Goal: Information Seeking & Learning: Learn about a topic

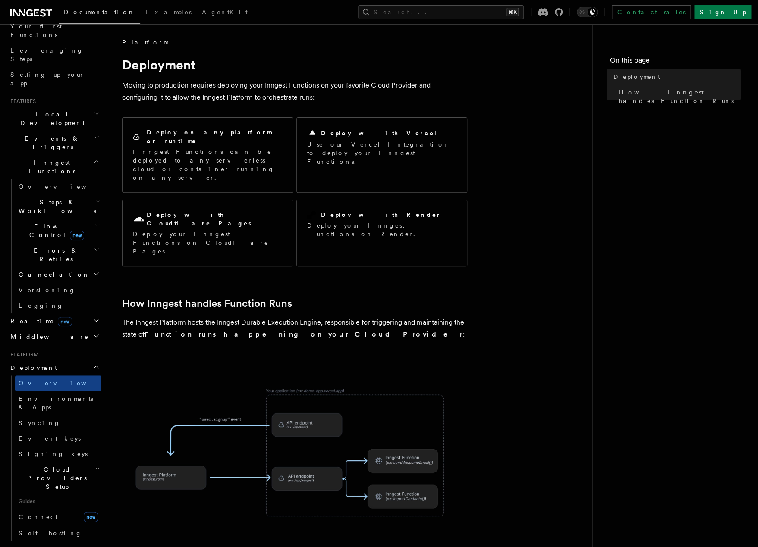
click at [38, 465] on span "Cloud Providers Setup" at bounding box center [55, 478] width 80 height 26
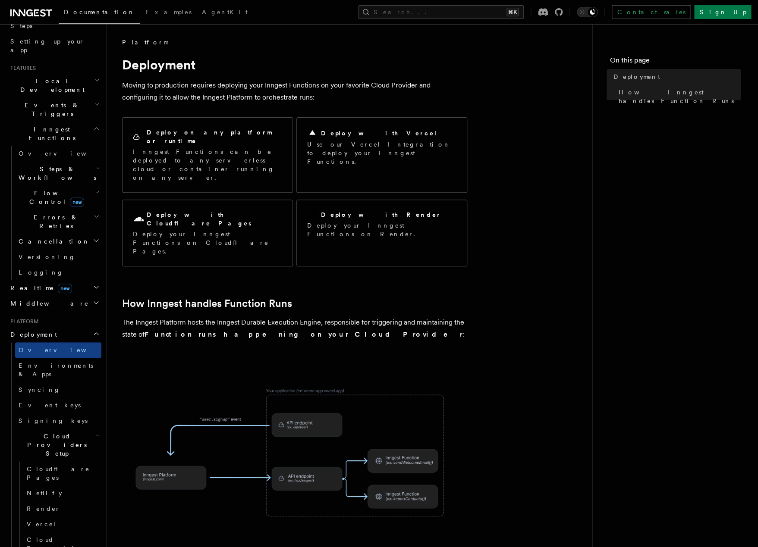
scroll to position [159, 0]
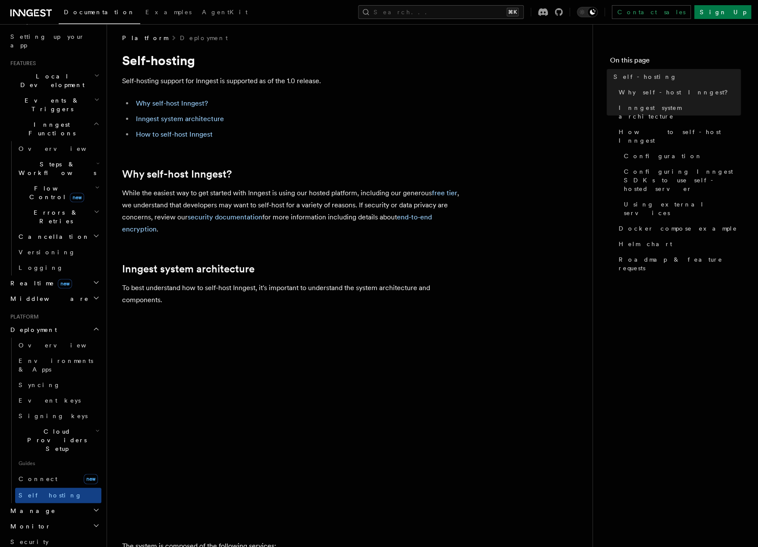
scroll to position [17, 0]
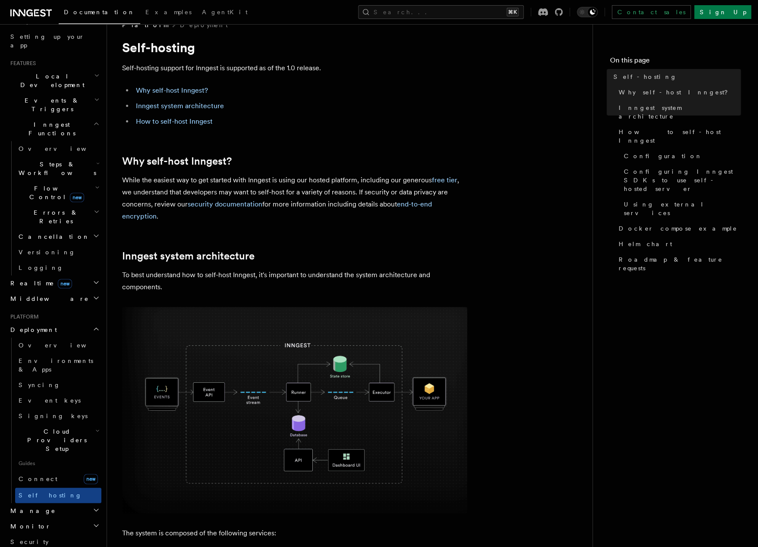
click at [47, 503] on h2 "Manage" at bounding box center [54, 511] width 94 height 16
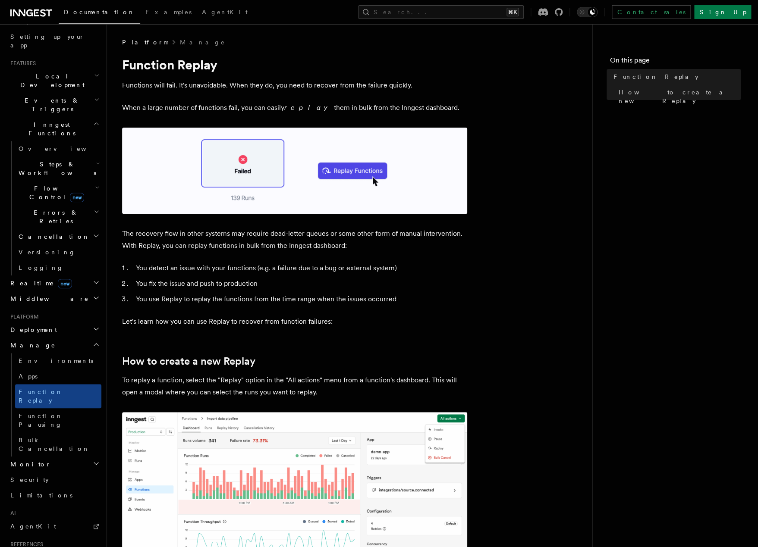
click at [255, 290] on li "You fix the issue and push to production" at bounding box center [300, 284] width 334 height 12
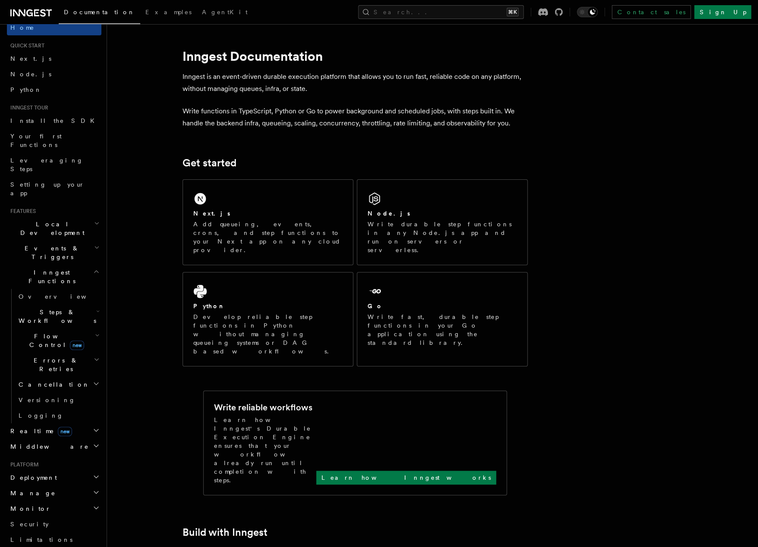
scroll to position [12, 0]
click at [22, 69] on span "Node.js" at bounding box center [30, 73] width 41 height 9
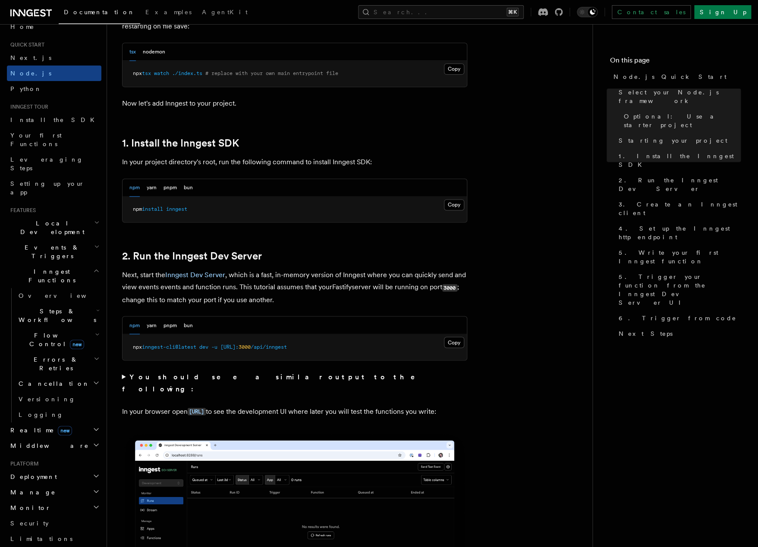
scroll to position [479, 0]
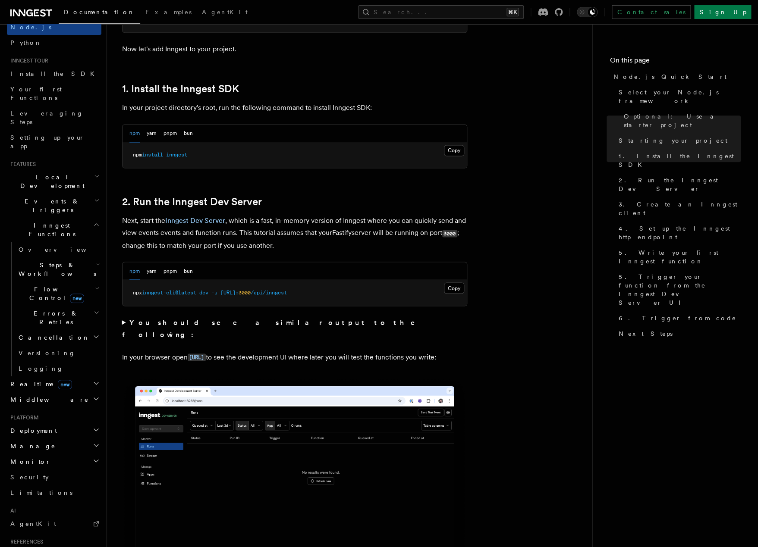
scroll to position [143, 0]
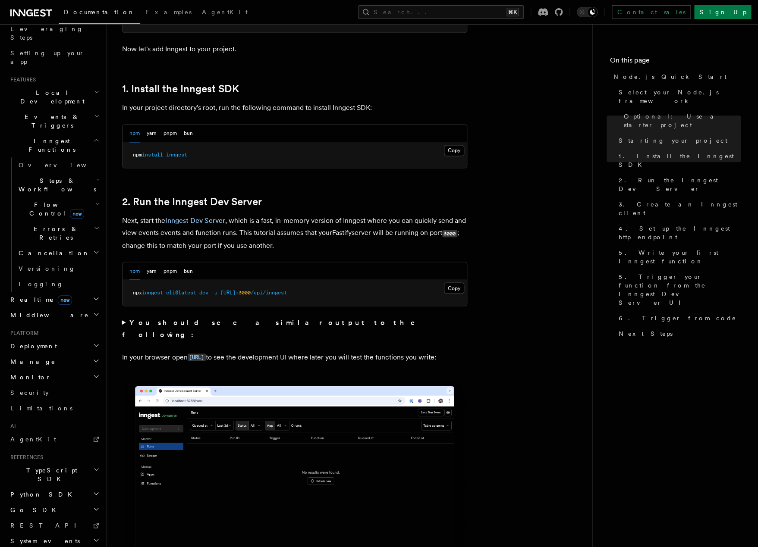
click at [24, 342] on span "Deployment" at bounding box center [32, 346] width 50 height 9
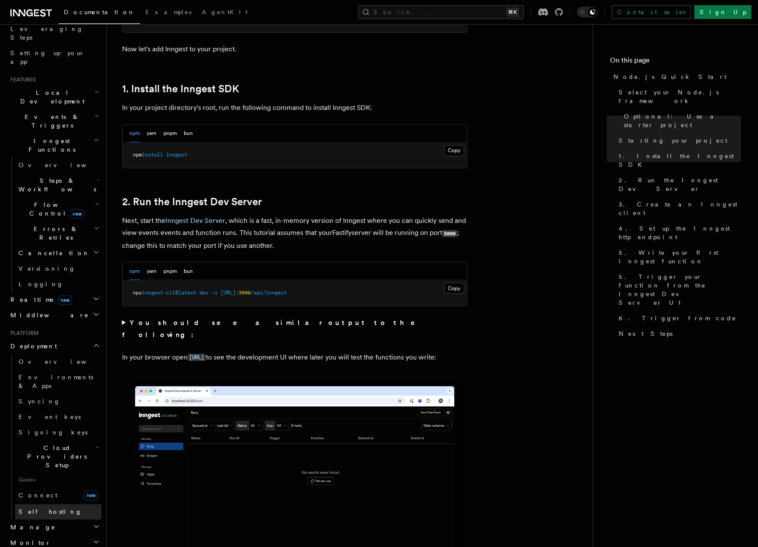
click at [31, 508] on span "Self hosting" at bounding box center [50, 511] width 63 height 7
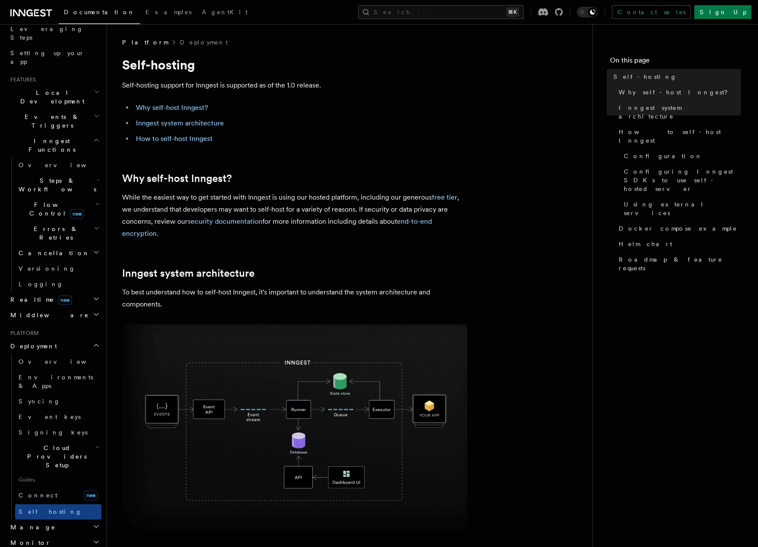
click at [29, 444] on span "Cloud Providers Setup" at bounding box center [55, 457] width 80 height 26
click at [37, 477] on span "Cloudflare Pages" at bounding box center [58, 485] width 63 height 16
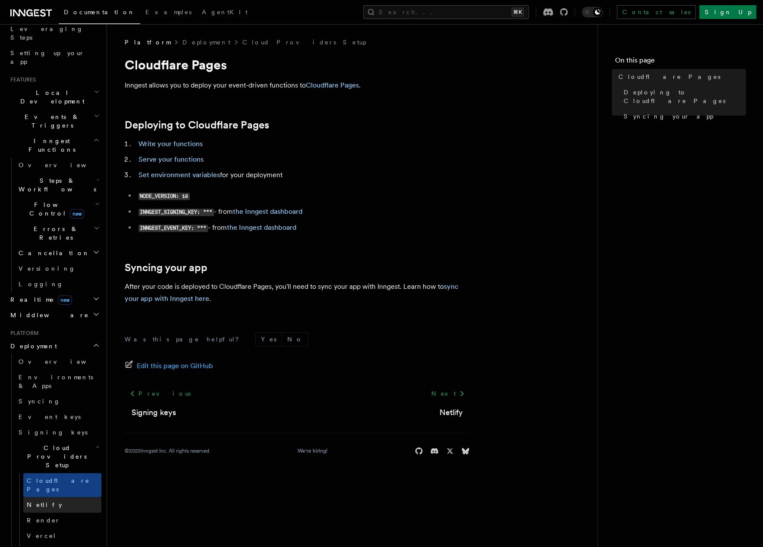
click at [57, 497] on link "Netlify" at bounding box center [62, 505] width 78 height 16
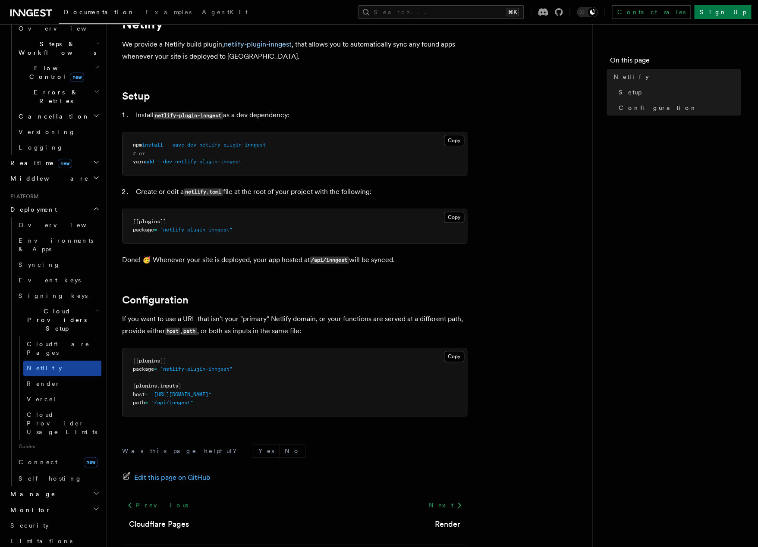
scroll to position [281, 0]
click at [39, 379] on span "Render" at bounding box center [44, 382] width 34 height 7
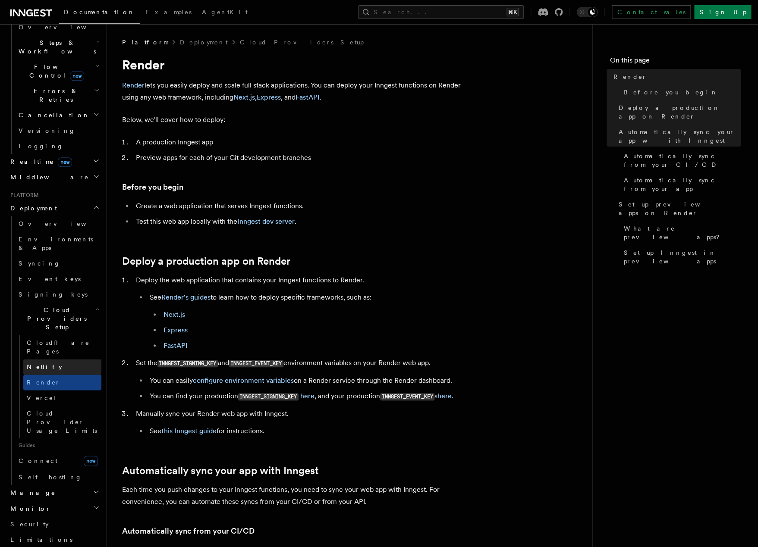
click at [34, 359] on link "Netlify" at bounding box center [62, 367] width 78 height 16
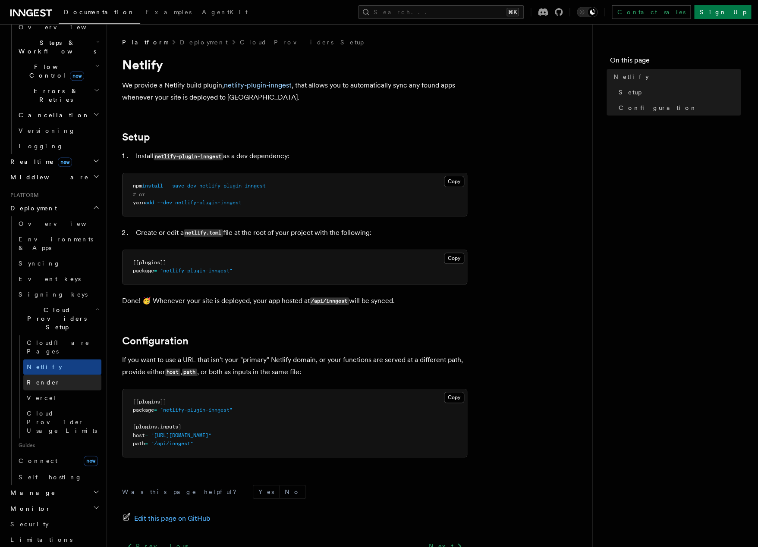
click at [69, 375] on link "Render" at bounding box center [62, 383] width 78 height 16
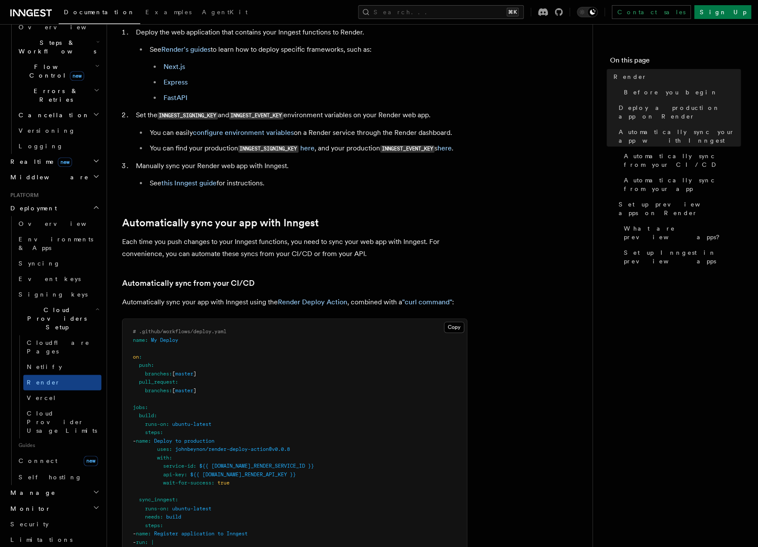
scroll to position [284, 0]
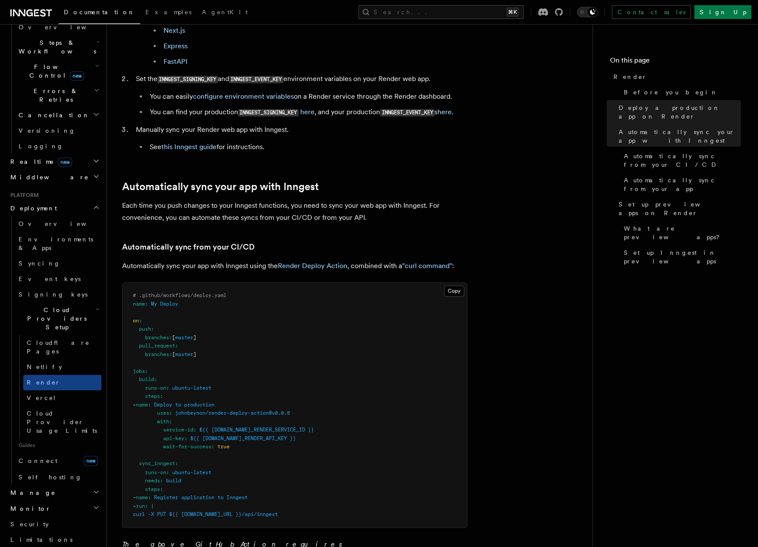
click at [245, 271] on p "Automatically sync your app with Inngest using the Render Deploy Action , combi…" at bounding box center [294, 266] width 345 height 12
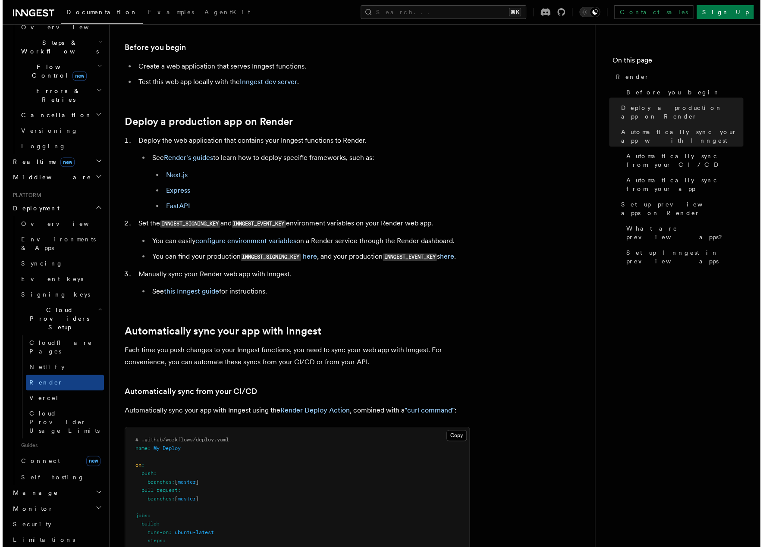
scroll to position [0, 0]
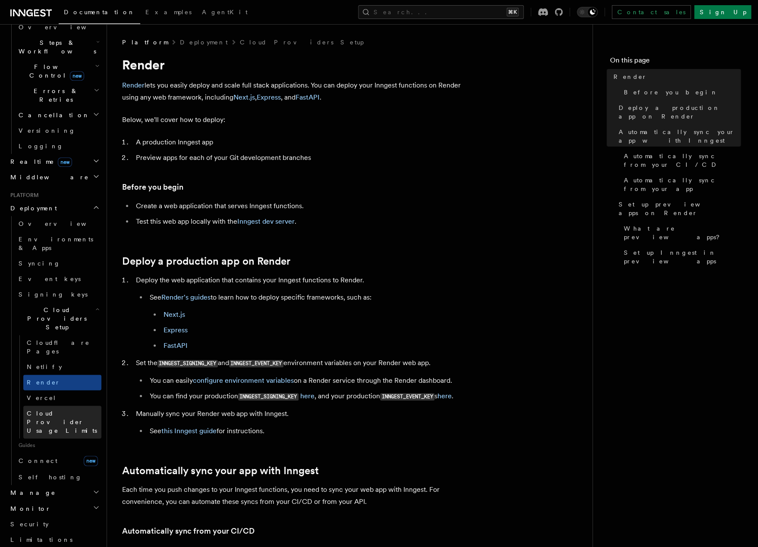
click at [52, 409] on span "Cloud Provider Usage Limits" at bounding box center [64, 422] width 75 height 26
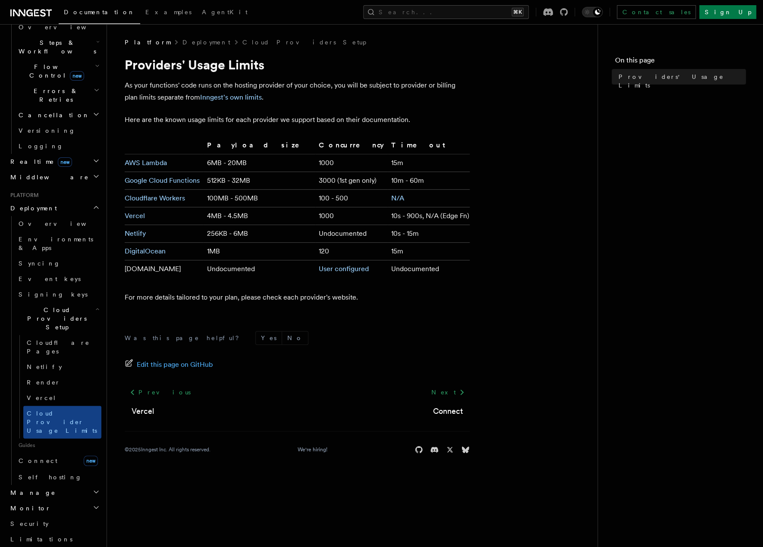
click at [287, 295] on p "For more details tailored to your plan, please check each provider's website." at bounding box center [297, 298] width 345 height 12
click at [42, 306] on span "Cloud Providers Setup" at bounding box center [55, 319] width 80 height 26
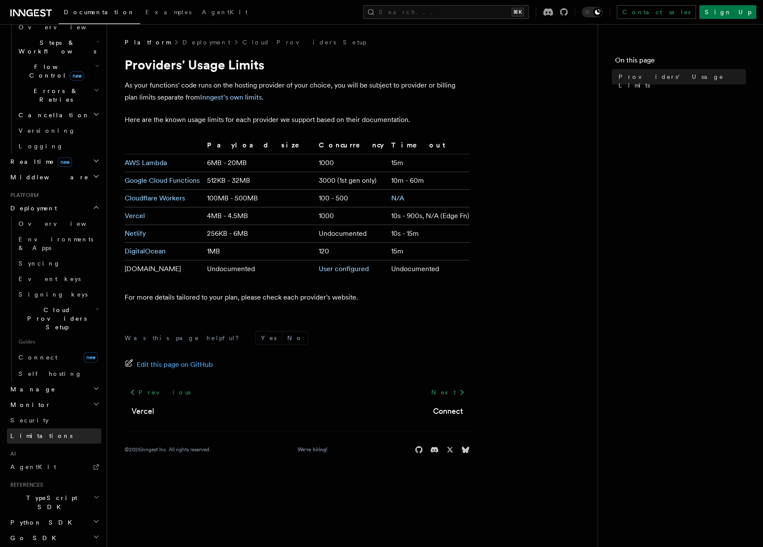
scroll to position [282, 0]
click at [20, 532] on span "Go SDK" at bounding box center [34, 536] width 54 height 9
click at [24, 544] on link "Reference" at bounding box center [58, 552] width 86 height 16
click at [19, 492] on span "TypeScript SDK" at bounding box center [50, 500] width 86 height 17
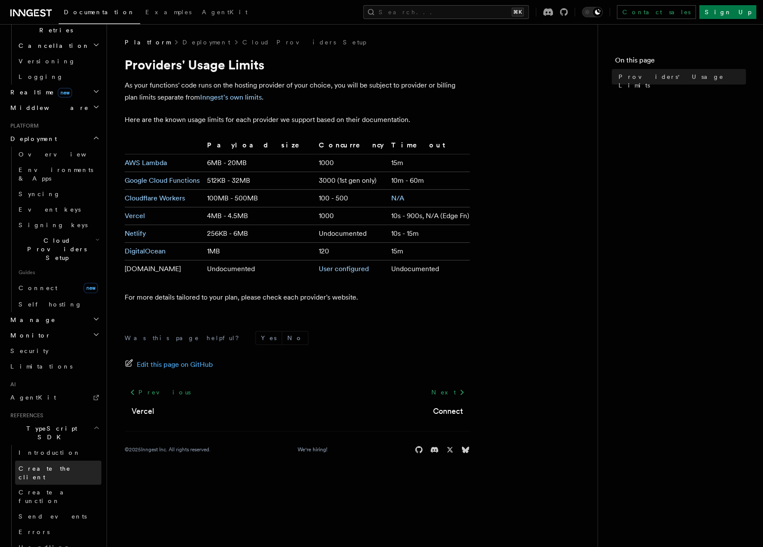
scroll to position [413, 0]
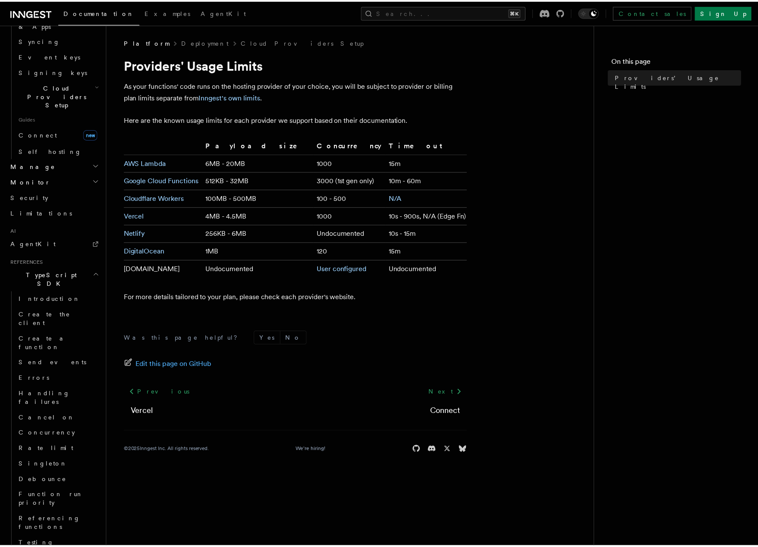
scroll to position [503, 0]
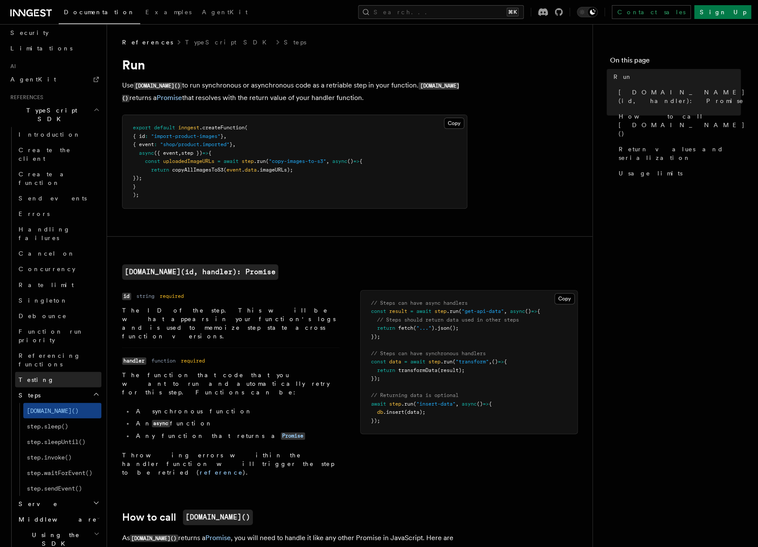
click at [36, 376] on span "Testing" at bounding box center [37, 379] width 36 height 7
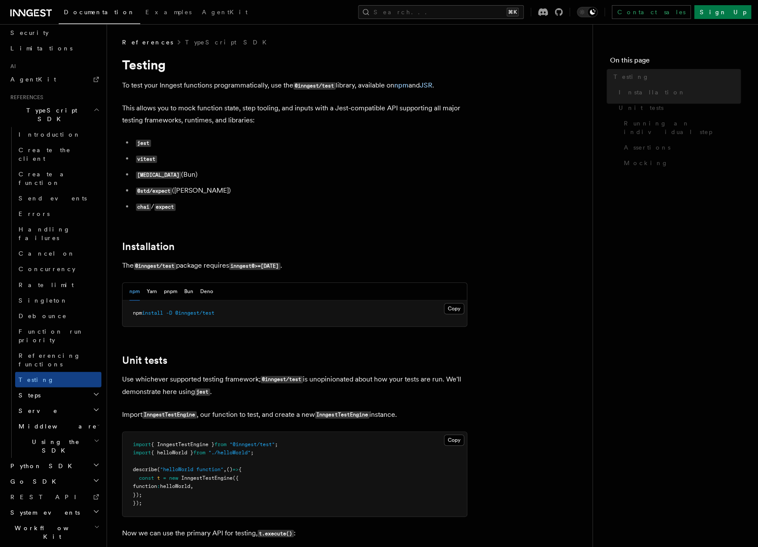
scroll to position [422, 0]
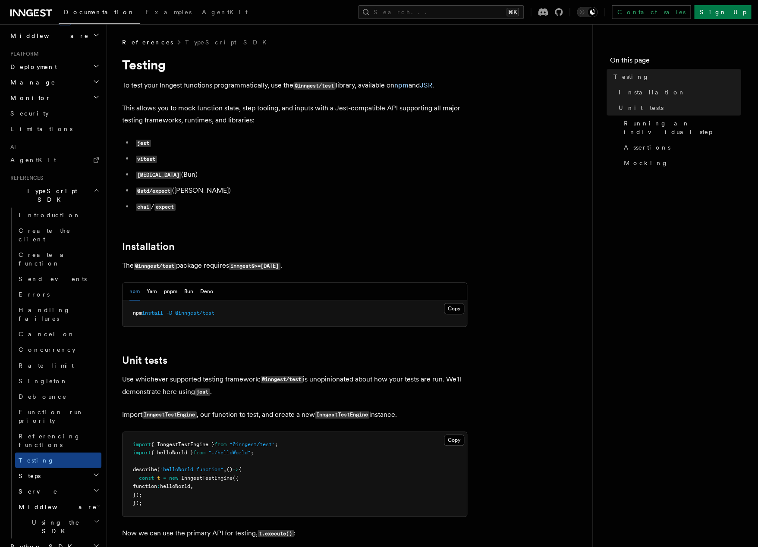
click at [31, 471] on span "Steps" at bounding box center [27, 475] width 25 height 9
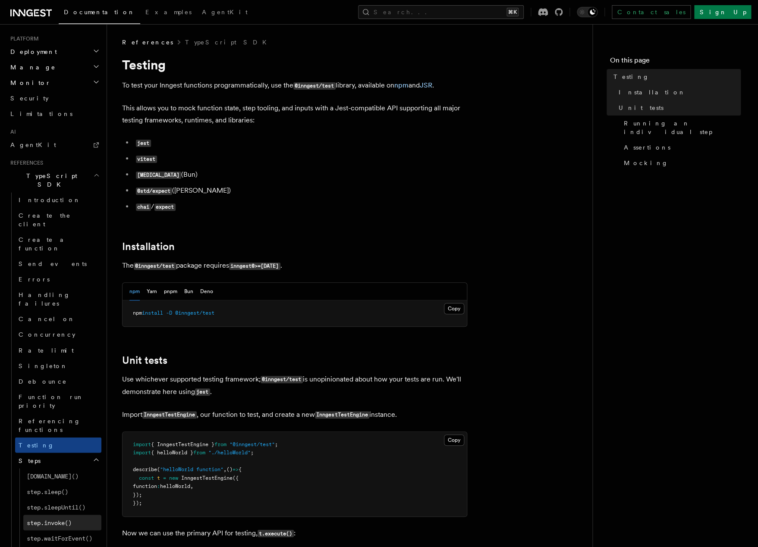
click at [43, 519] on span "step.invoke()" at bounding box center [49, 522] width 45 height 7
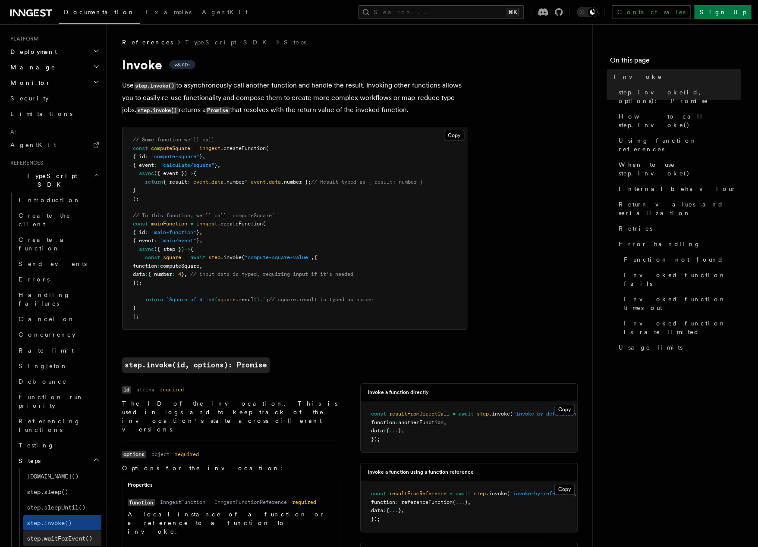
click at [38, 535] on span "step.waitForEvent()" at bounding box center [60, 538] width 66 height 7
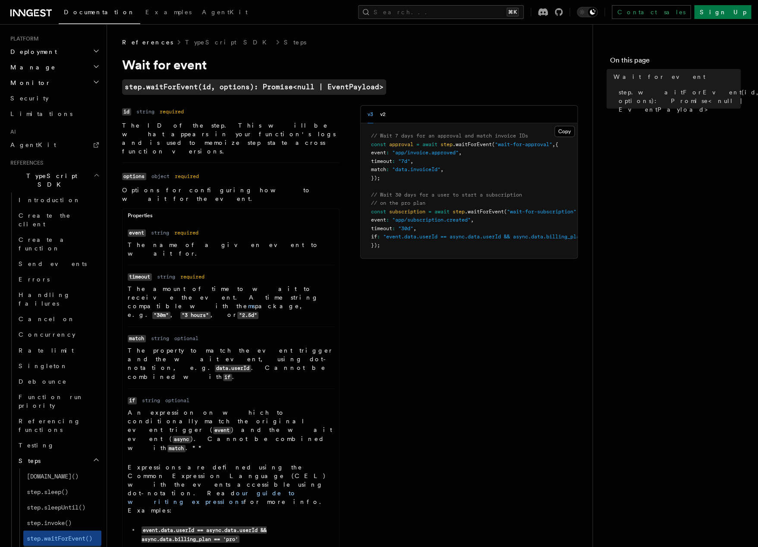
click at [52, 547] on span "step.sendEvent()" at bounding box center [54, 553] width 55 height 7
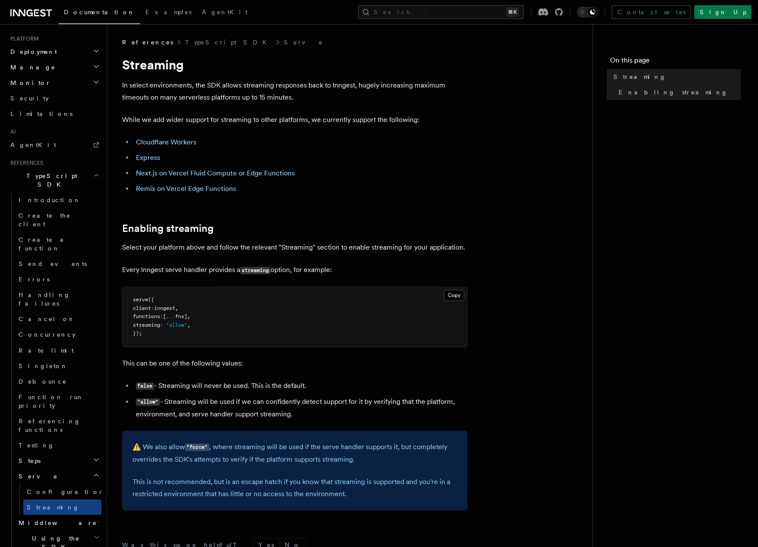
click at [30, 530] on h2 "Using the SDK" at bounding box center [58, 542] width 86 height 24
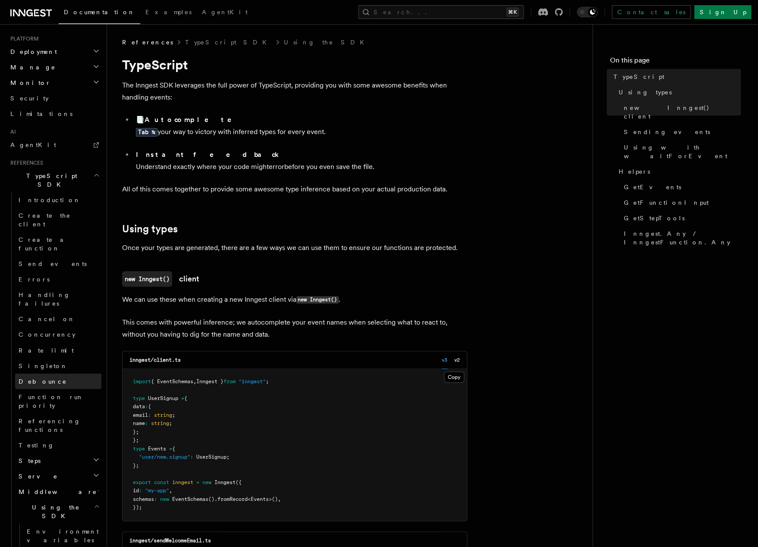
click at [33, 373] on link "Debounce" at bounding box center [58, 381] width 86 height 16
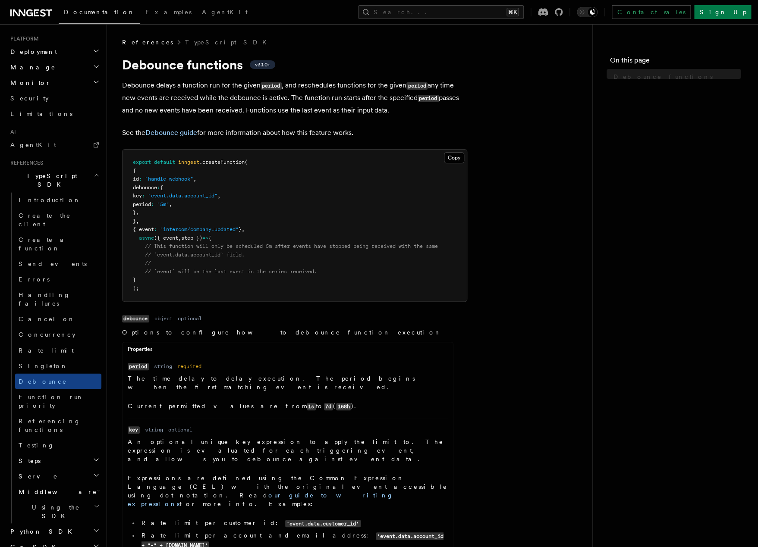
scroll to position [422, 0]
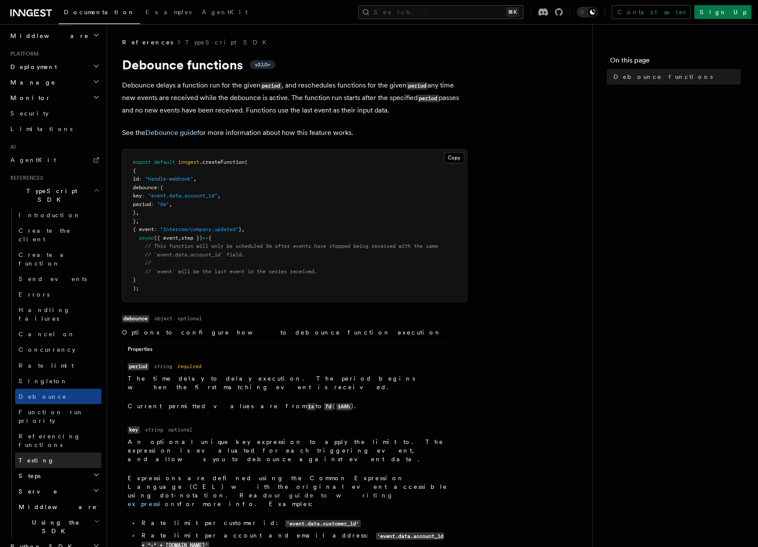
click at [30, 457] on span "Testing" at bounding box center [37, 460] width 36 height 7
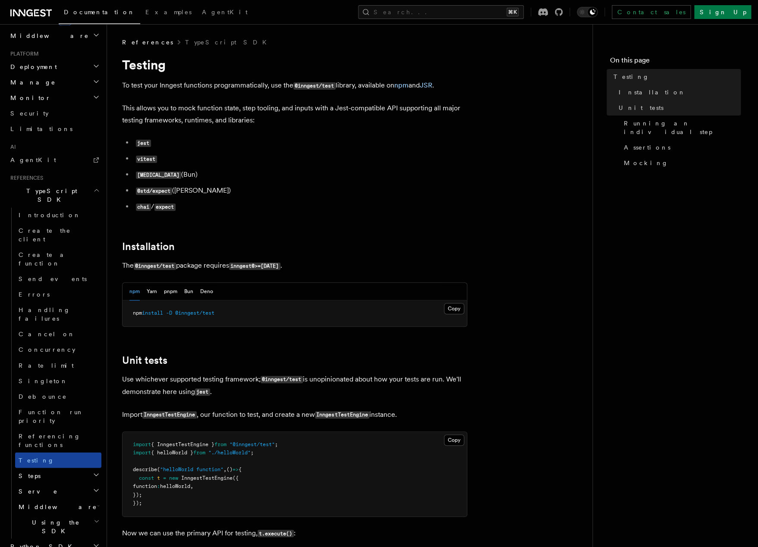
click at [30, 452] on link "Testing" at bounding box center [58, 460] width 86 height 16
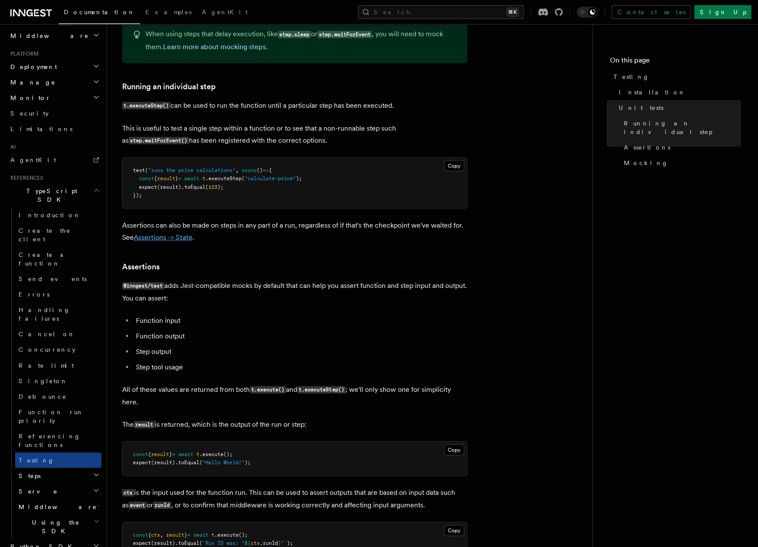
scroll to position [722, 0]
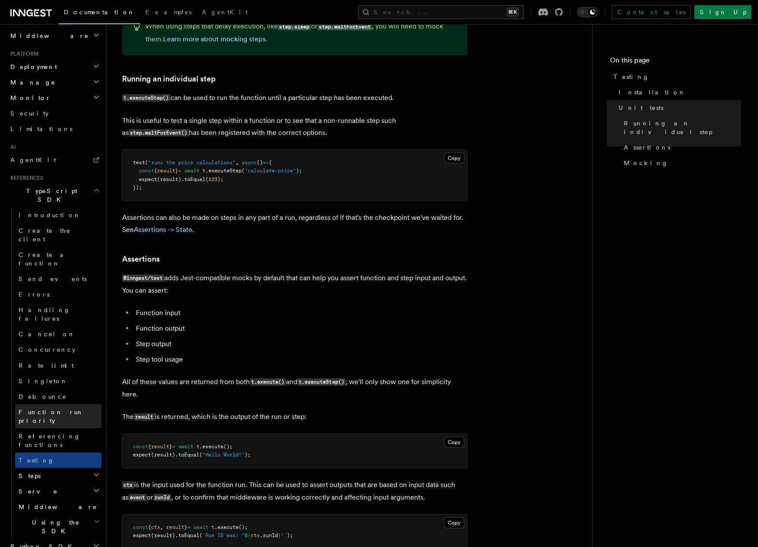
click at [31, 404] on link "Function run priority" at bounding box center [58, 416] width 86 height 24
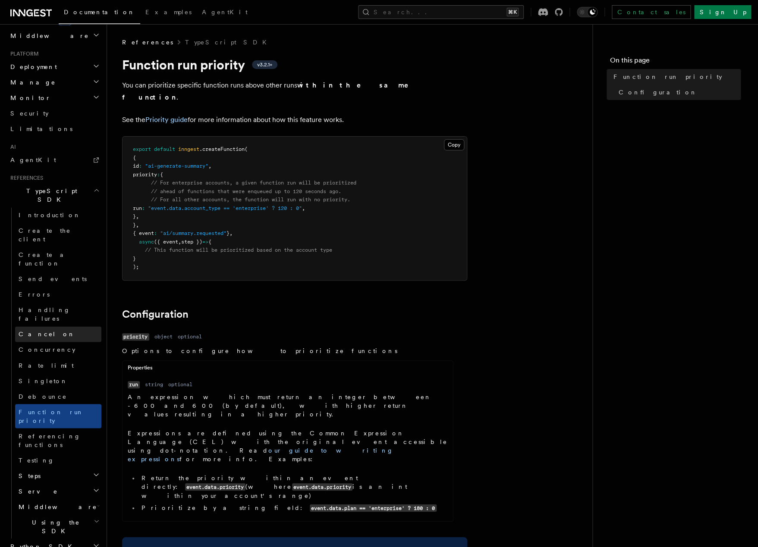
click at [42, 331] on span "Cancel on" at bounding box center [47, 334] width 56 height 7
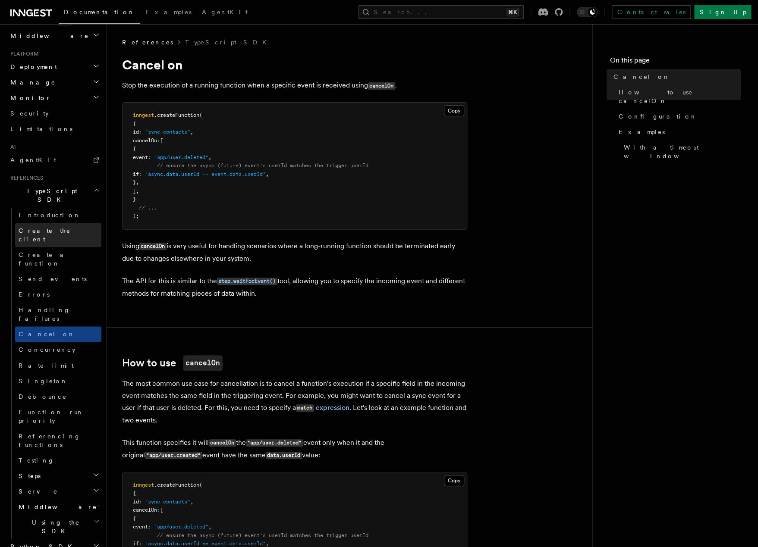
click at [29, 223] on link "Create the client" at bounding box center [58, 235] width 86 height 24
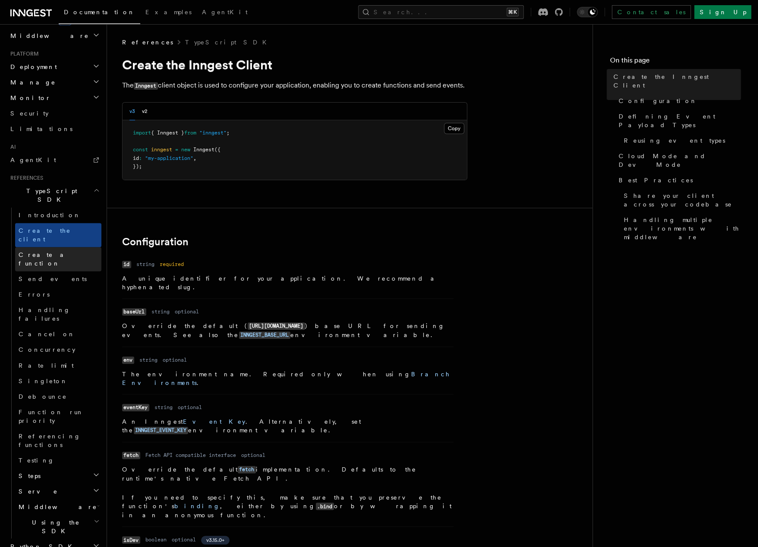
click at [29, 251] on span "Create a function" at bounding box center [44, 259] width 51 height 16
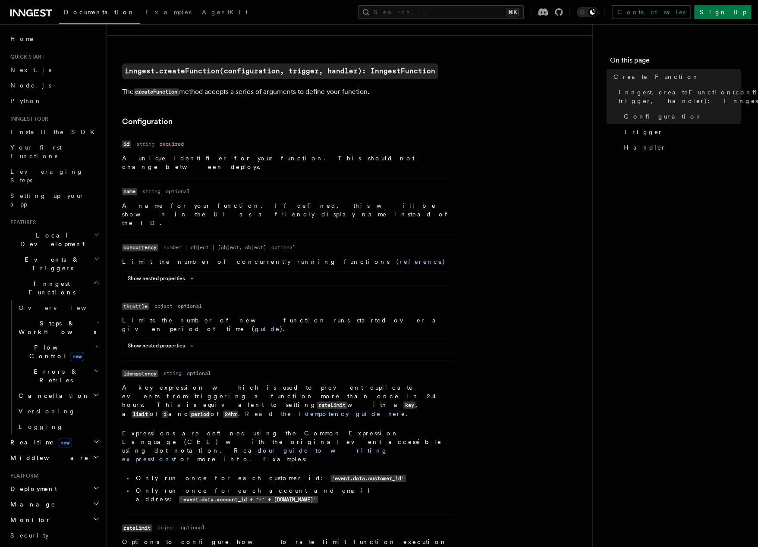
click at [23, 279] on span "Inngest Functions" at bounding box center [50, 287] width 86 height 17
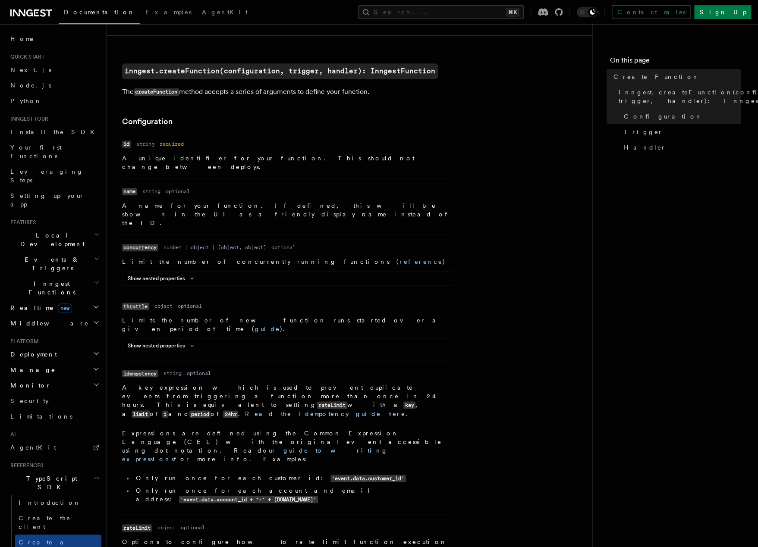
click at [20, 279] on span "Inngest Functions" at bounding box center [50, 287] width 86 height 17
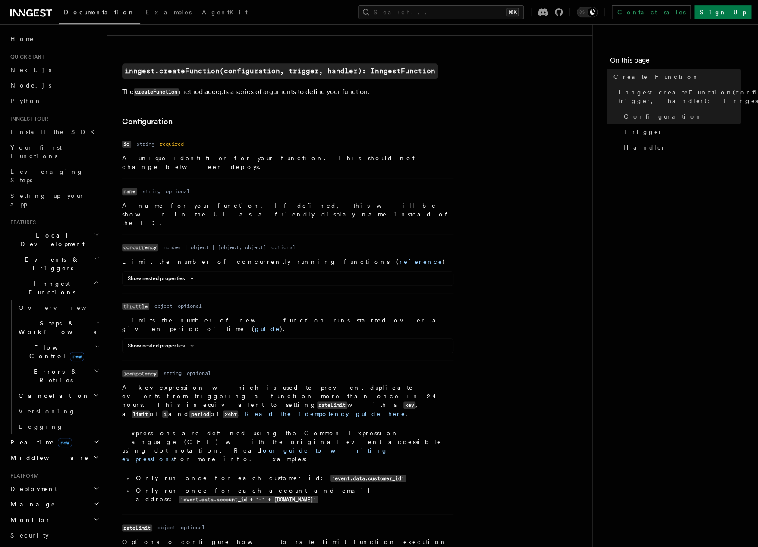
click at [20, 279] on span "Inngest Functions" at bounding box center [50, 287] width 86 height 17
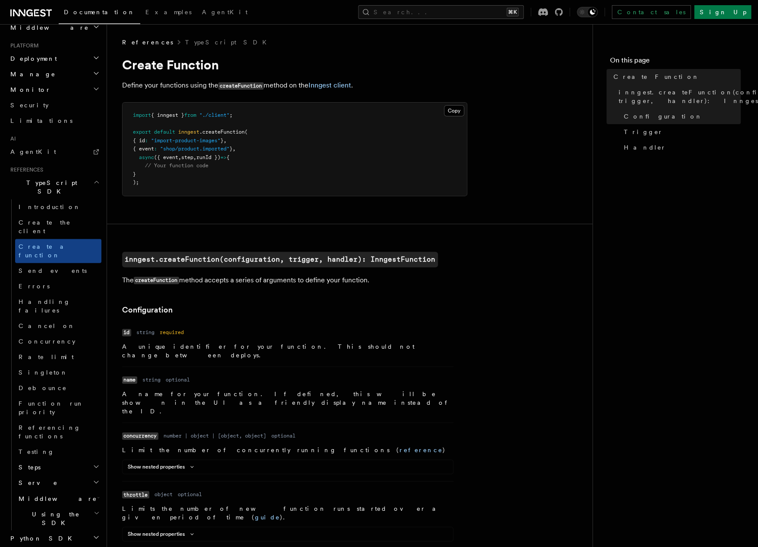
scroll to position [314, 0]
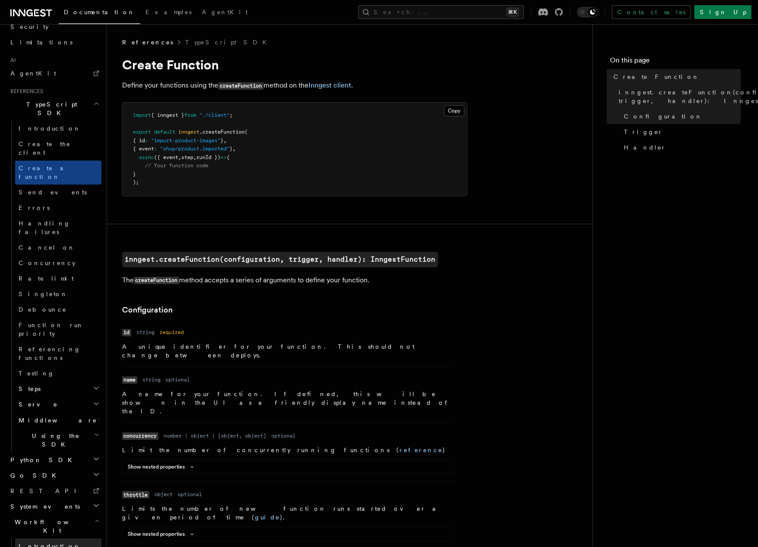
click at [35, 542] on span "Introduction" at bounding box center [50, 545] width 62 height 7
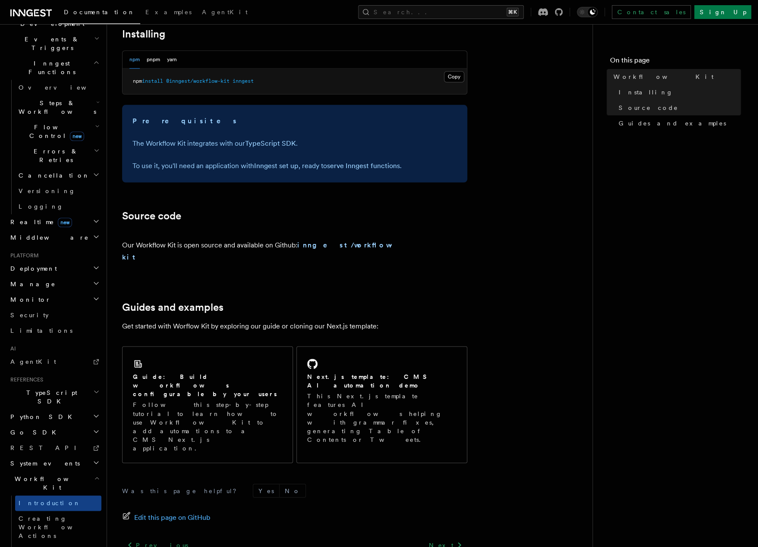
scroll to position [369, 0]
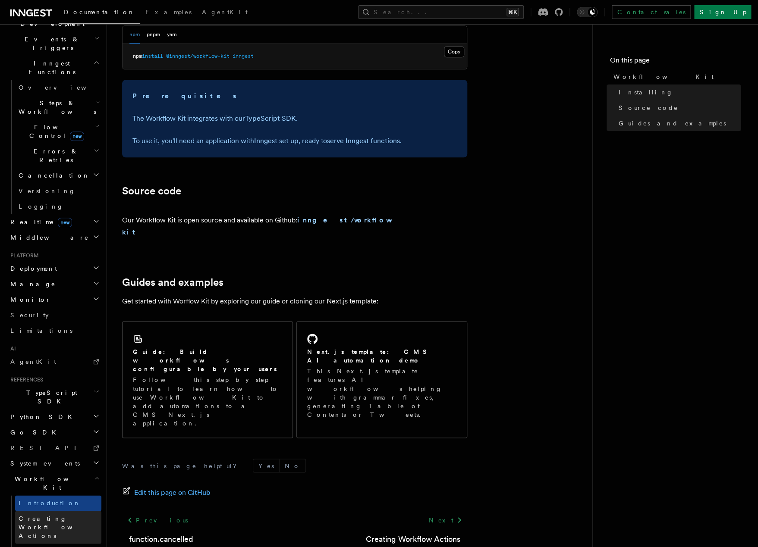
click at [31, 511] on link "Creating Workflow Actions" at bounding box center [58, 527] width 86 height 33
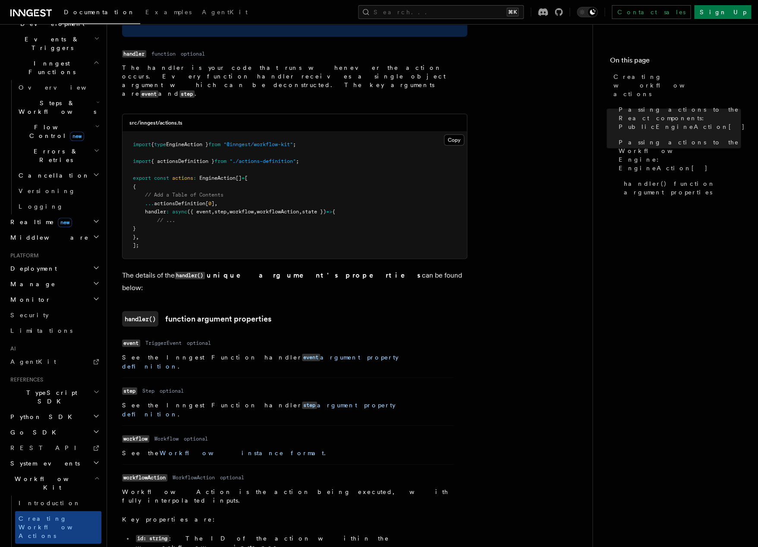
scroll to position [1069, 0]
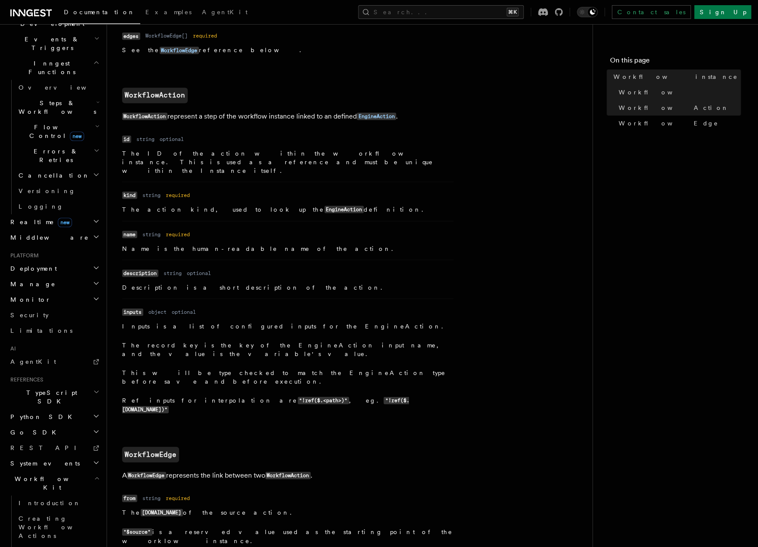
scroll to position [788, 0]
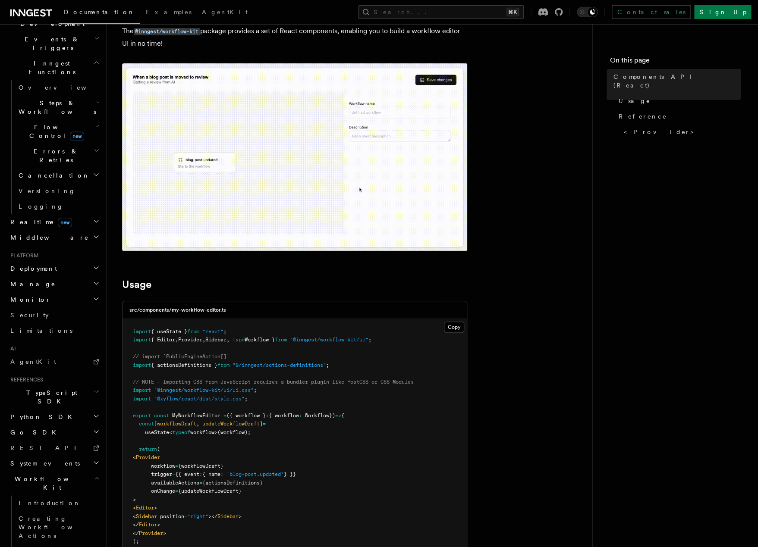
click at [175, 410] on pre "import { useState } from "react" ; import { Editor , Provider , Sidebar , type …" at bounding box center [294, 441] width 344 height 245
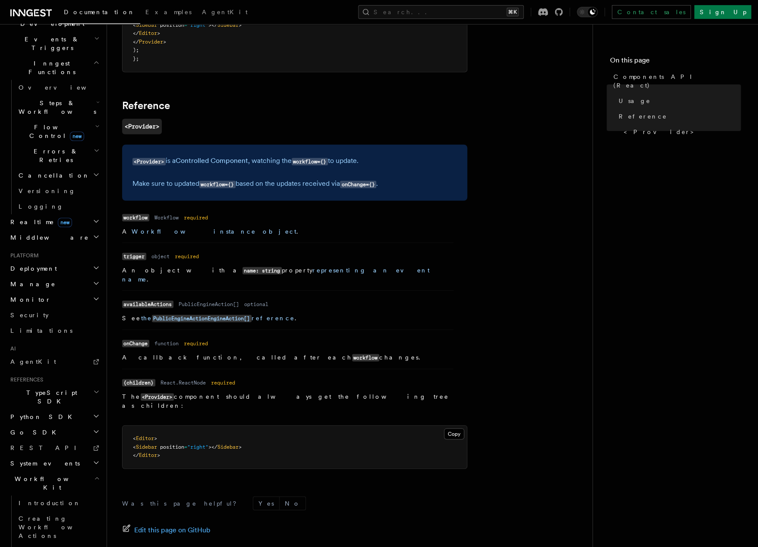
scroll to position [623, 0]
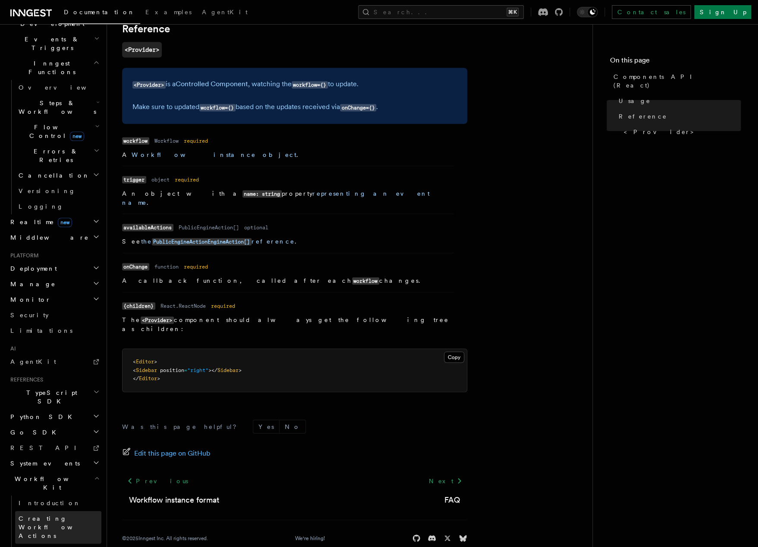
click at [31, 514] on span "Creating Workflow Actions" at bounding box center [60, 527] width 83 height 26
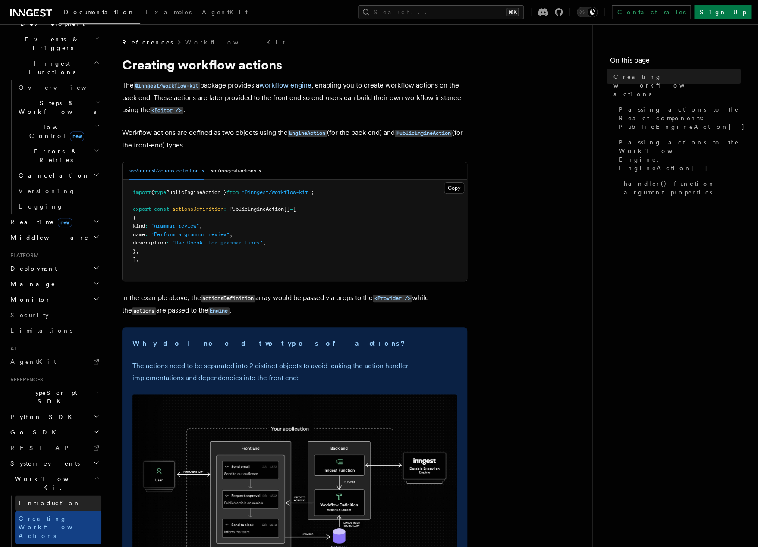
click at [31, 495] on link "Introduction" at bounding box center [58, 503] width 86 height 16
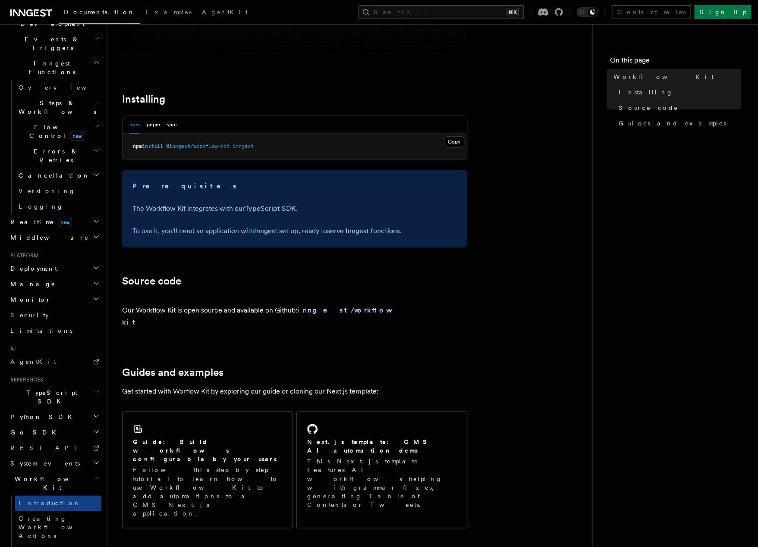
scroll to position [369, 0]
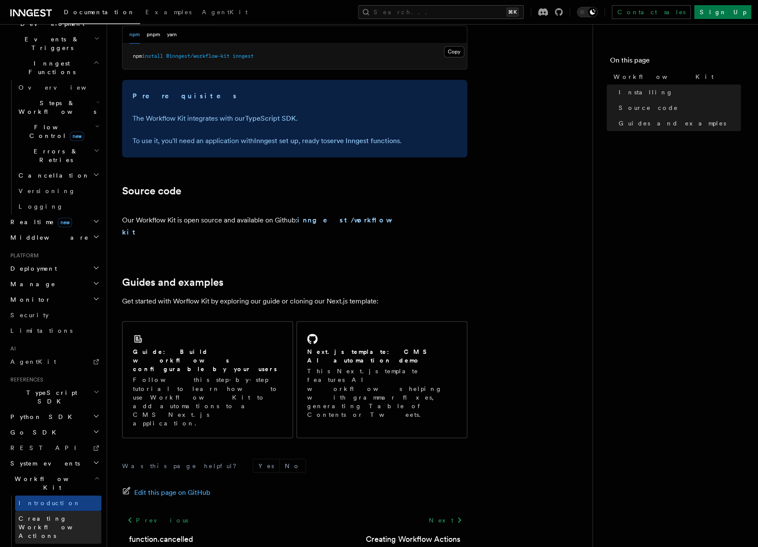
click at [30, 515] on span "Creating Workflow Actions" at bounding box center [56, 527] width 75 height 24
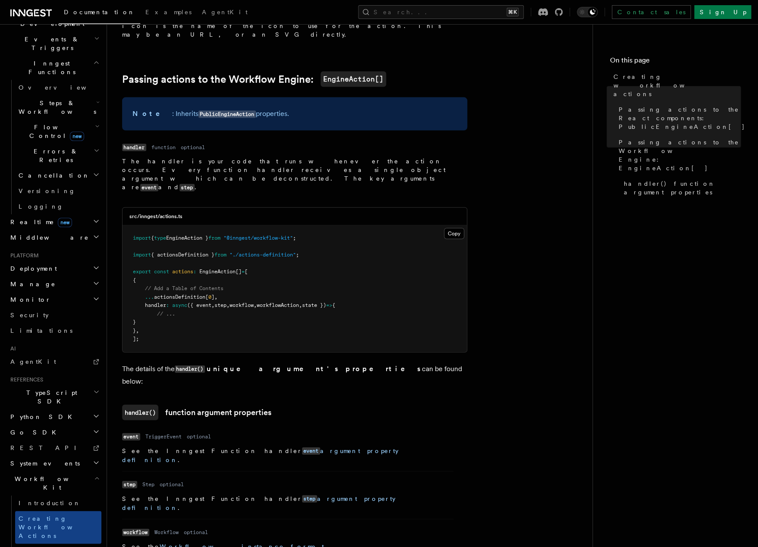
scroll to position [926, 0]
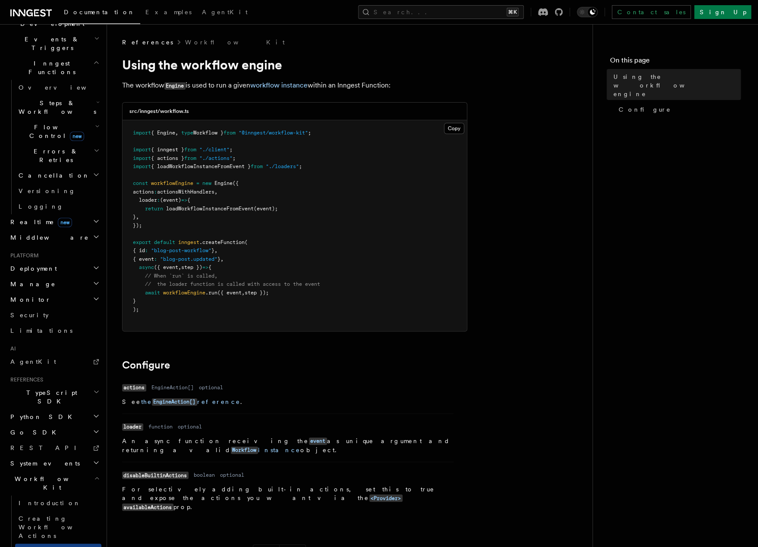
click at [42, 475] on span "Workflow Kit" at bounding box center [50, 483] width 87 height 17
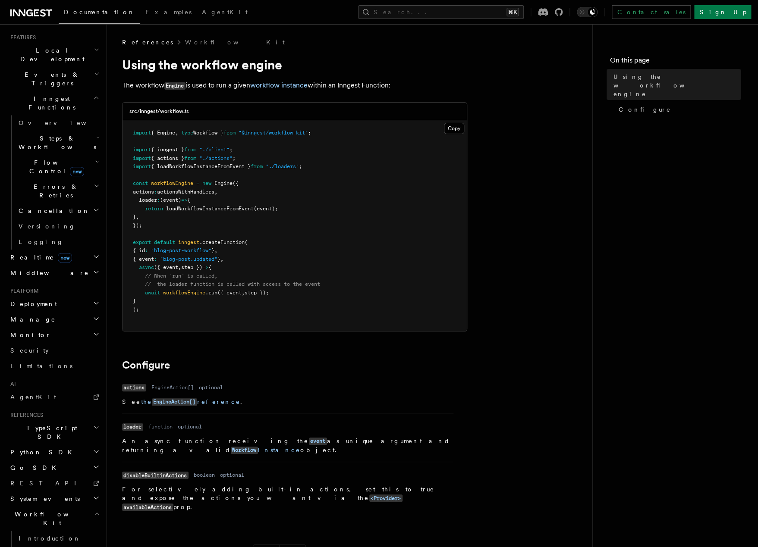
scroll to position [194, 0]
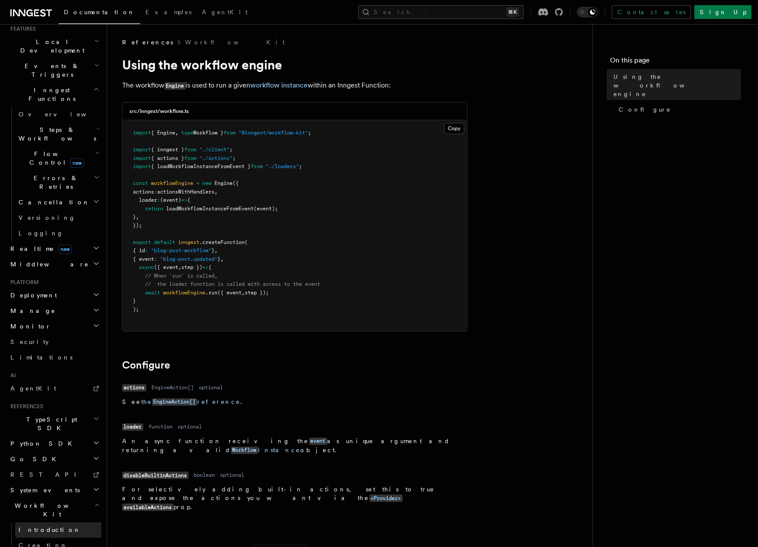
click at [26, 527] on span "Introduction" at bounding box center [50, 530] width 62 height 7
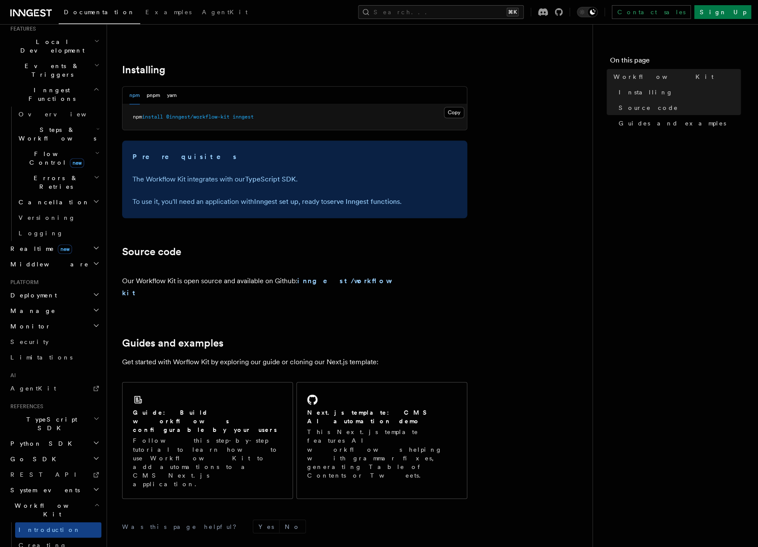
scroll to position [369, 0]
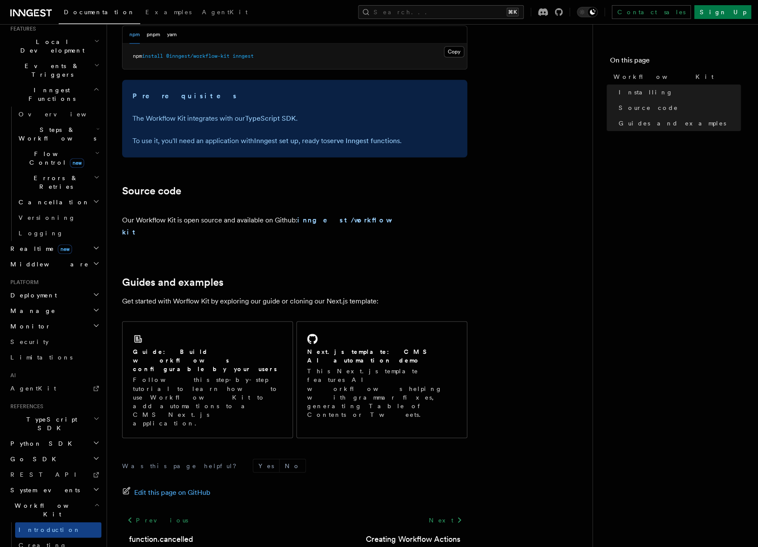
click at [326, 214] on div "Our Workflow Kit is open source and available on Github: inngest/workflow-kit" at bounding box center [260, 226] width 277 height 45
click at [326, 217] on strong "inngest/workflow-kit" at bounding box center [259, 226] width 274 height 20
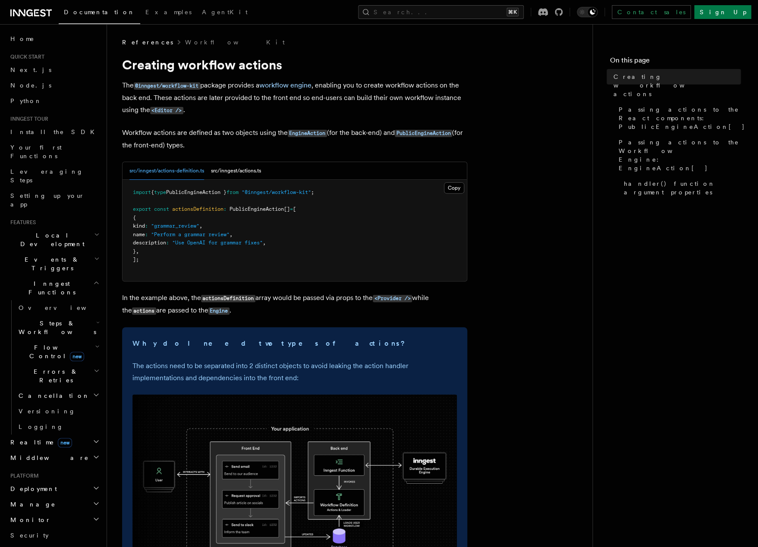
click at [31, 319] on span "Steps & Workflows" at bounding box center [55, 327] width 81 height 17
click at [31, 344] on span "Overview" at bounding box center [71, 347] width 89 height 7
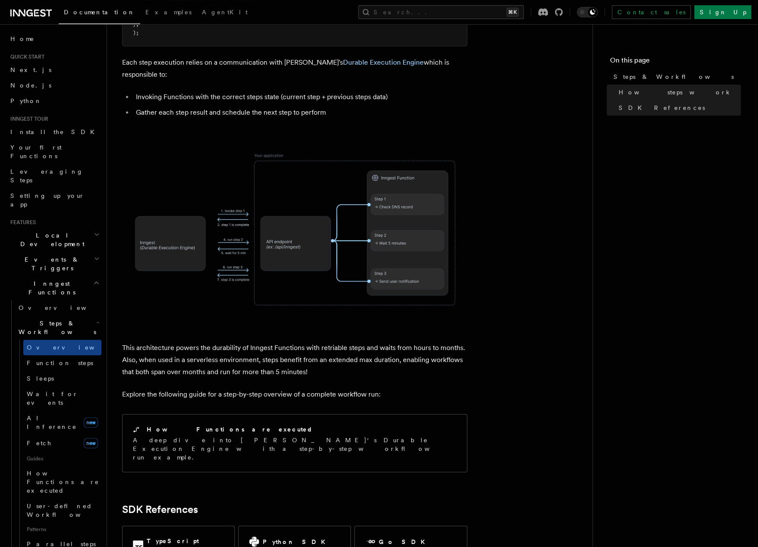
scroll to position [549, 0]
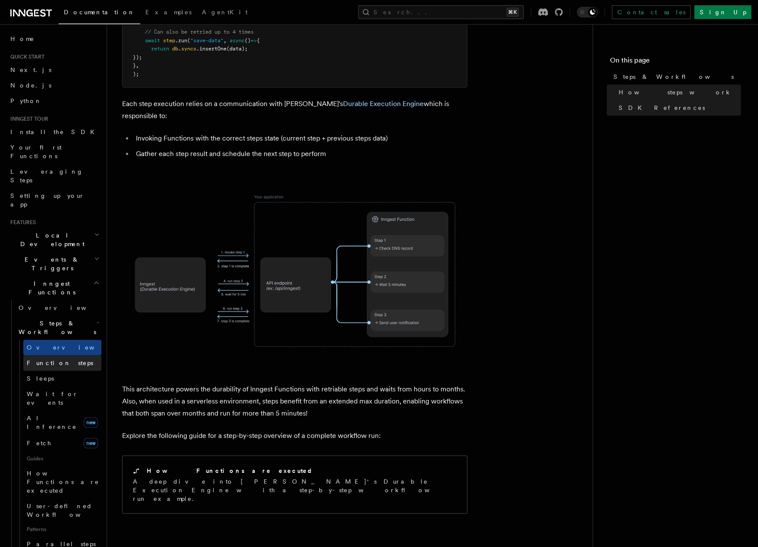
click at [38, 360] on span "Function steps" at bounding box center [60, 363] width 66 height 7
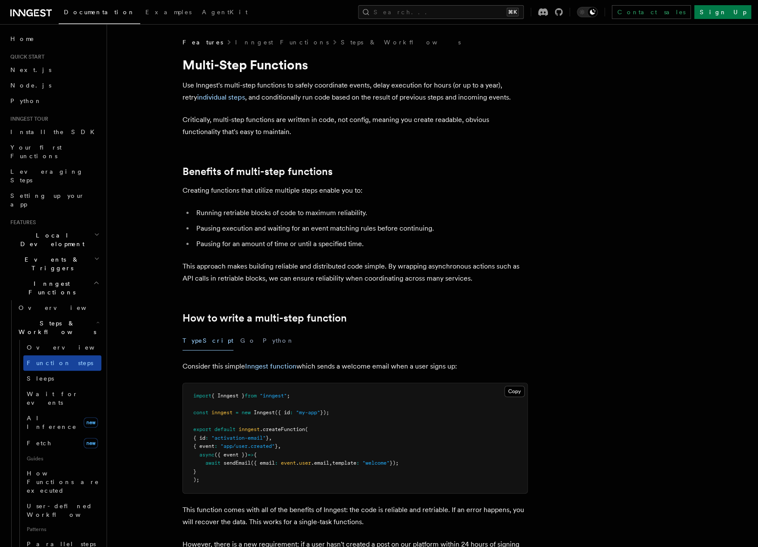
click at [34, 360] on span "Function steps" at bounding box center [60, 363] width 66 height 7
click at [31, 390] on span "Wait for events" at bounding box center [64, 398] width 75 height 17
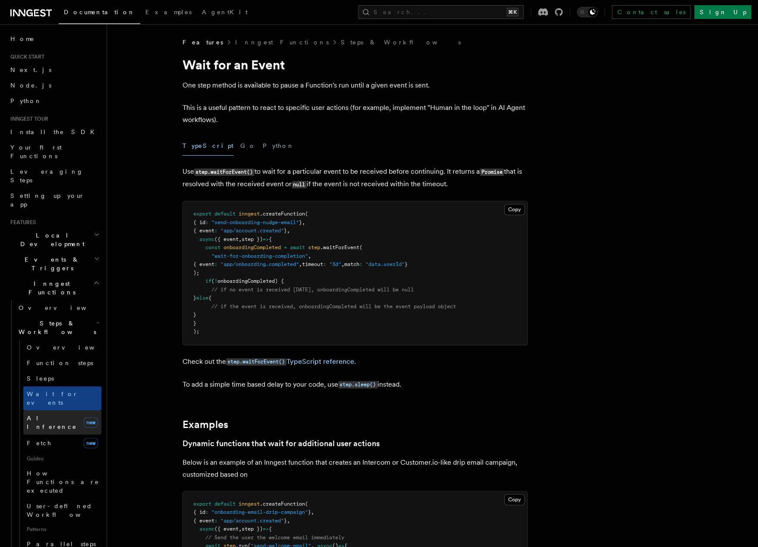
click at [34, 411] on link "AI Inference new" at bounding box center [62, 423] width 78 height 24
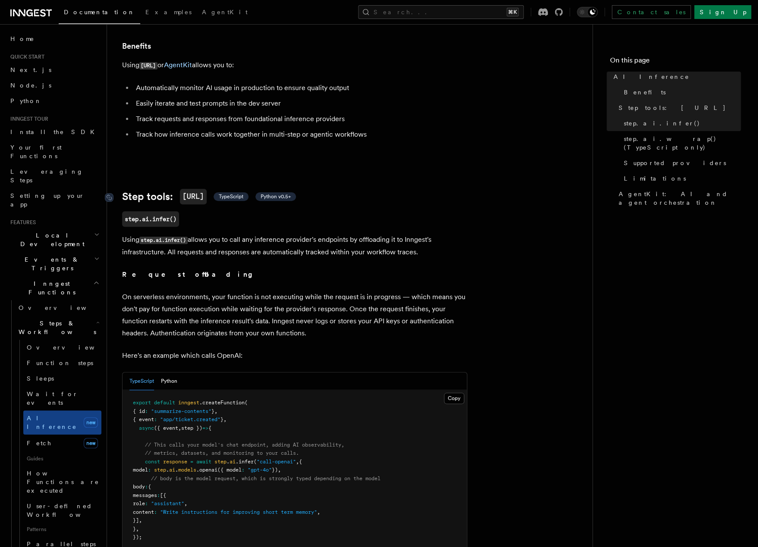
scroll to position [278, 0]
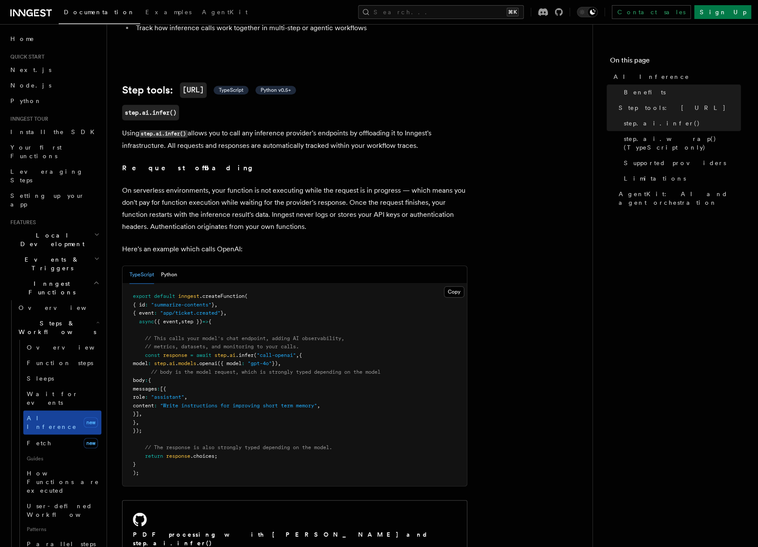
click at [53, 415] on span "AI Inference" at bounding box center [52, 423] width 50 height 16
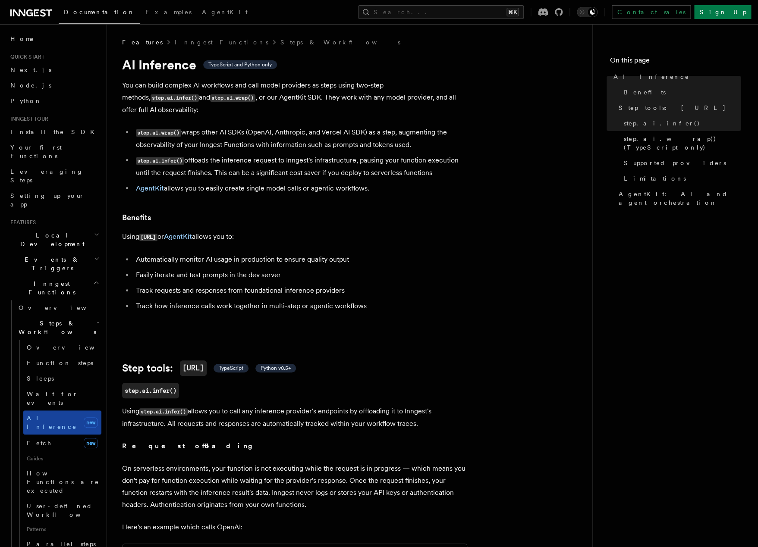
click at [53, 411] on link "AI Inference new" at bounding box center [62, 423] width 78 height 24
click at [54, 435] on link "Fetch new" at bounding box center [62, 443] width 78 height 17
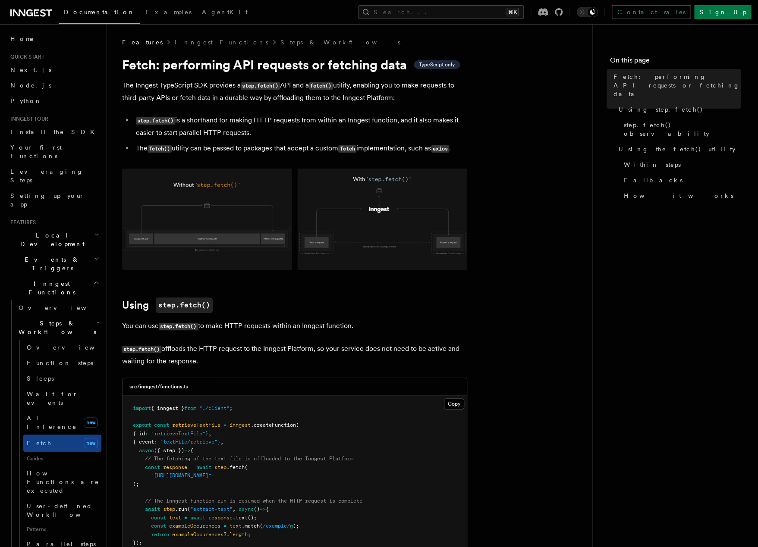
click at [56, 319] on span "Steps & Workflows" at bounding box center [55, 327] width 81 height 17
click at [56, 300] on link "Overview" at bounding box center [58, 308] width 86 height 16
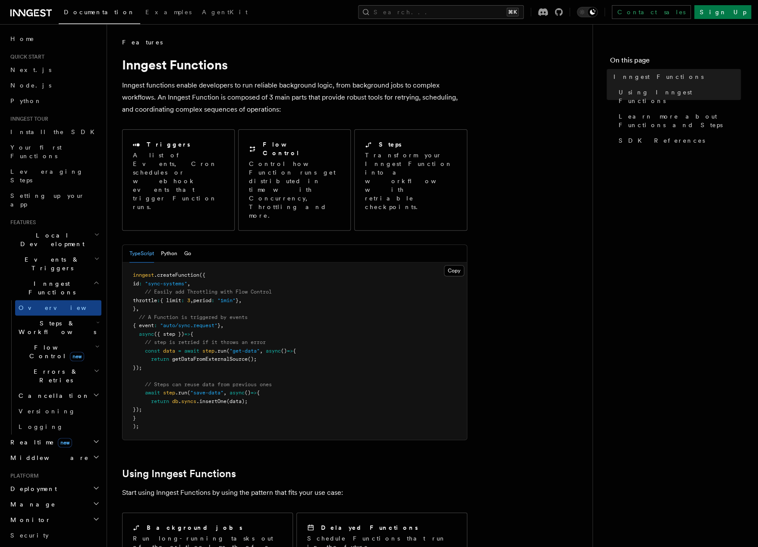
click at [46, 340] on h2 "Flow Control new" at bounding box center [58, 352] width 86 height 24
click at [41, 367] on span "Overview" at bounding box center [71, 371] width 89 height 9
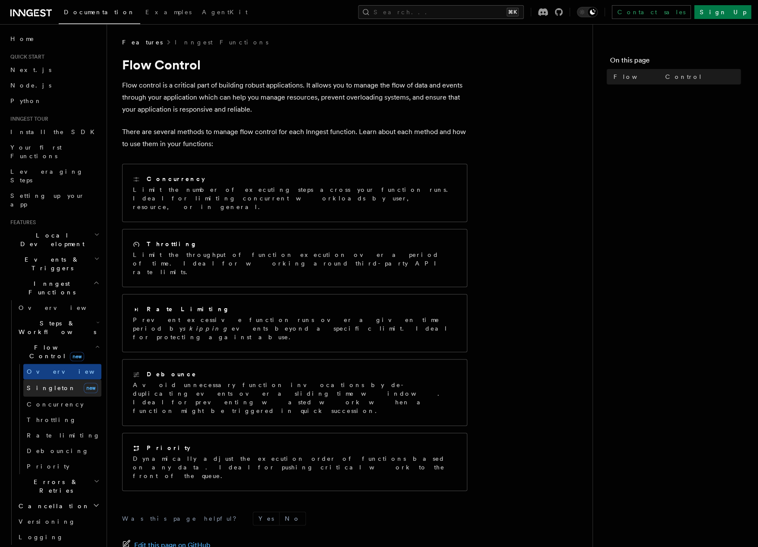
click at [42, 385] on span "Singleton" at bounding box center [51, 388] width 49 height 7
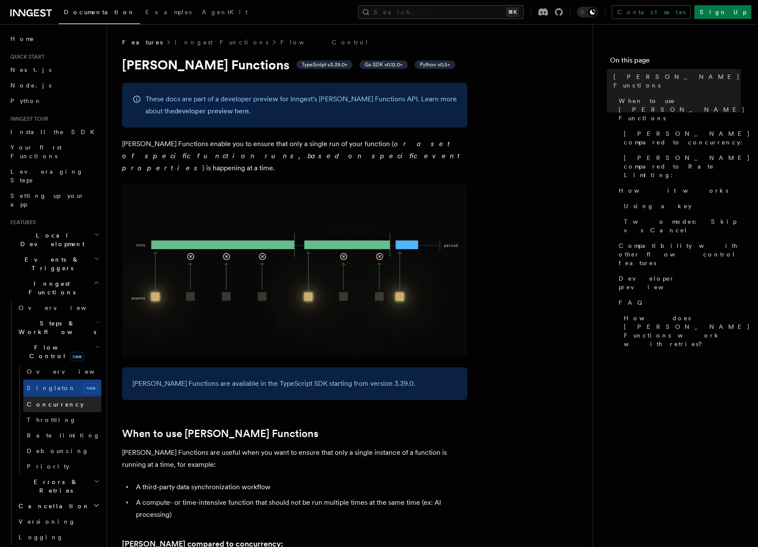
click at [43, 397] on link "Concurrency" at bounding box center [62, 405] width 78 height 16
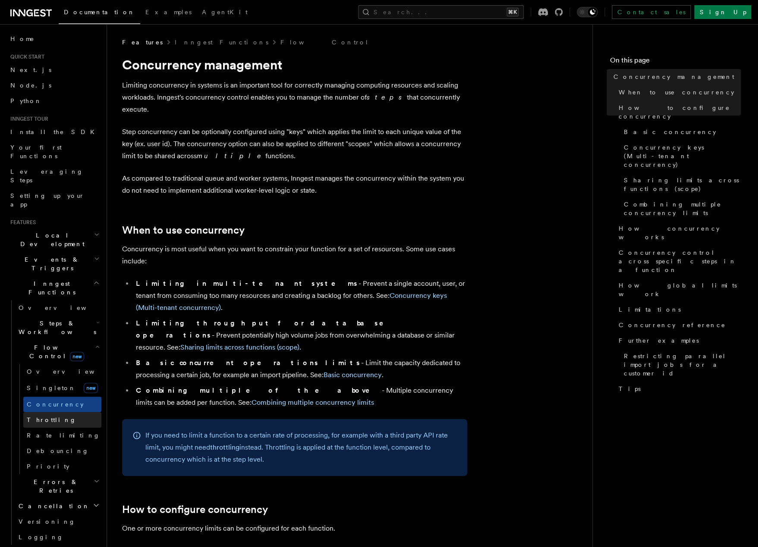
click at [44, 412] on link "Throttling" at bounding box center [62, 420] width 78 height 16
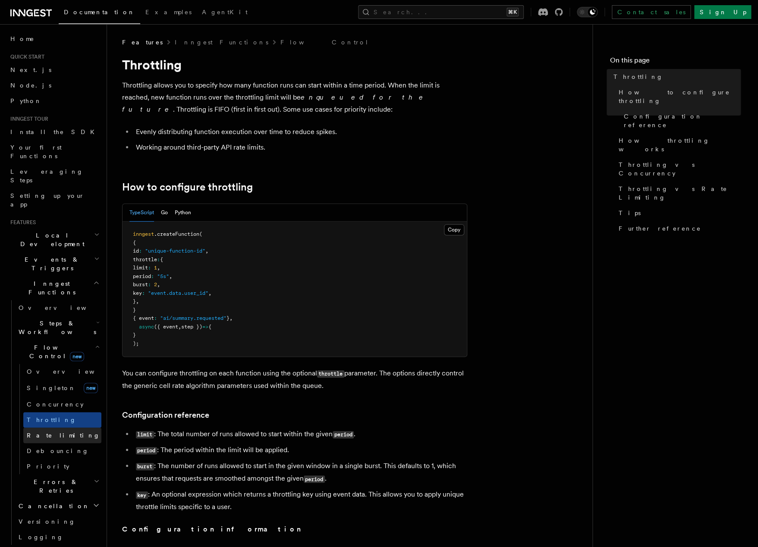
click at [36, 428] on link "Rate limiting" at bounding box center [62, 436] width 78 height 16
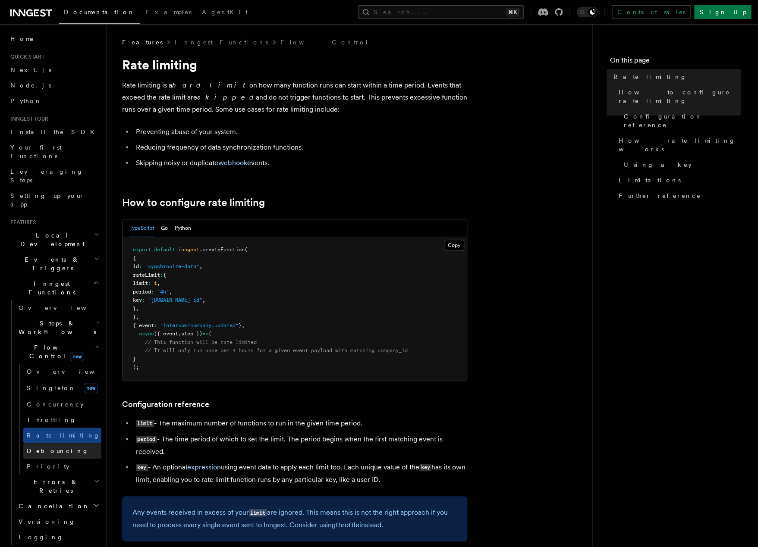
click at [41, 443] on link "Debouncing" at bounding box center [62, 451] width 78 height 16
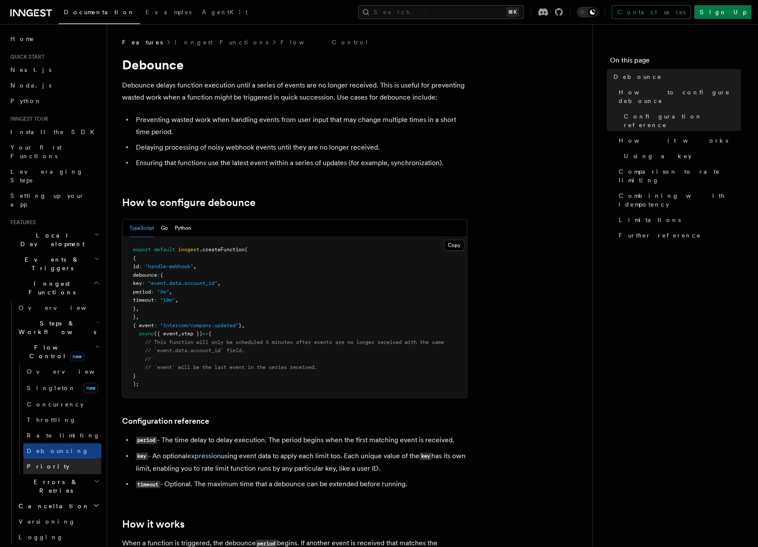
click at [33, 463] on span "Priority" at bounding box center [48, 466] width 43 height 7
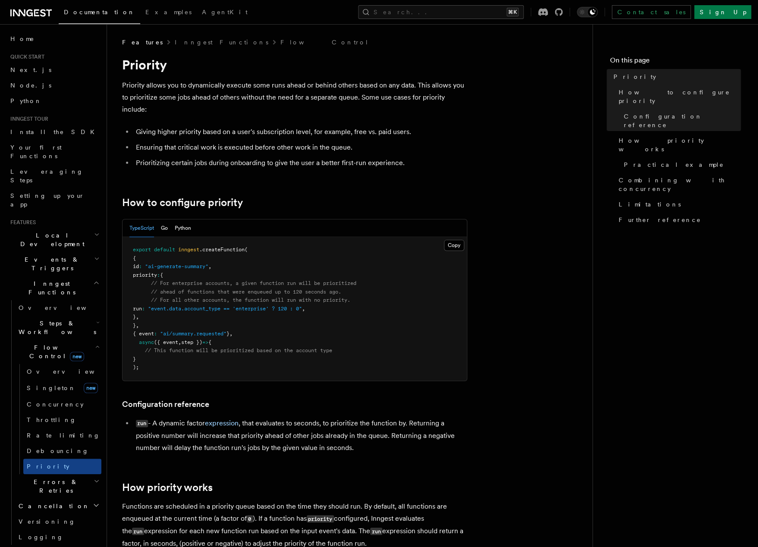
click at [22, 478] on span "Errors & Retries" at bounding box center [54, 486] width 78 height 17
click at [32, 502] on span "Overview" at bounding box center [71, 506] width 89 height 9
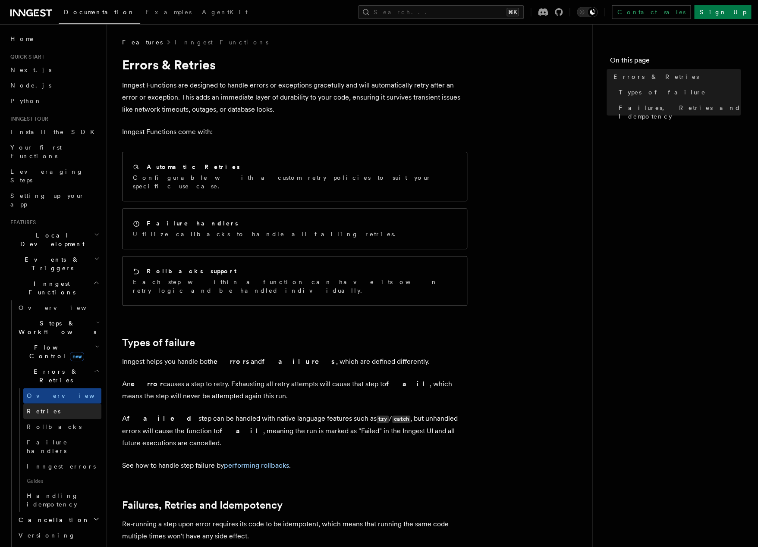
click at [37, 408] on span "Retries" at bounding box center [44, 411] width 34 height 7
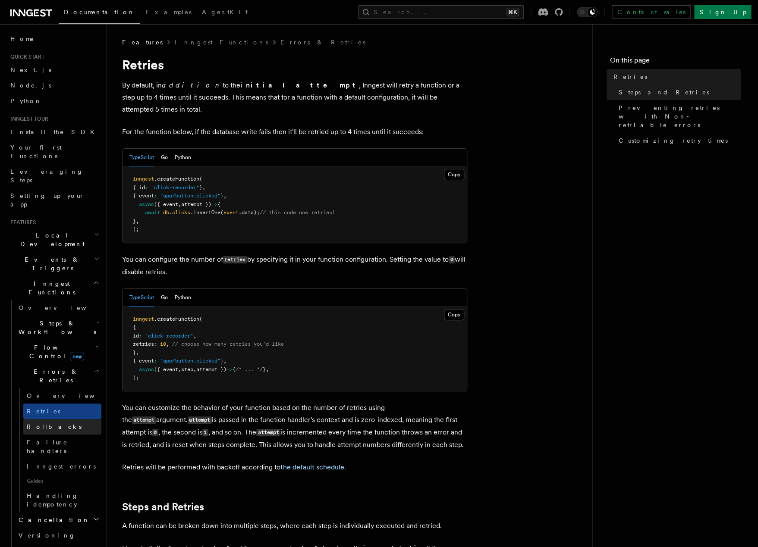
click at [35, 423] on span "Rollbacks" at bounding box center [54, 426] width 55 height 7
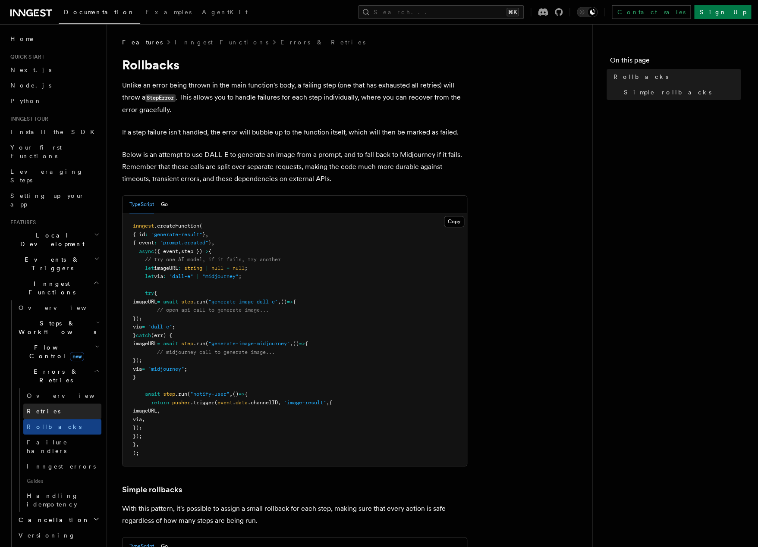
click at [39, 408] on span "Retries" at bounding box center [44, 411] width 34 height 7
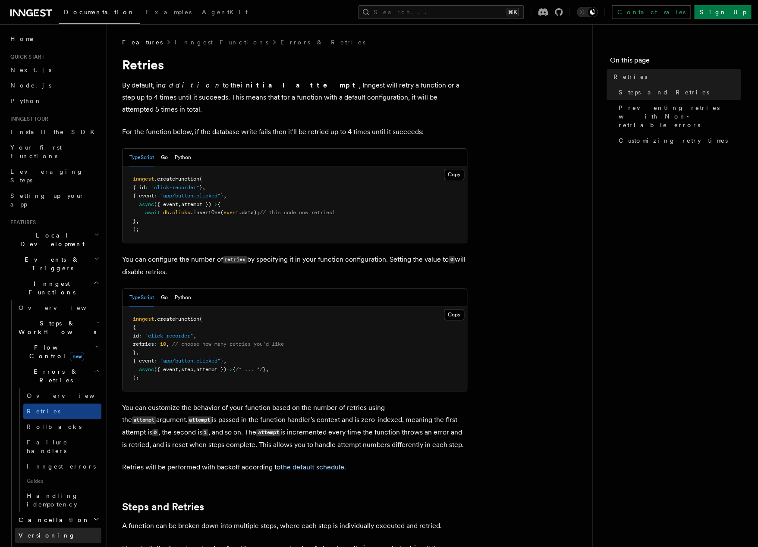
click at [42, 528] on link "Versioning" at bounding box center [58, 536] width 86 height 16
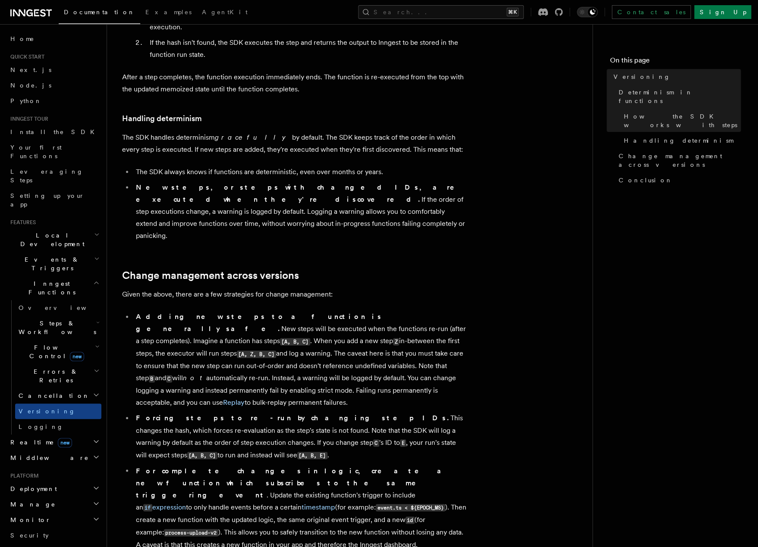
scroll to position [528, 0]
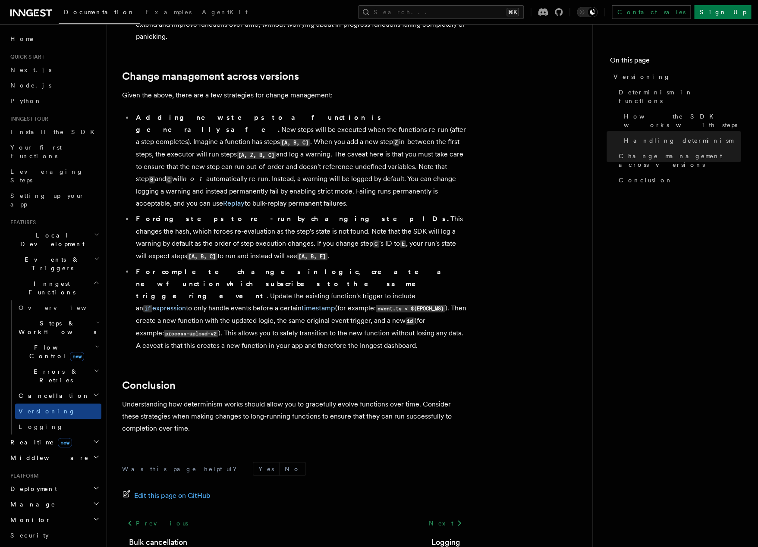
click at [41, 340] on h2 "Flow Control new" at bounding box center [58, 352] width 86 height 24
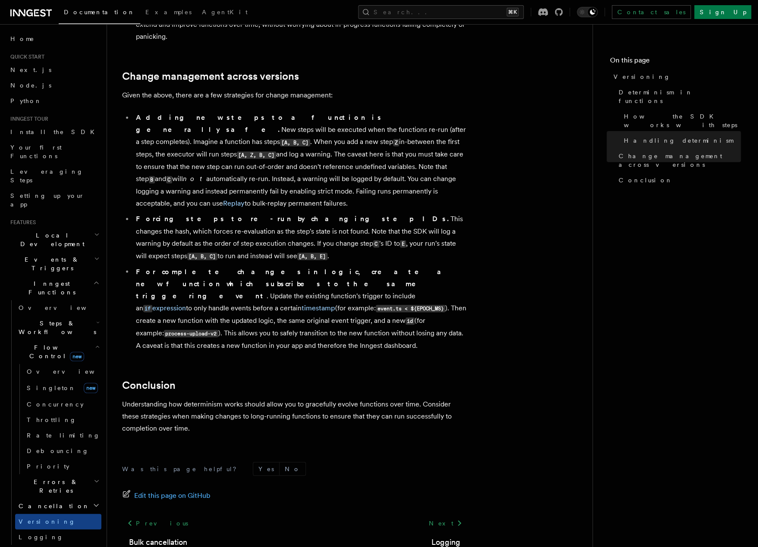
click at [39, 319] on span "Steps & Workflows" at bounding box center [55, 327] width 81 height 17
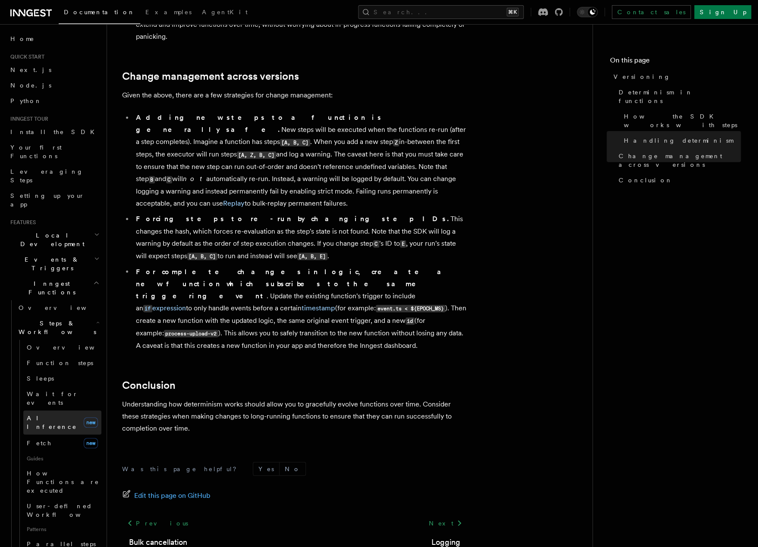
click at [35, 411] on link "AI Inference new" at bounding box center [62, 423] width 78 height 24
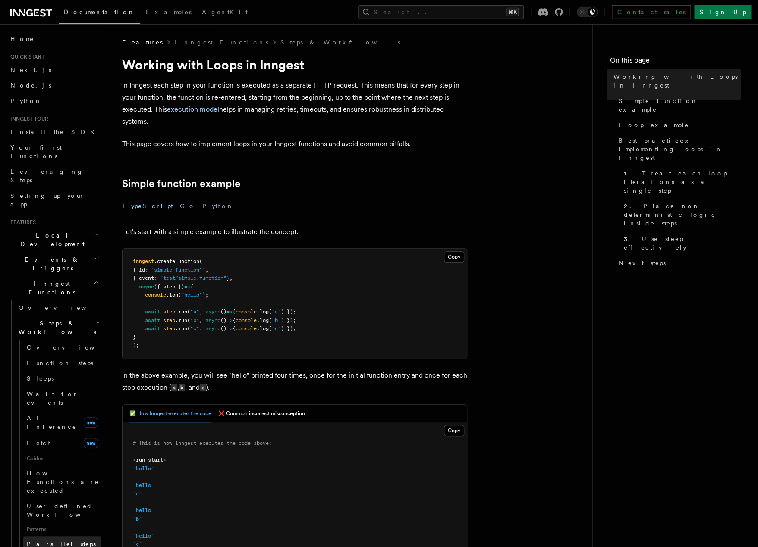
click at [39, 540] on span "Parallel steps" at bounding box center [61, 544] width 69 height 9
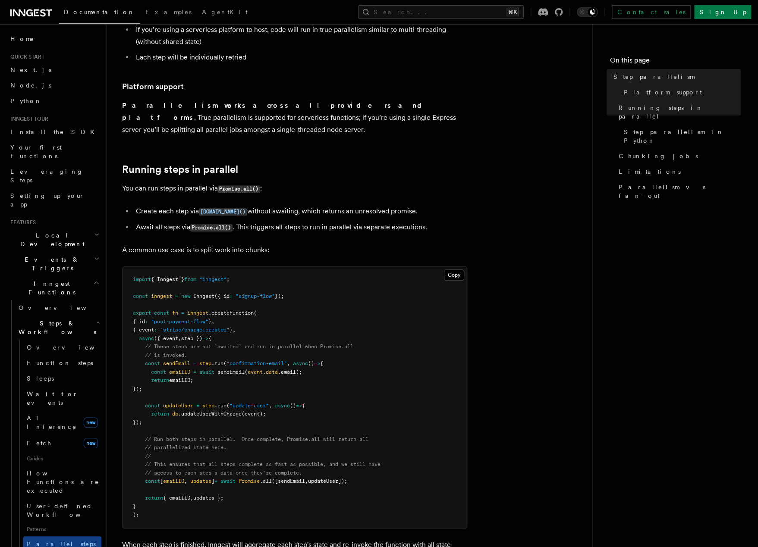
scroll to position [58, 0]
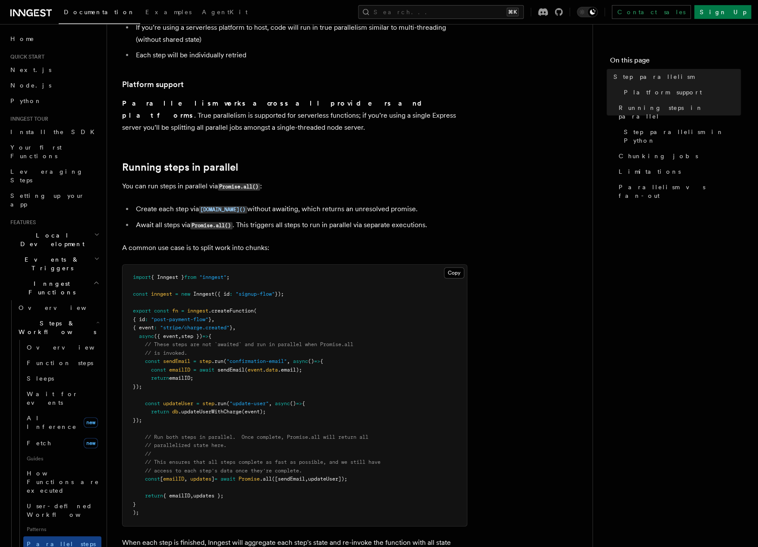
click at [226, 242] on p "A common use case is to split work into chunks:" at bounding box center [294, 248] width 345 height 12
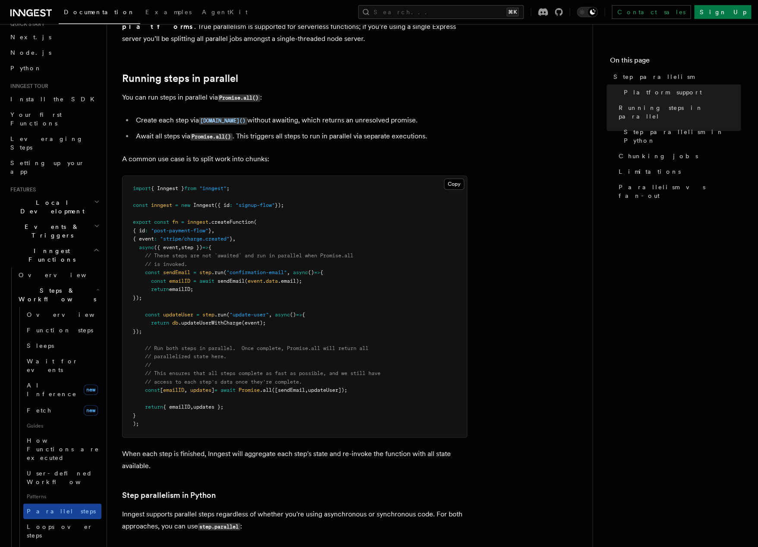
scroll to position [34, 0]
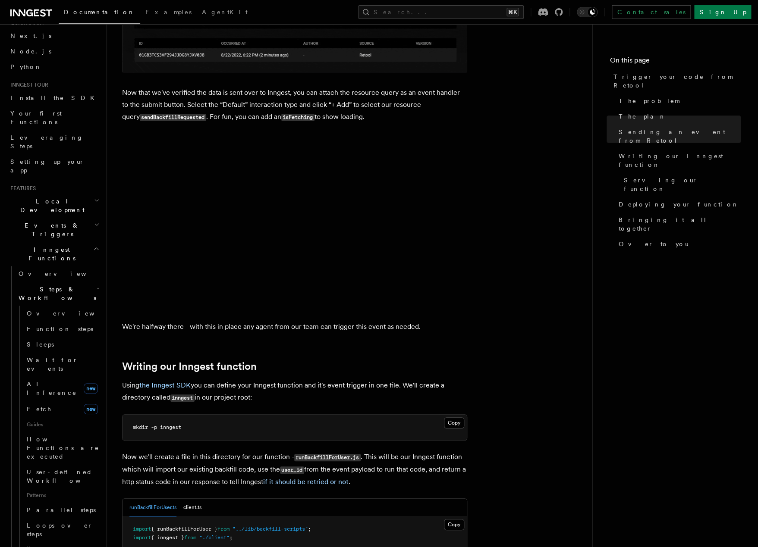
scroll to position [1425, 0]
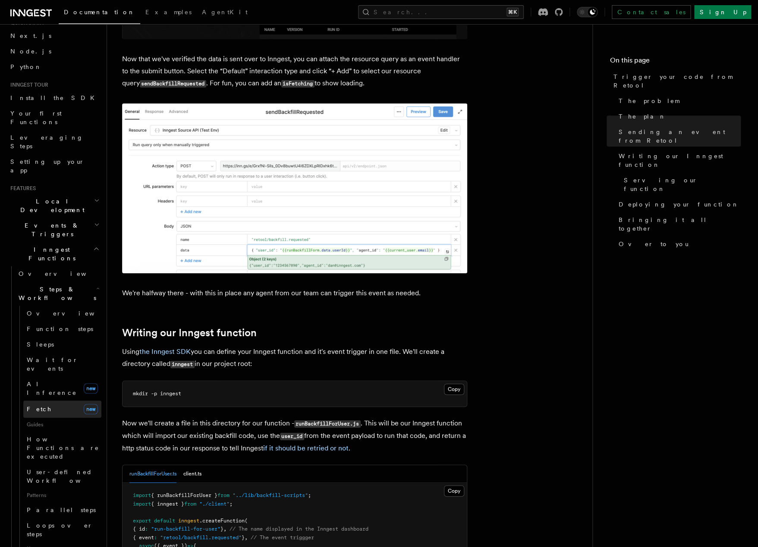
click at [48, 401] on link "Fetch new" at bounding box center [62, 409] width 78 height 17
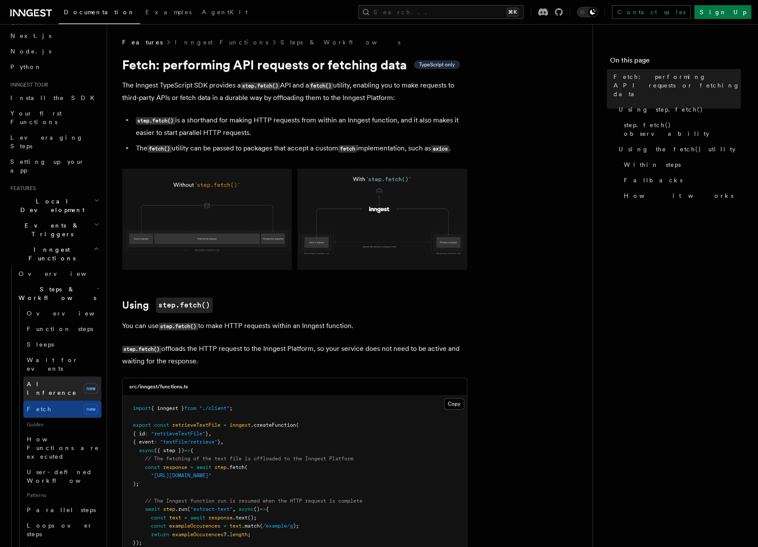
click at [43, 381] on span "AI Inference" at bounding box center [52, 389] width 50 height 16
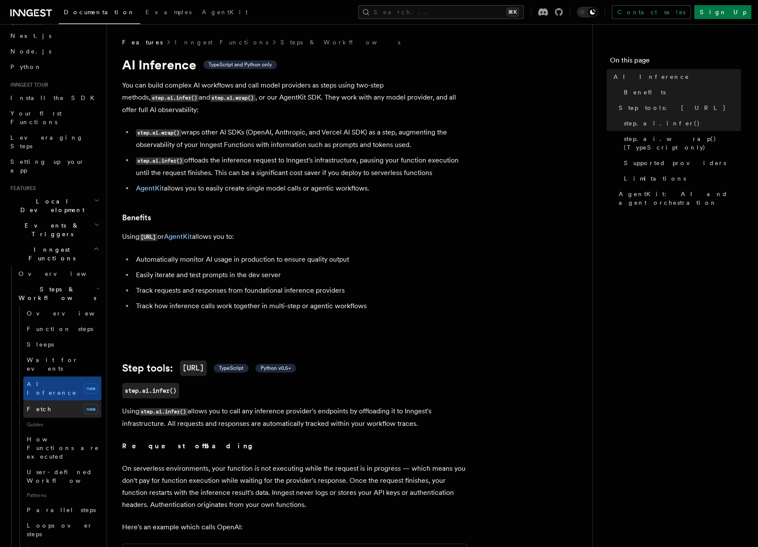
click at [45, 401] on link "Fetch new" at bounding box center [62, 409] width 78 height 17
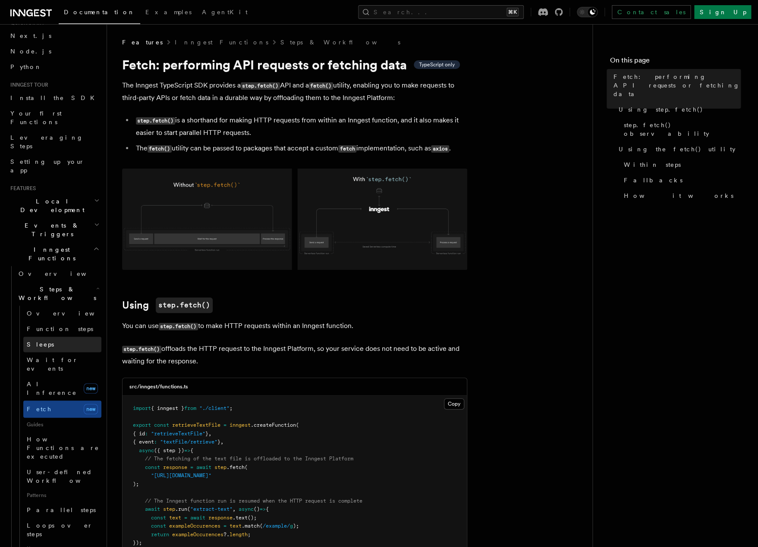
click at [64, 337] on link "Sleeps" at bounding box center [62, 345] width 78 height 16
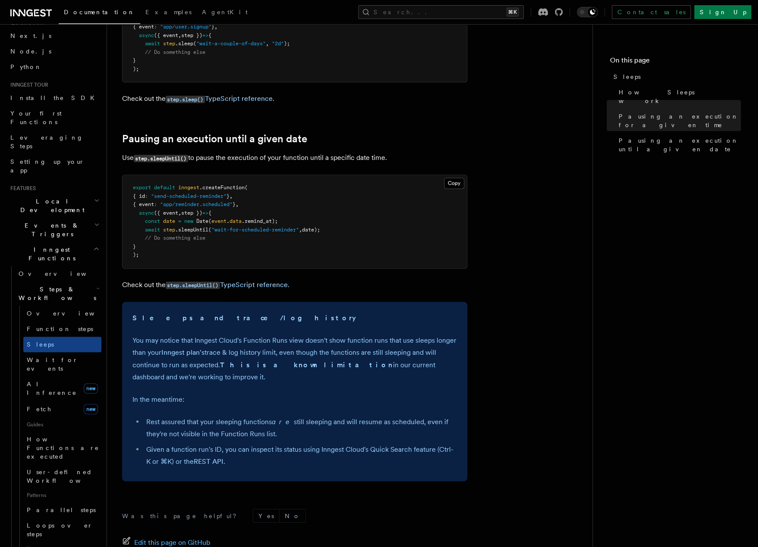
scroll to position [501, 0]
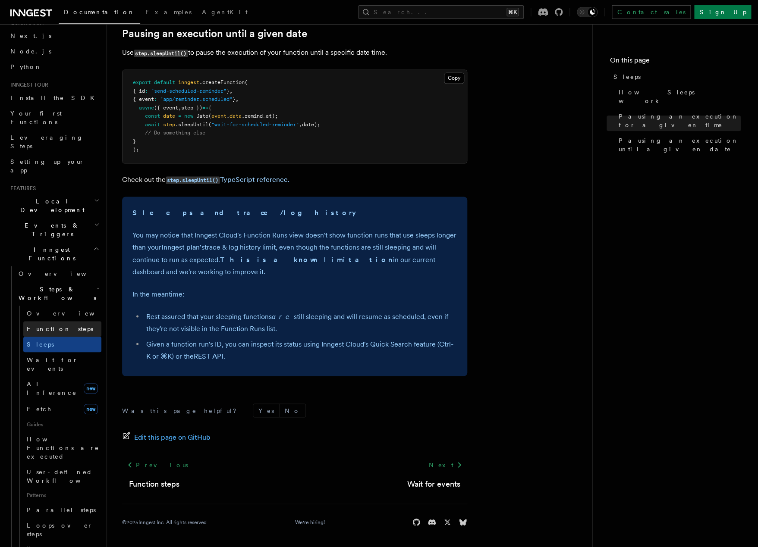
click at [44, 326] on span "Function steps" at bounding box center [60, 329] width 66 height 7
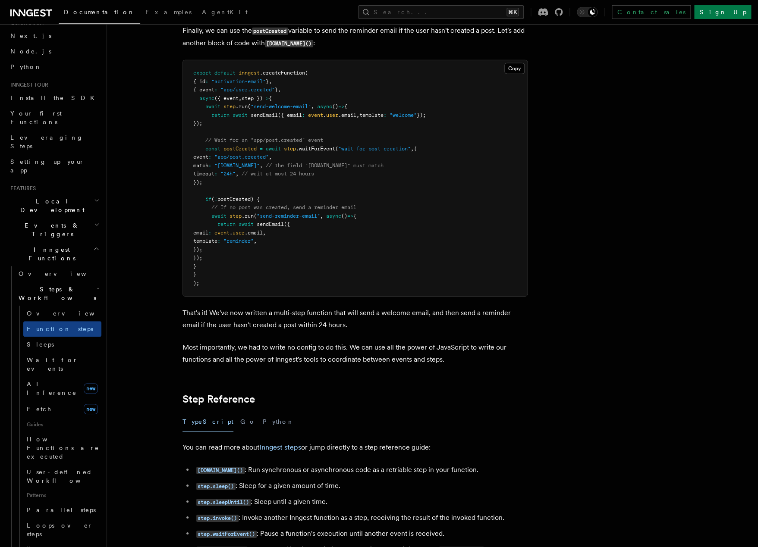
scroll to position [1109, 0]
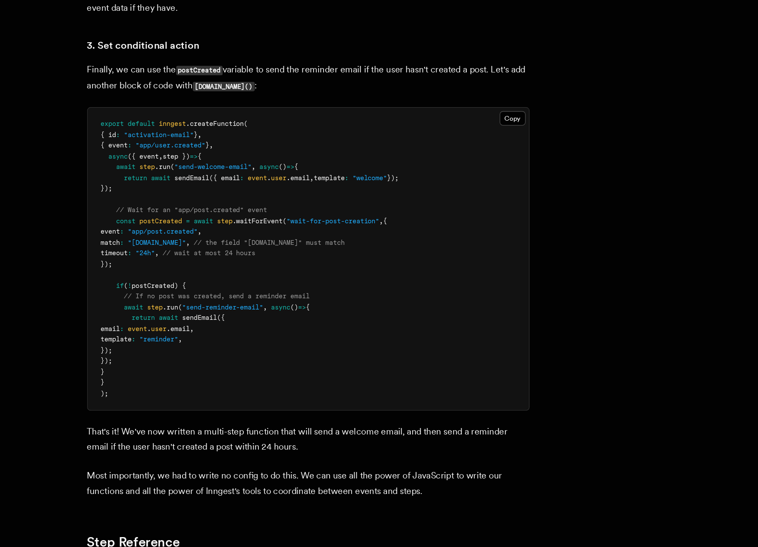
click at [236, 224] on span ""data.user.id"" at bounding box center [236, 222] width 45 height 6
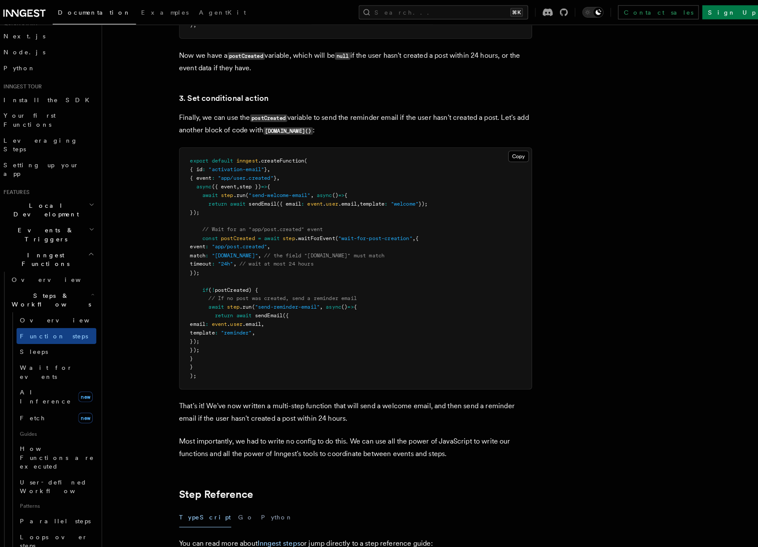
scroll to position [1075, 0]
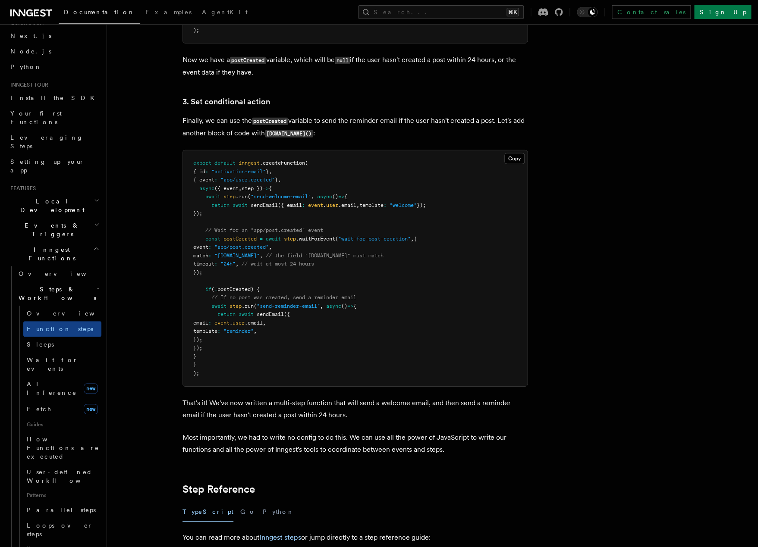
click at [254, 309] on span ".run" at bounding box center [247, 306] width 12 height 6
click at [234, 298] on span "// If no post was created, send a reminder email" at bounding box center [283, 298] width 145 height 6
click at [220, 309] on span "await" at bounding box center [218, 306] width 15 height 6
click at [57, 337] on link "Sleeps" at bounding box center [62, 345] width 78 height 16
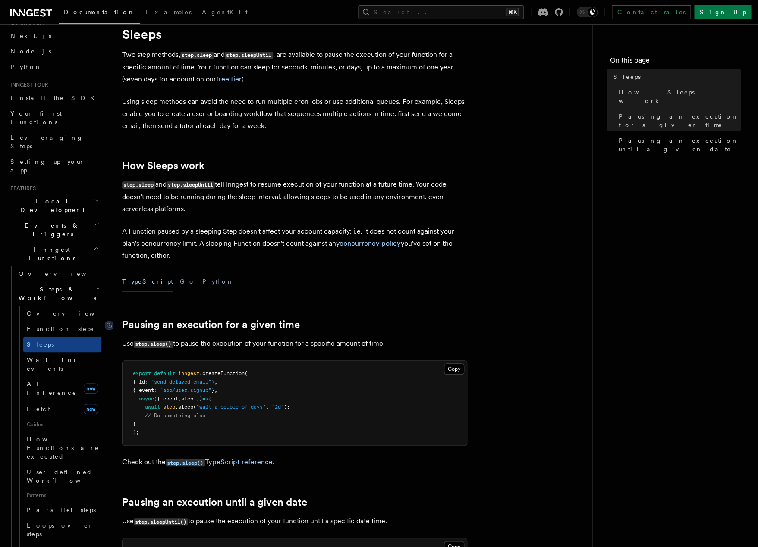
scroll to position [32, 0]
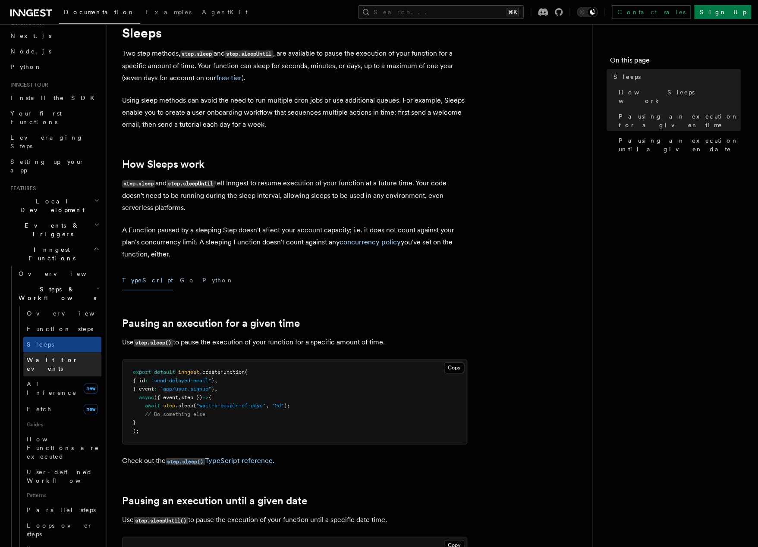
click at [47, 357] on span "Wait for events" at bounding box center [52, 365] width 51 height 16
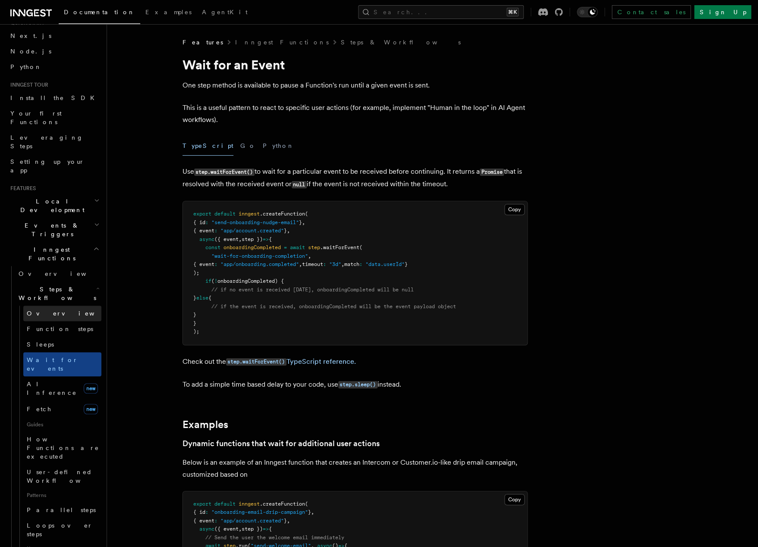
click at [35, 310] on span "Overview" at bounding box center [71, 313] width 89 height 7
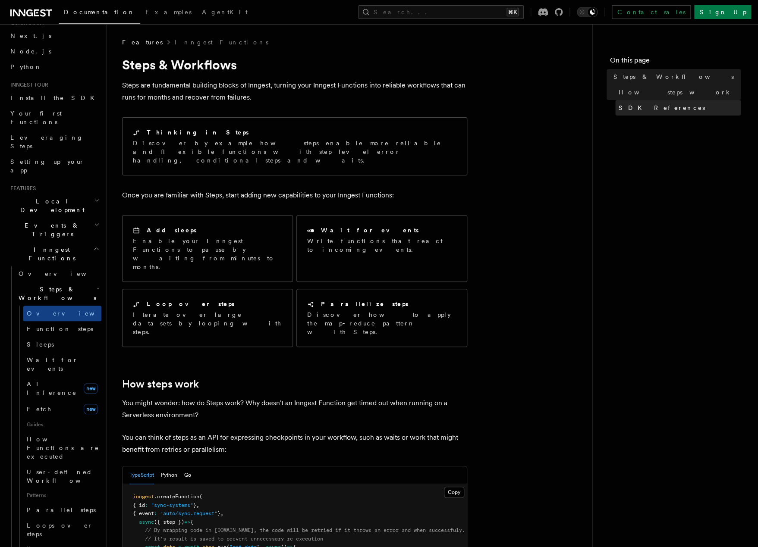
click at [623, 102] on link "SDK References" at bounding box center [677, 108] width 125 height 16
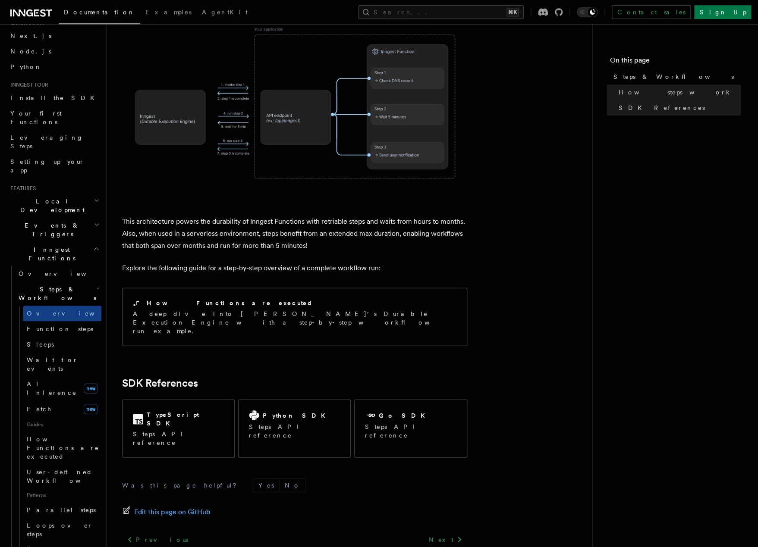
scroll to position [717, 0]
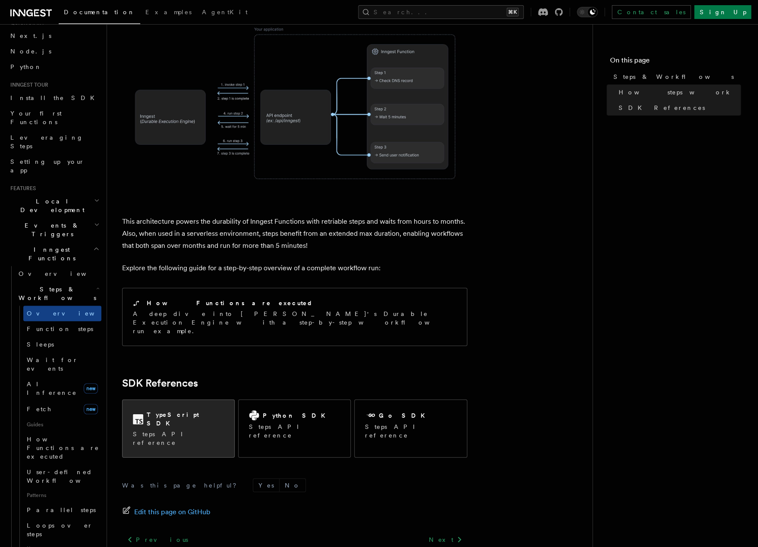
click at [144, 400] on div "TypeScript SDK Steps API reference" at bounding box center [178, 428] width 112 height 57
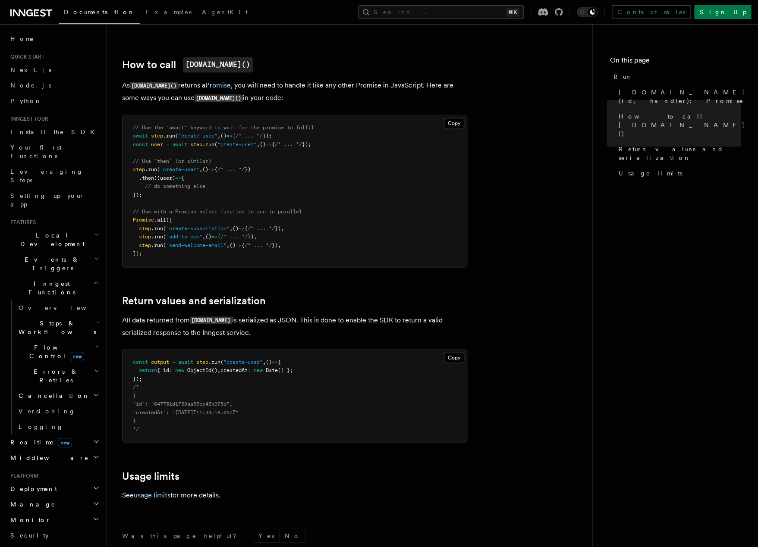
scroll to position [544, 0]
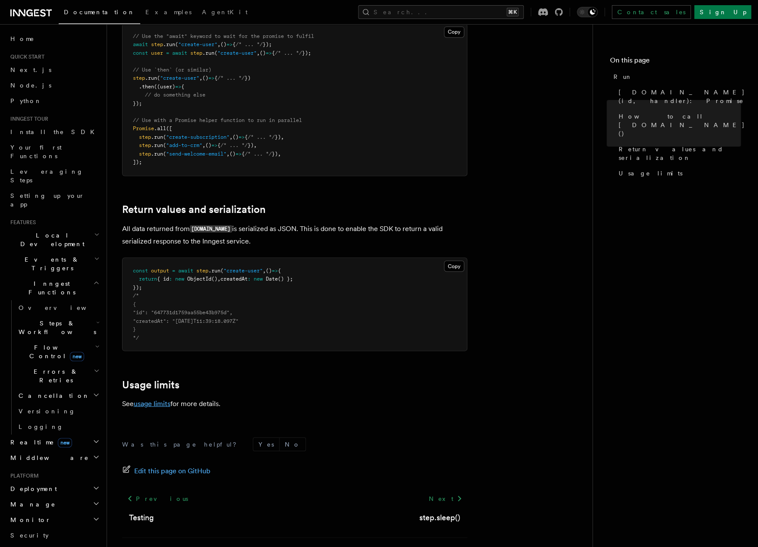
click at [153, 399] on link "usage limits" at bounding box center [152, 403] width 37 height 8
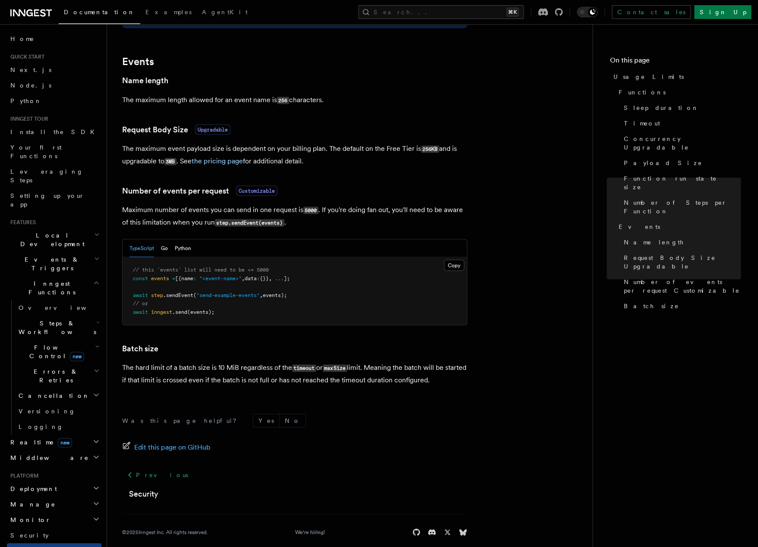
scroll to position [677, 0]
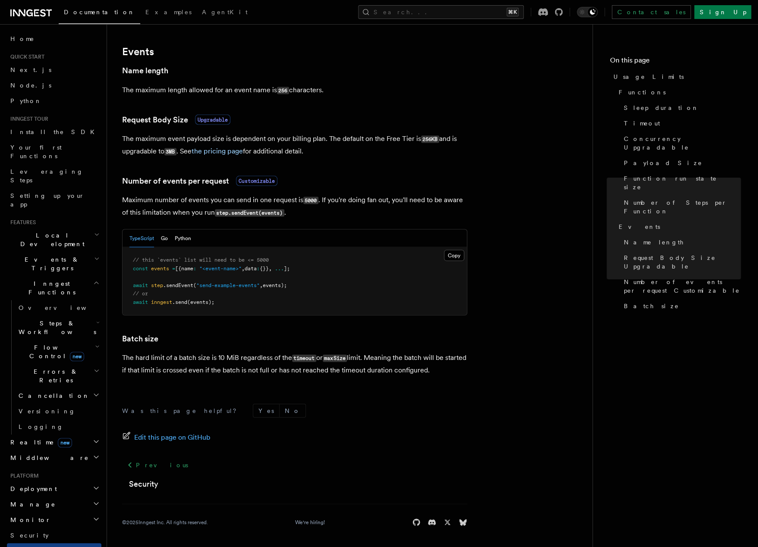
click at [28, 485] on span "Deployment" at bounding box center [32, 489] width 50 height 9
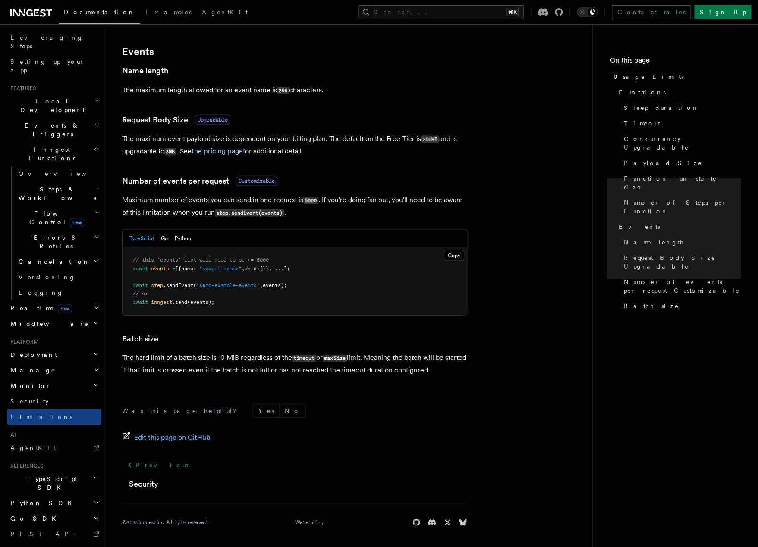
scroll to position [143, 0]
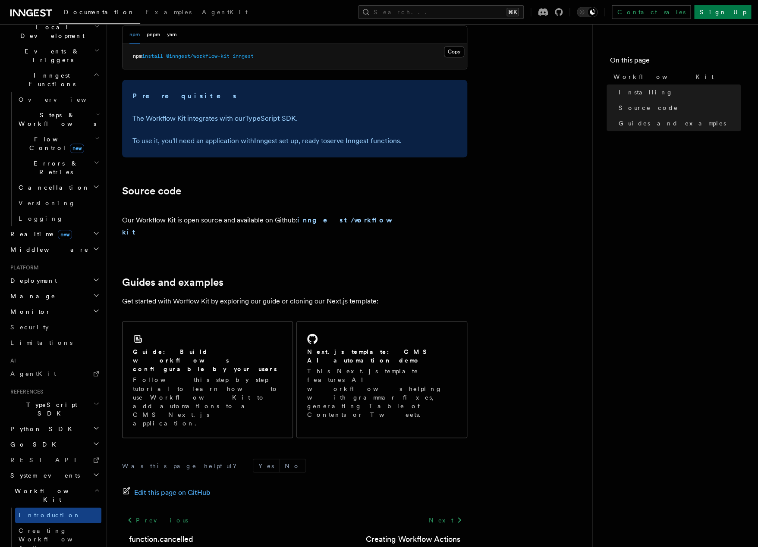
scroll to position [212, 0]
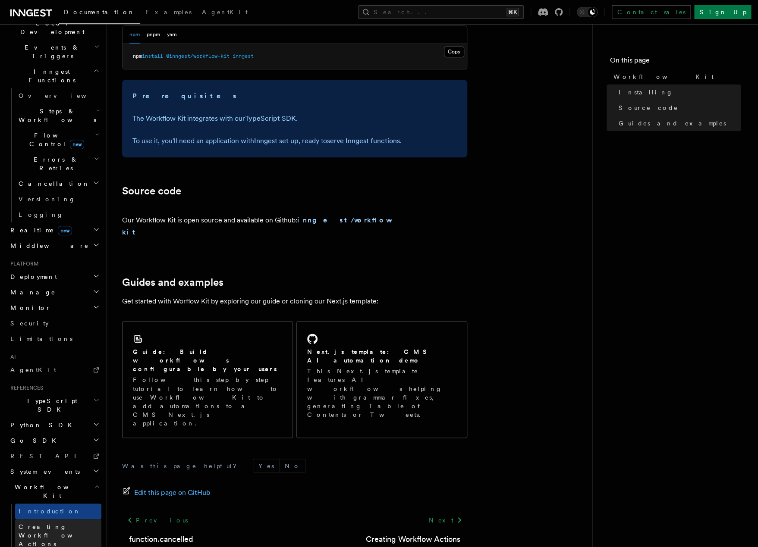
click at [53, 524] on span "Creating Workflow Actions" at bounding box center [56, 536] width 75 height 24
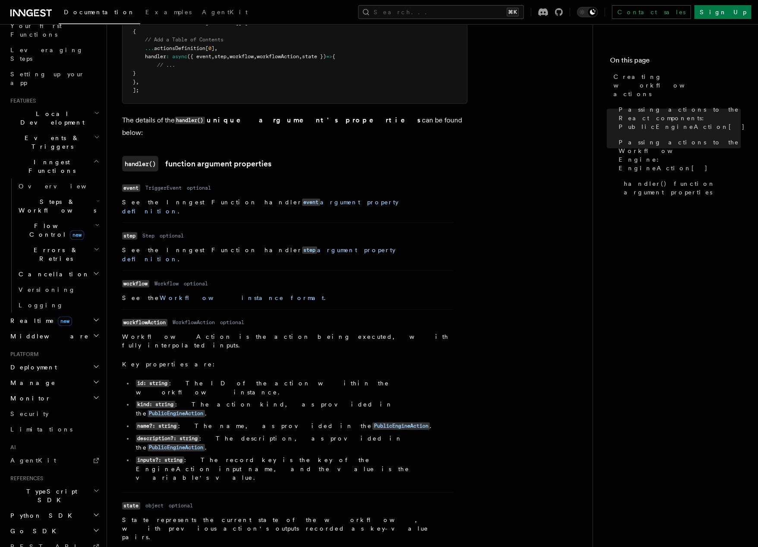
scroll to position [63, 0]
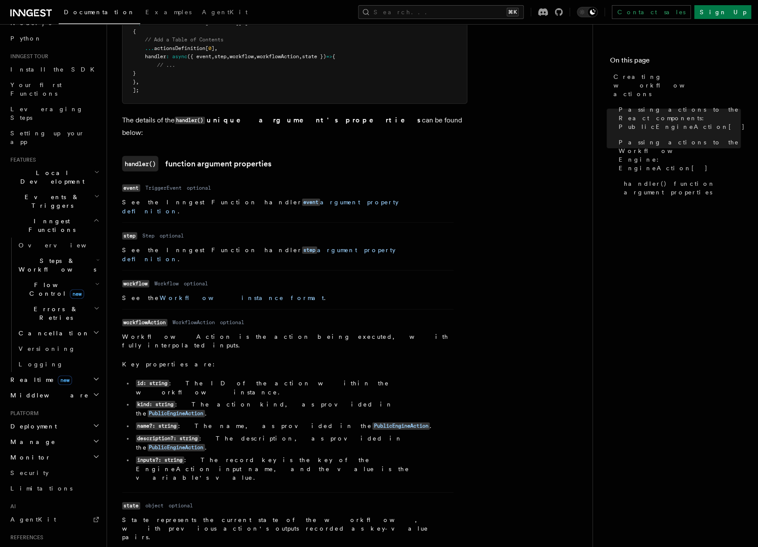
click at [46, 281] on span "Flow Control new" at bounding box center [55, 289] width 80 height 17
click at [31, 306] on span "Overview" at bounding box center [71, 309] width 89 height 7
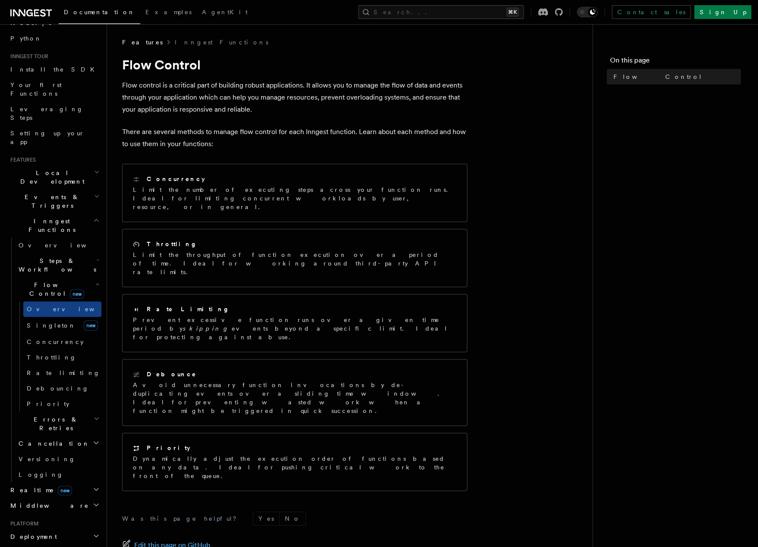
click at [38, 253] on h2 "Steps & Workflows" at bounding box center [58, 265] width 86 height 24
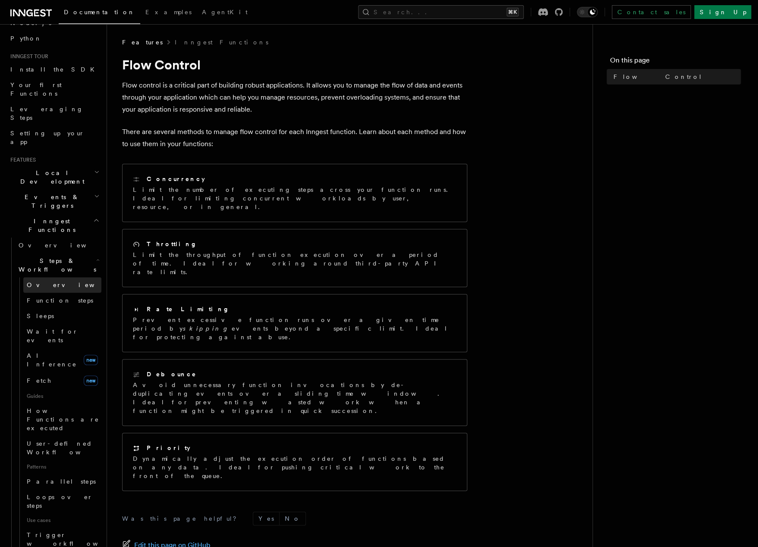
click at [37, 277] on link "Overview" at bounding box center [62, 285] width 78 height 16
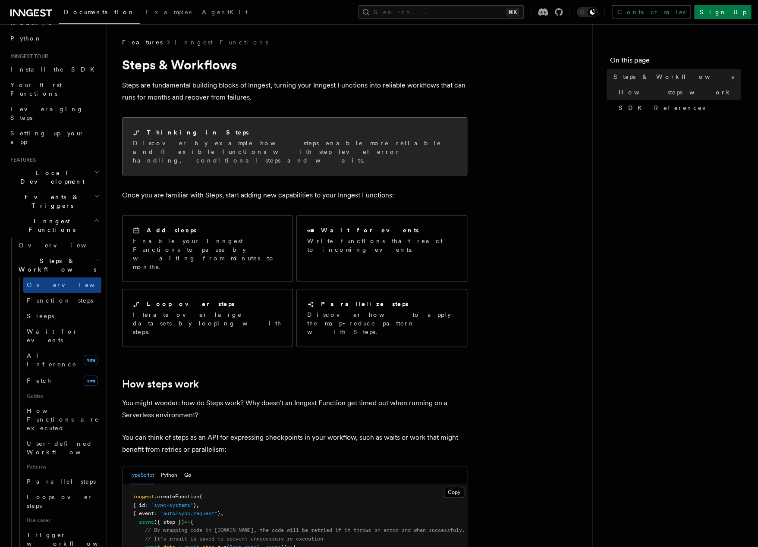
click at [152, 148] on p "Discover by example how steps enable more reliable and flexible functions with …" at bounding box center [294, 152] width 323 height 26
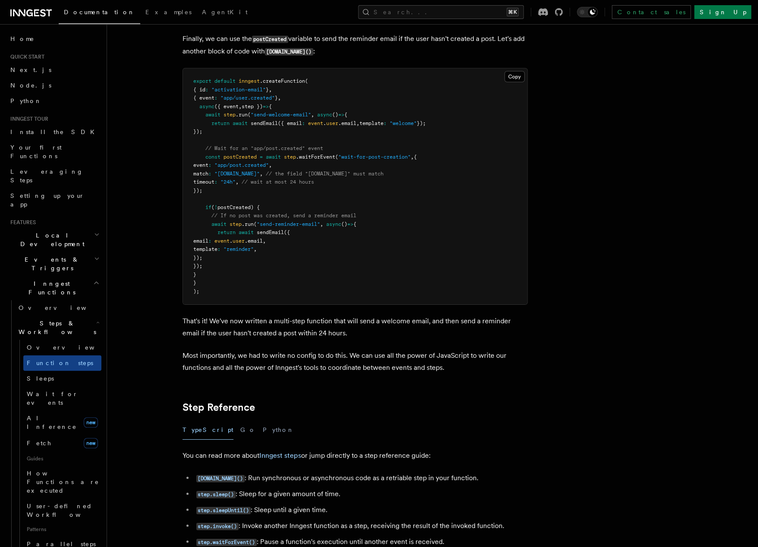
scroll to position [1159, 0]
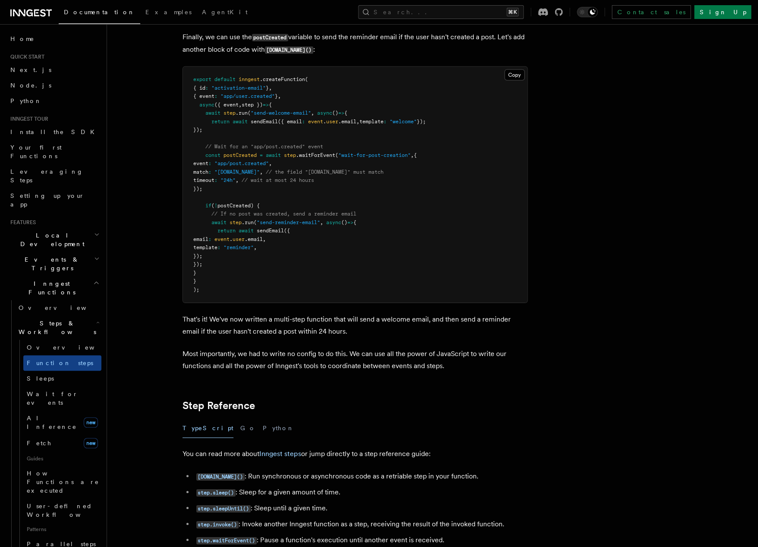
click at [233, 203] on pre "export default inngest .createFunction ( { id : "activation-email" } , { event …" at bounding box center [355, 185] width 344 height 236
click at [269, 163] on span ""app/post.created"" at bounding box center [241, 163] width 54 height 6
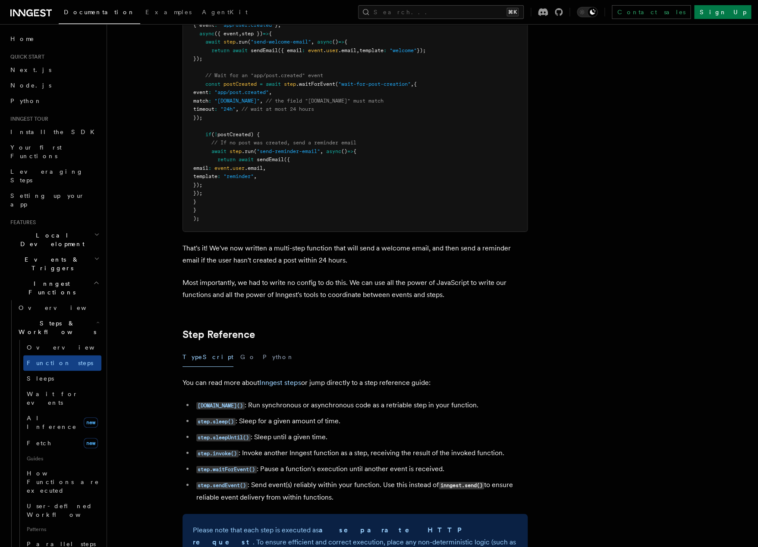
scroll to position [1234, 0]
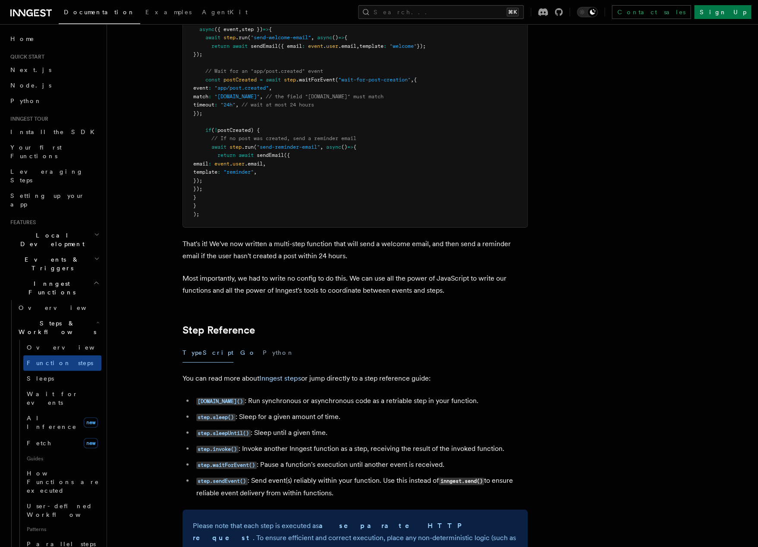
click at [240, 349] on button "Go" at bounding box center [248, 352] width 16 height 19
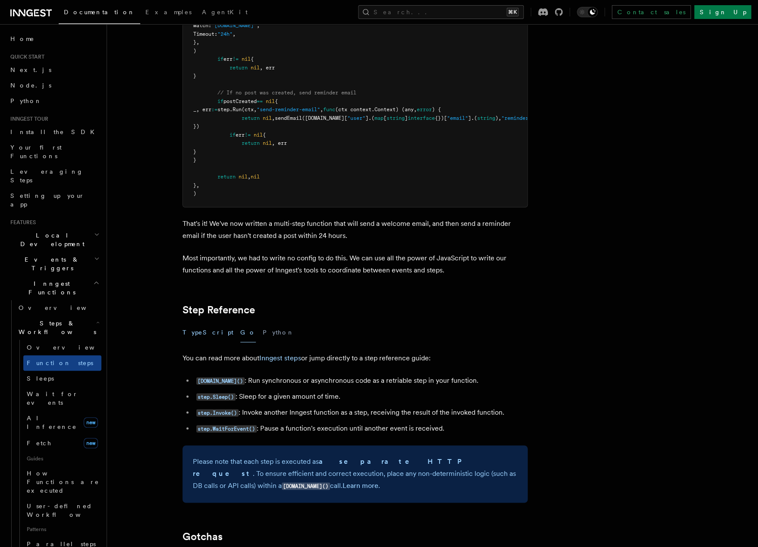
click at [194, 342] on button "TypeScript" at bounding box center [207, 332] width 51 height 19
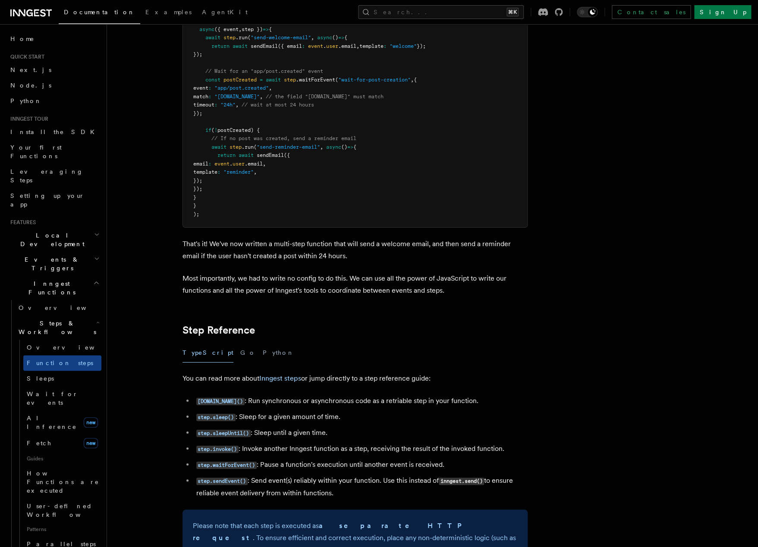
click at [425, 401] on li "[DOMAIN_NAME]() : Run synchronous or asynchronous code as a retriable step in y…" at bounding box center [361, 401] width 334 height 13
click at [425, 401] on li "step.run() : Run synchronous or asynchronous code as a retriable step in your f…" at bounding box center [361, 401] width 334 height 13
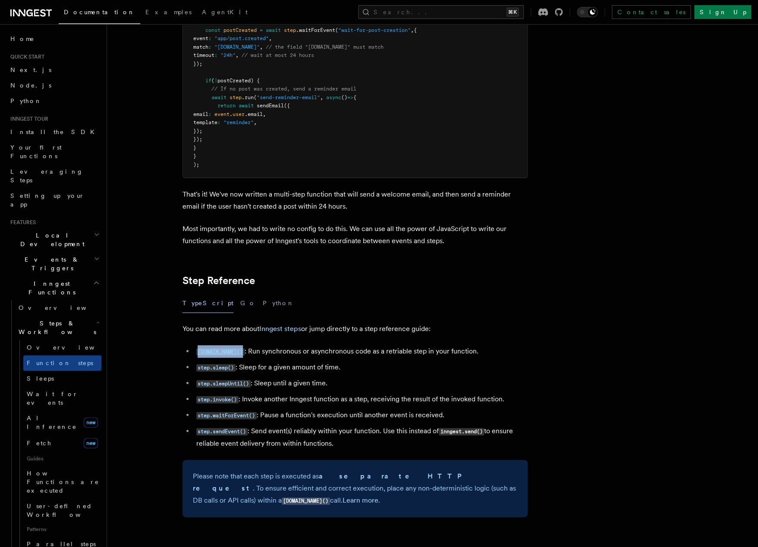
scroll to position [1389, 0]
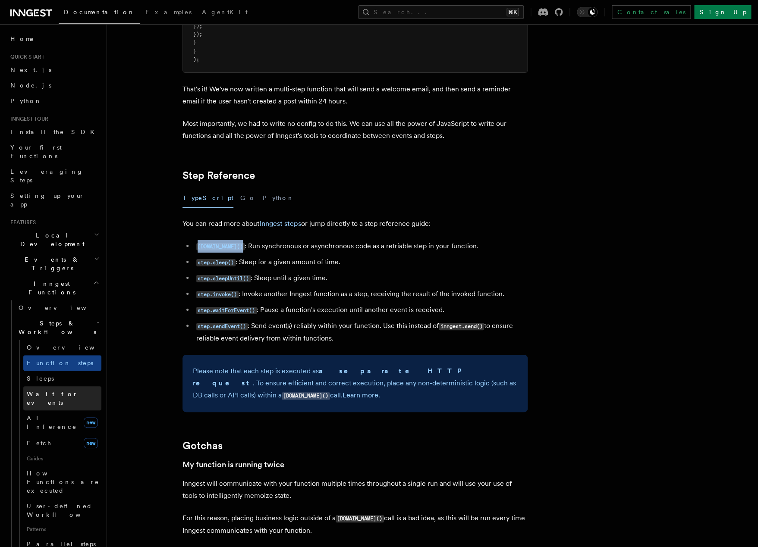
click at [38, 386] on link "Wait for events" at bounding box center [62, 398] width 78 height 24
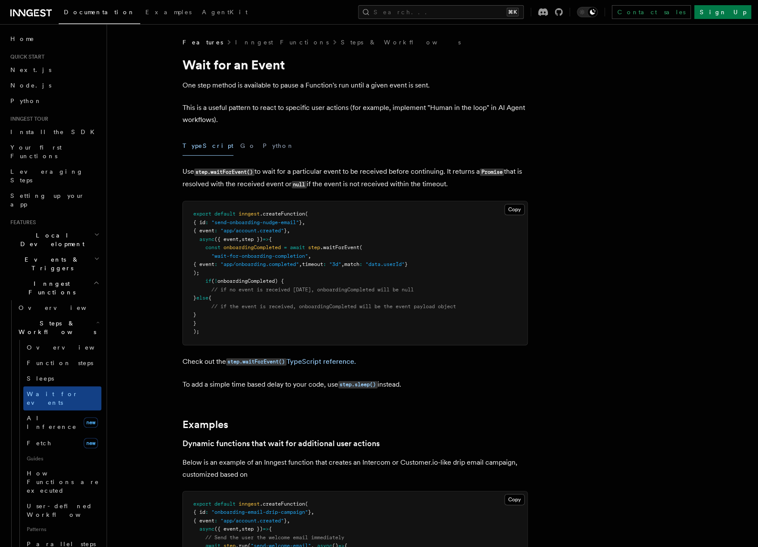
click at [211, 102] on p "This is a useful pattern to react to specific user actions (for example, implem…" at bounding box center [354, 114] width 345 height 24
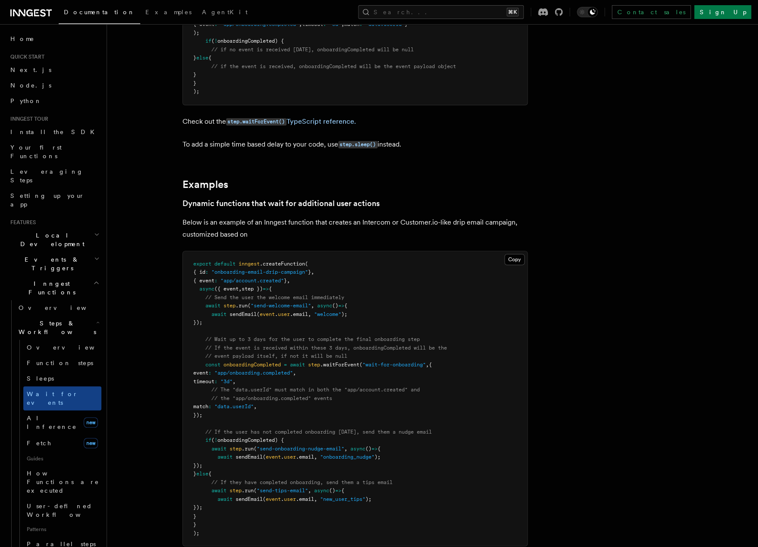
scroll to position [242, 0]
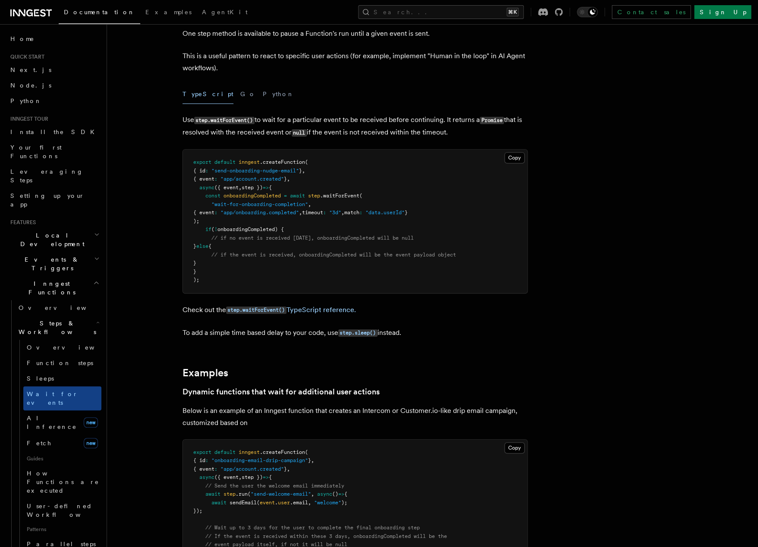
scroll to position [35, 0]
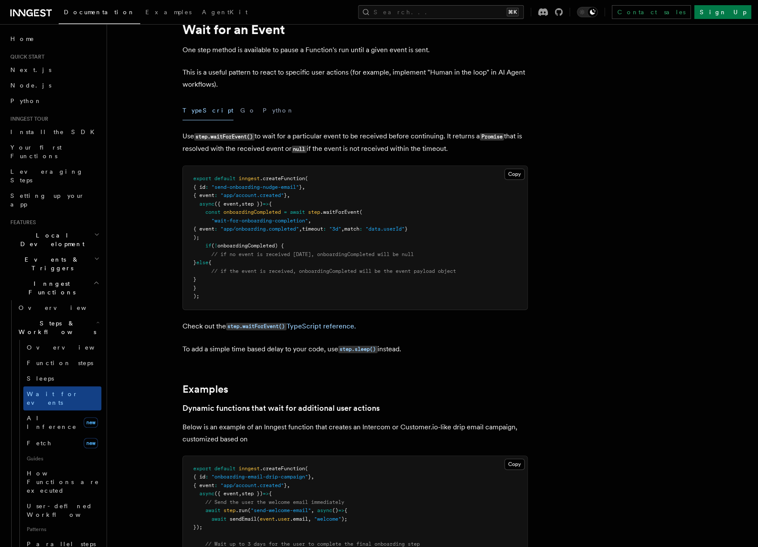
click at [371, 238] on pre "export default inngest .createFunction ( { id : "send-onboarding-nudge-email" }…" at bounding box center [355, 238] width 344 height 144
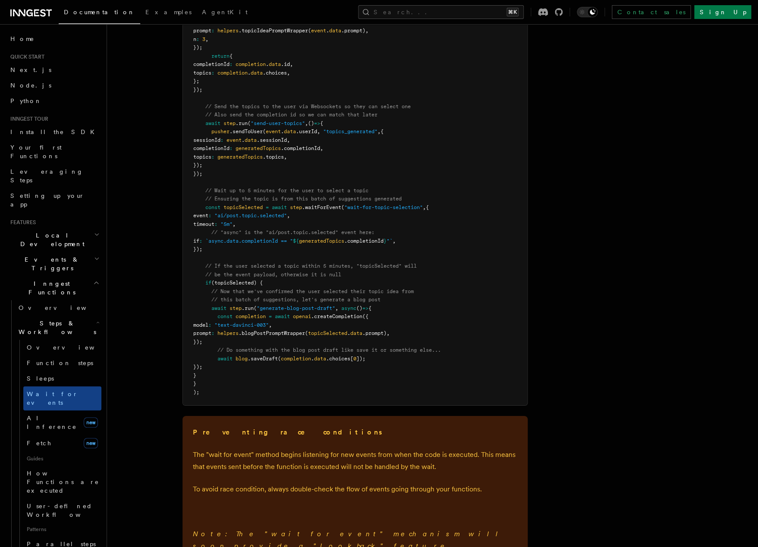
scroll to position [976, 0]
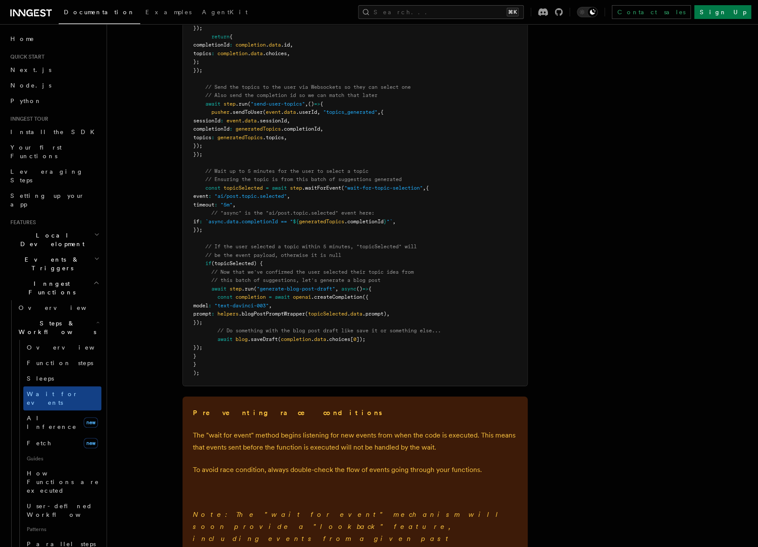
click at [284, 317] on span ".blogPostPromptWrapper" at bounding box center [271, 314] width 66 height 6
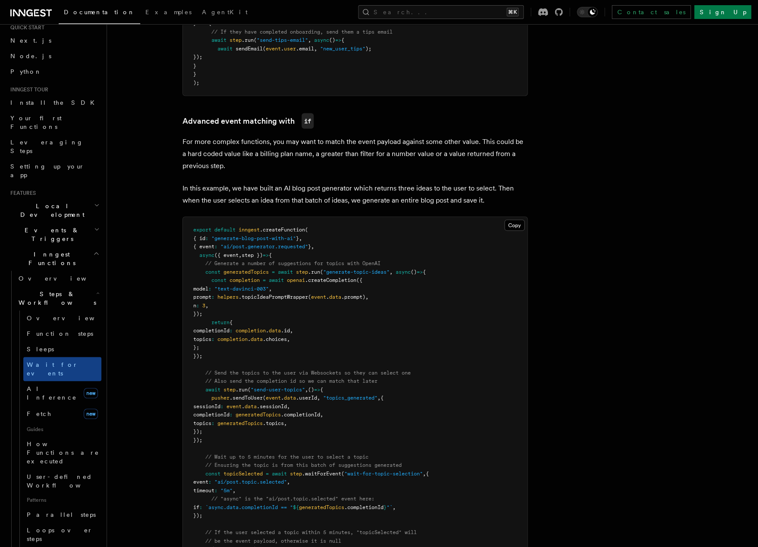
scroll to position [697, 0]
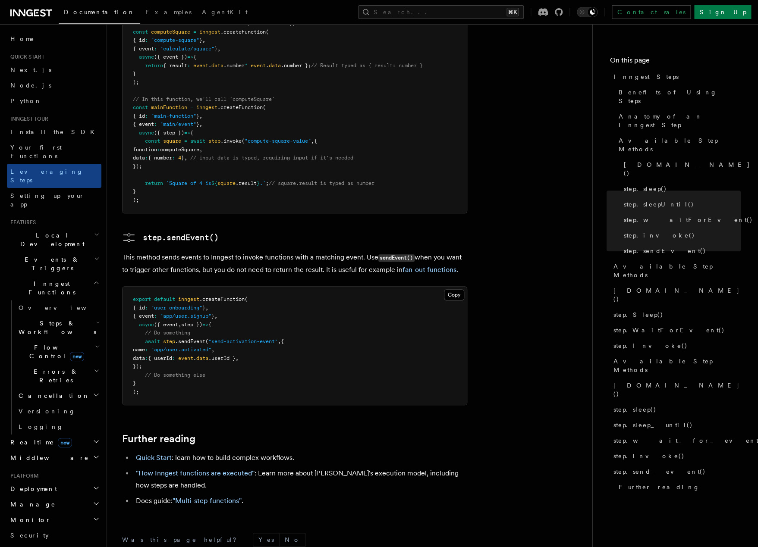
scroll to position [1731, 0]
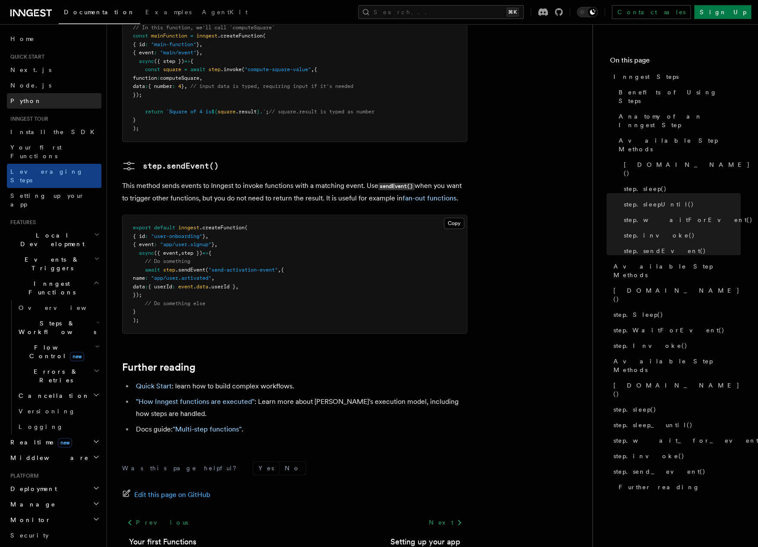
click at [31, 96] on link "Python" at bounding box center [54, 101] width 94 height 16
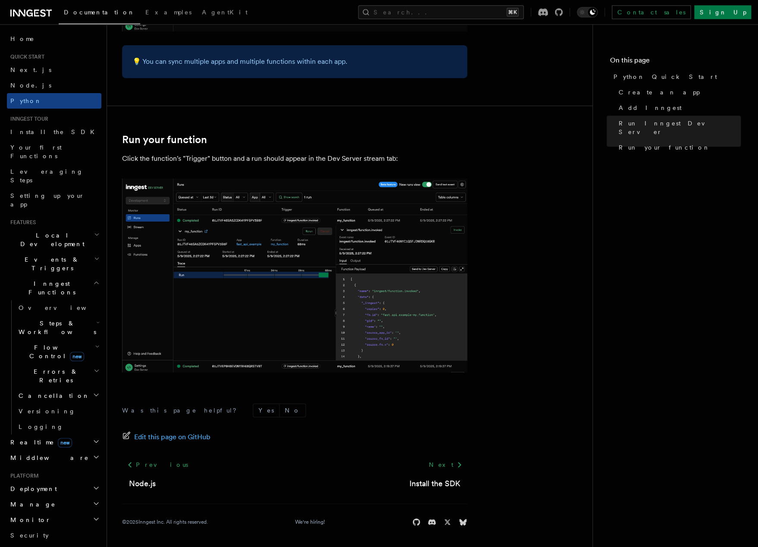
scroll to position [1634, 0]
click at [25, 192] on span "Setting up your app" at bounding box center [47, 200] width 74 height 16
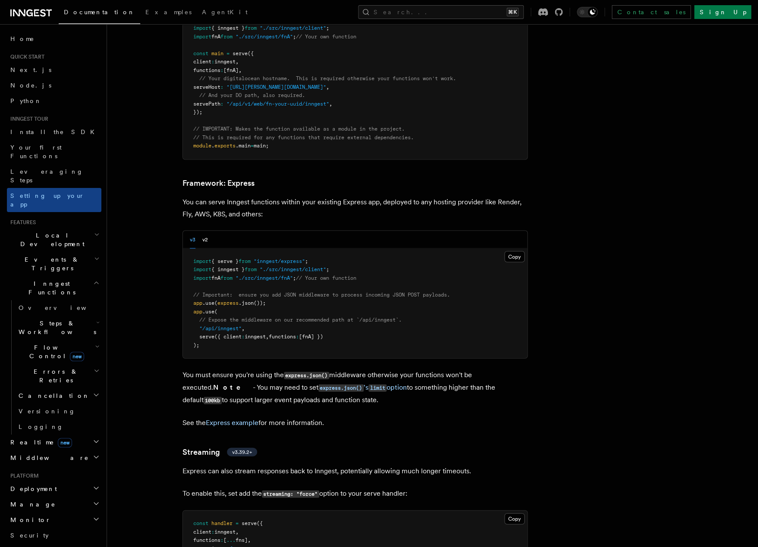
scroll to position [143, 0]
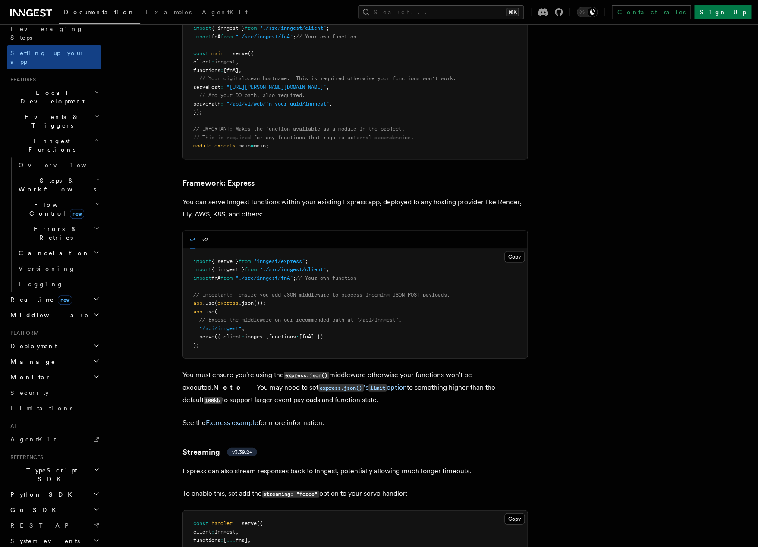
click at [43, 342] on span "Deployment" at bounding box center [32, 346] width 50 height 9
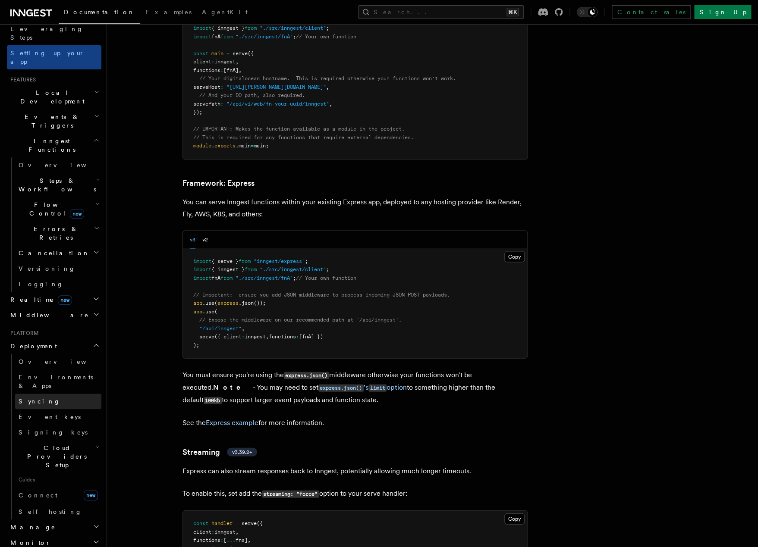
click at [33, 398] on span "Syncing" at bounding box center [40, 401] width 42 height 7
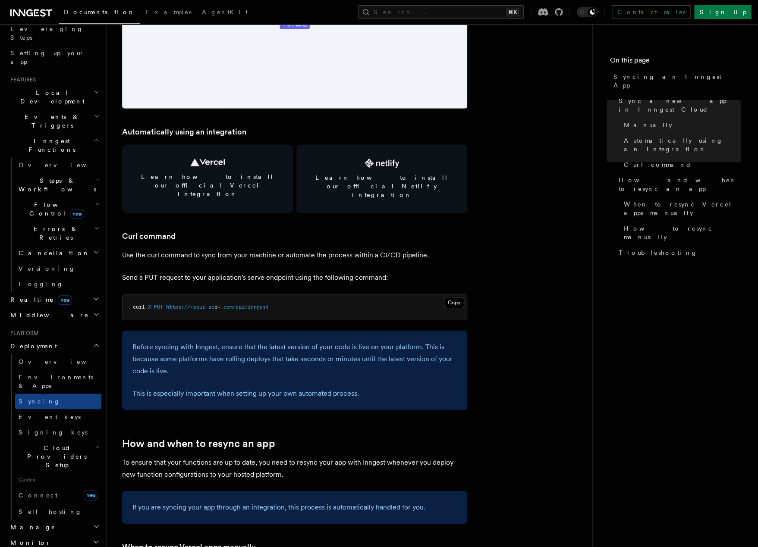
scroll to position [1497, 0]
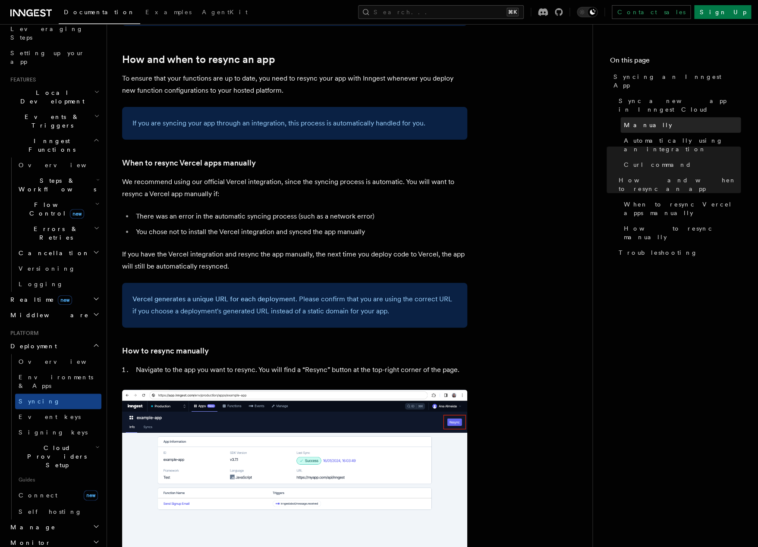
click at [640, 121] on span "Manually" at bounding box center [648, 125] width 48 height 9
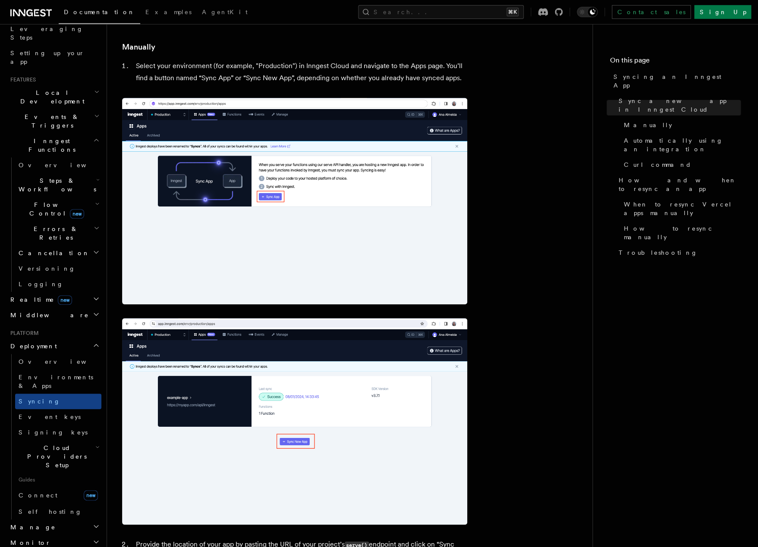
scroll to position [191, 0]
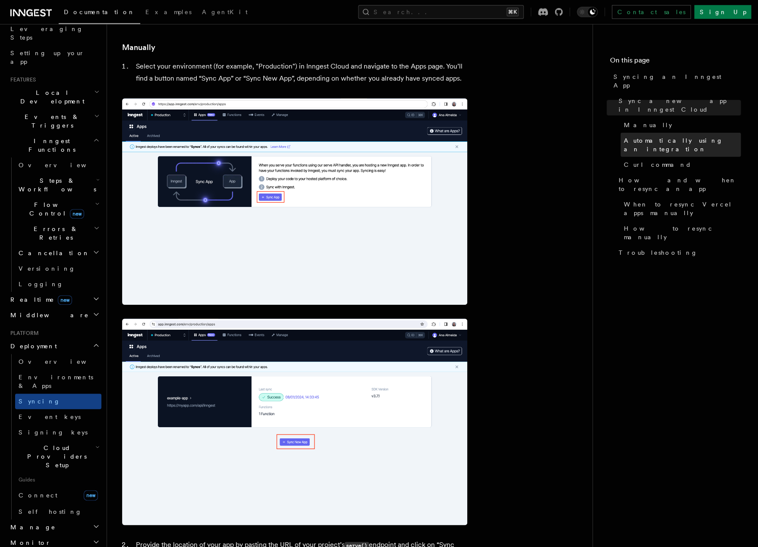
click at [656, 136] on span "Automatically using an integration" at bounding box center [682, 144] width 117 height 17
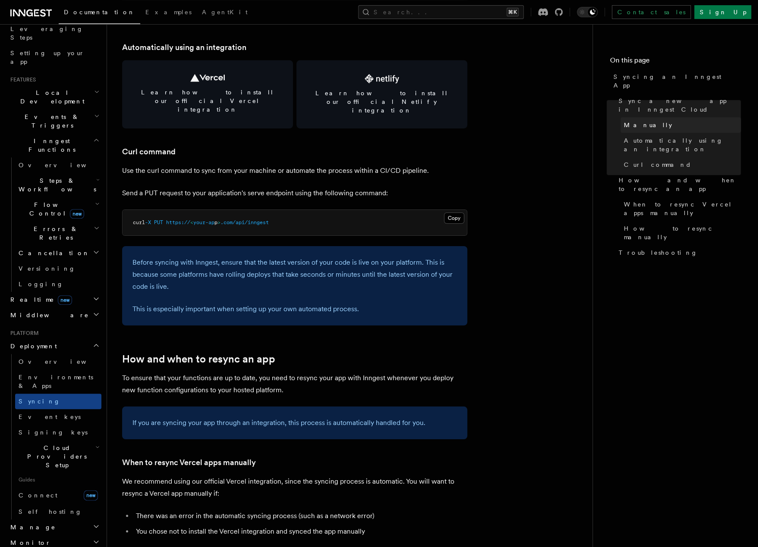
scroll to position [1198, 0]
click at [634, 121] on span "Manually" at bounding box center [648, 125] width 48 height 9
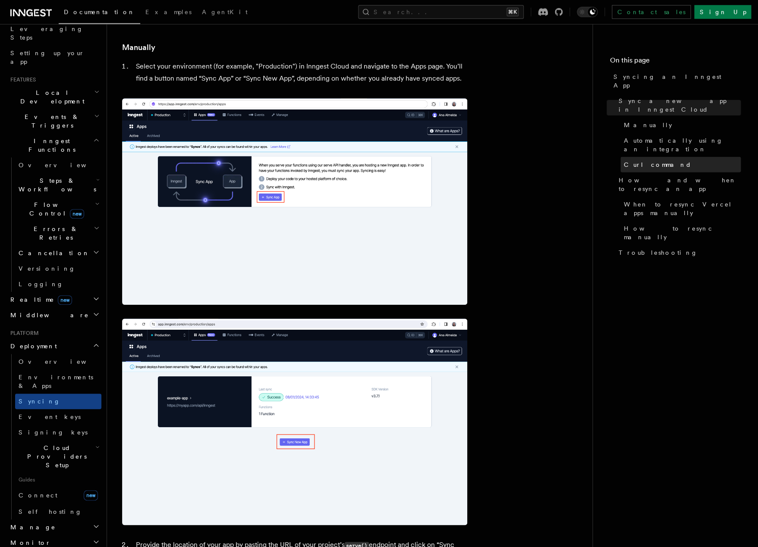
click at [636, 160] on span "Curl command" at bounding box center [658, 164] width 68 height 9
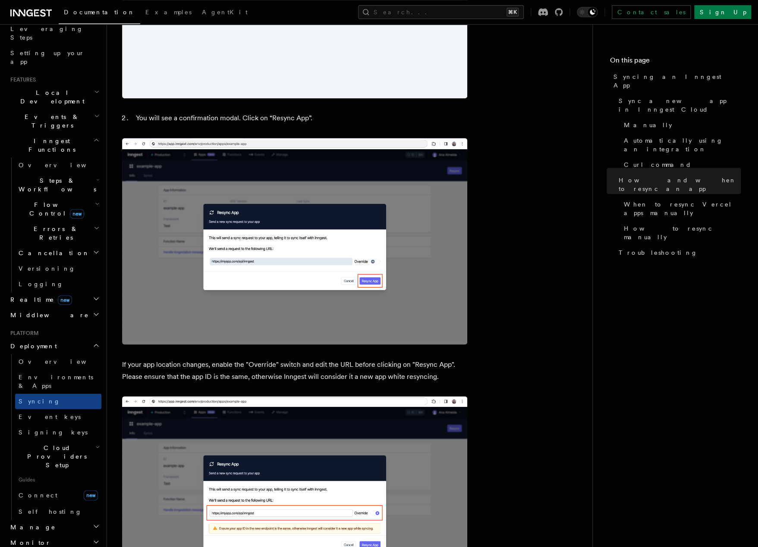
scroll to position [2304, 0]
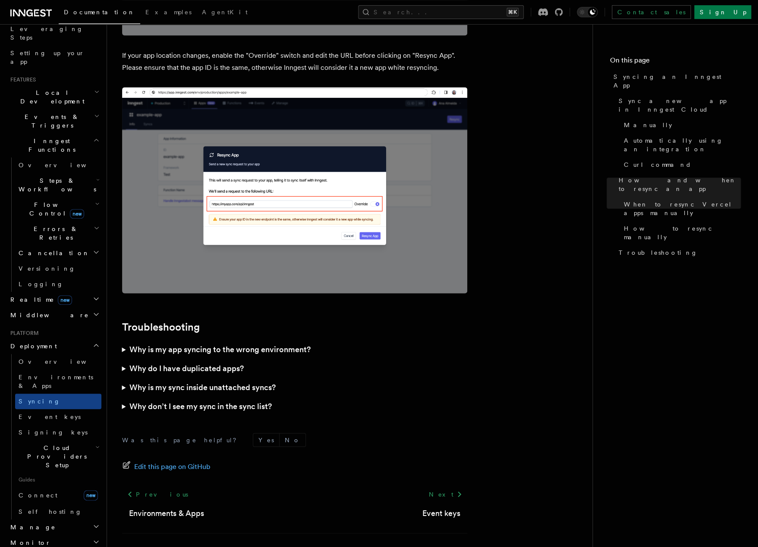
click at [39, 374] on span "Environments & Apps" at bounding box center [56, 382] width 75 height 16
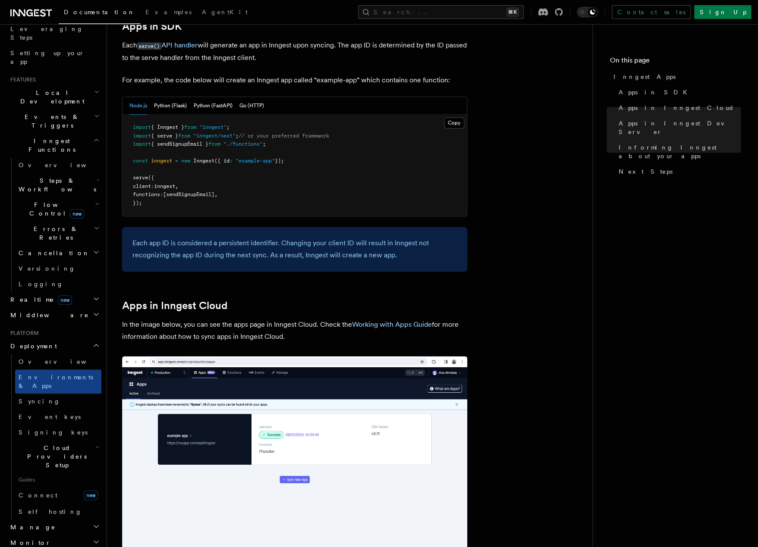
scroll to position [385, 0]
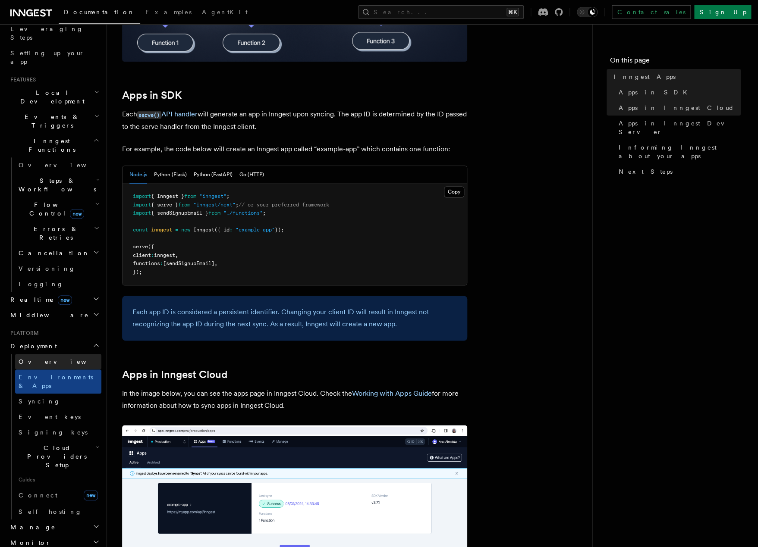
click at [48, 354] on link "Overview" at bounding box center [58, 362] width 86 height 16
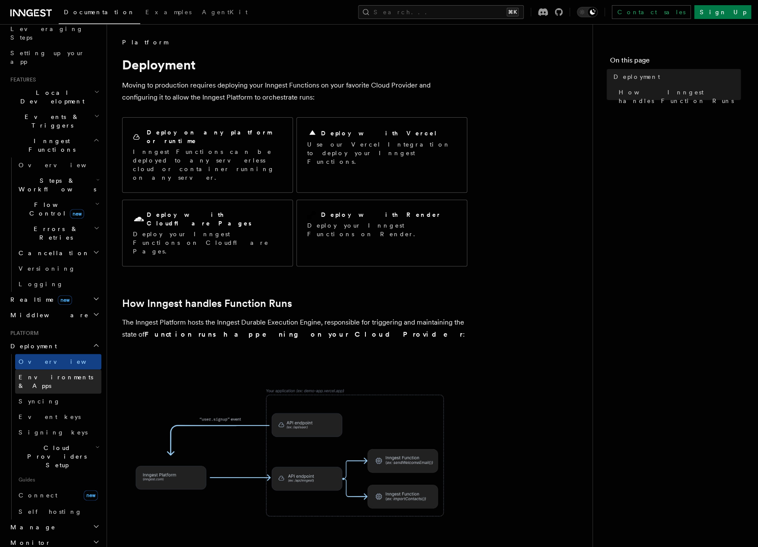
click at [39, 374] on span "Environments & Apps" at bounding box center [56, 382] width 75 height 16
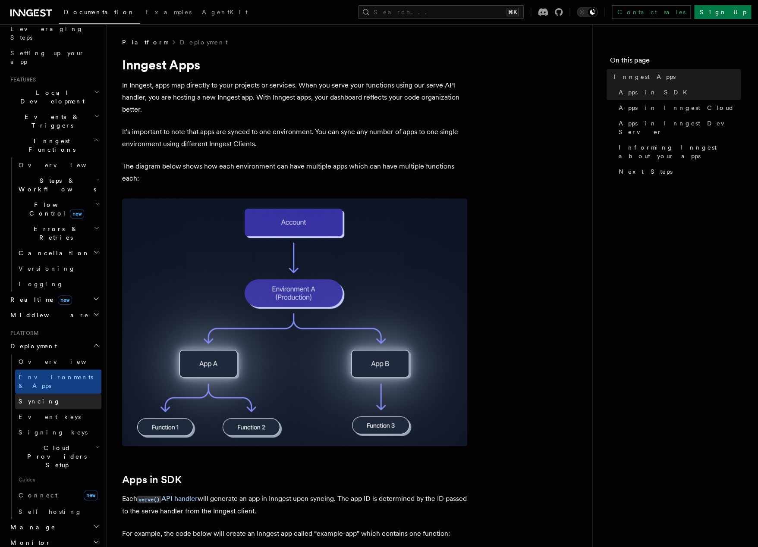
click at [30, 394] on link "Syncing" at bounding box center [58, 402] width 86 height 16
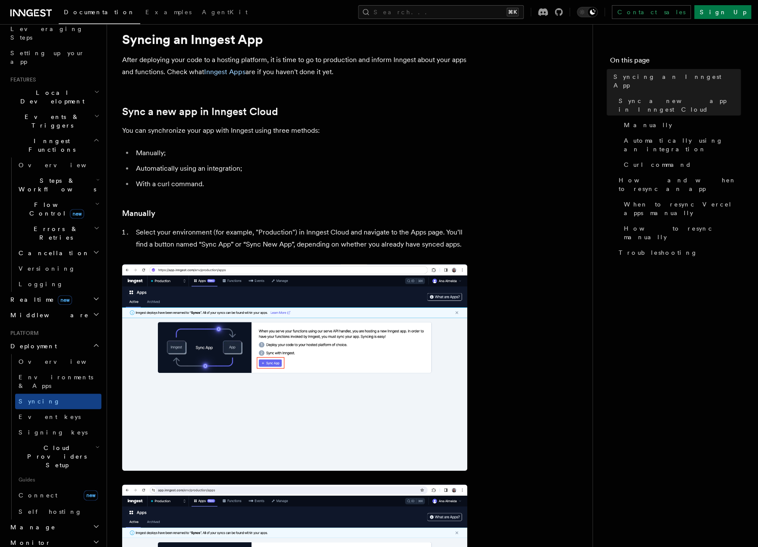
scroll to position [27, 0]
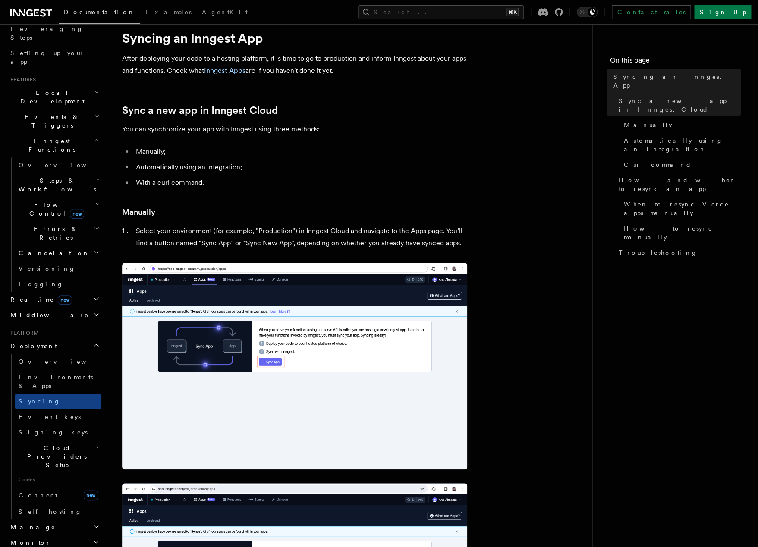
click at [206, 126] on p "You can synchronize your app with Inngest using three methods:" at bounding box center [294, 129] width 345 height 12
click at [19, 413] on span "Event keys" at bounding box center [50, 417] width 62 height 9
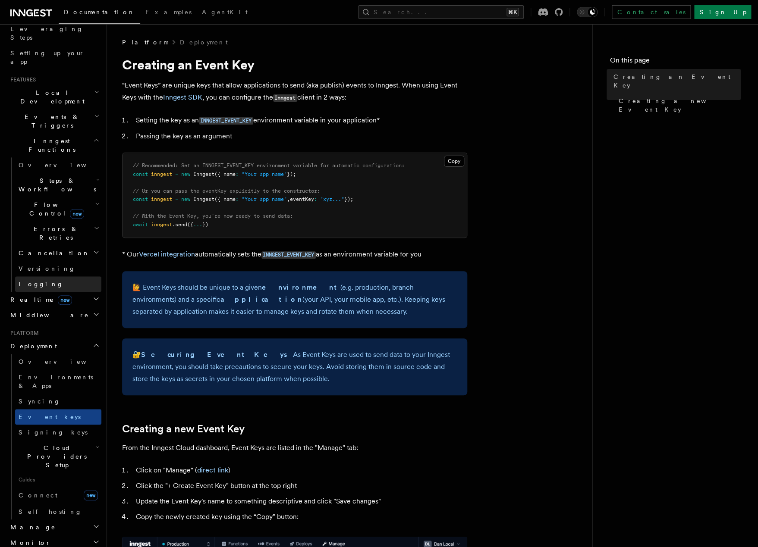
click at [28, 281] on span "Logging" at bounding box center [41, 284] width 45 height 7
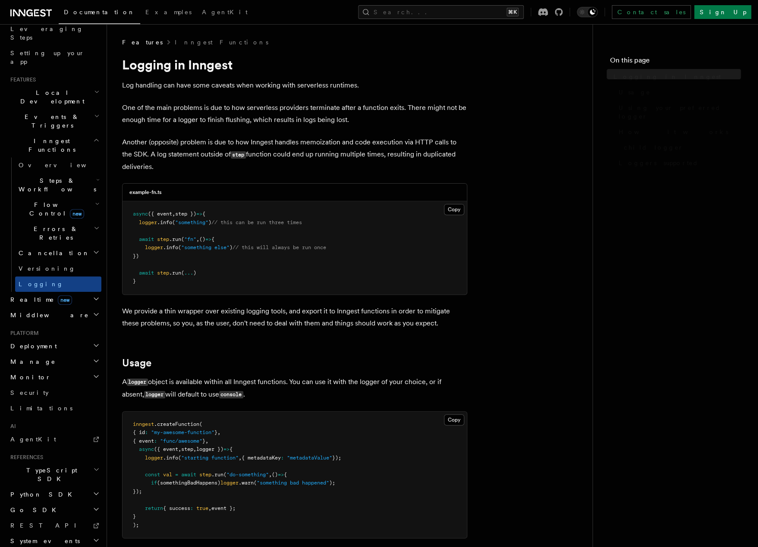
scroll to position [143, 0]
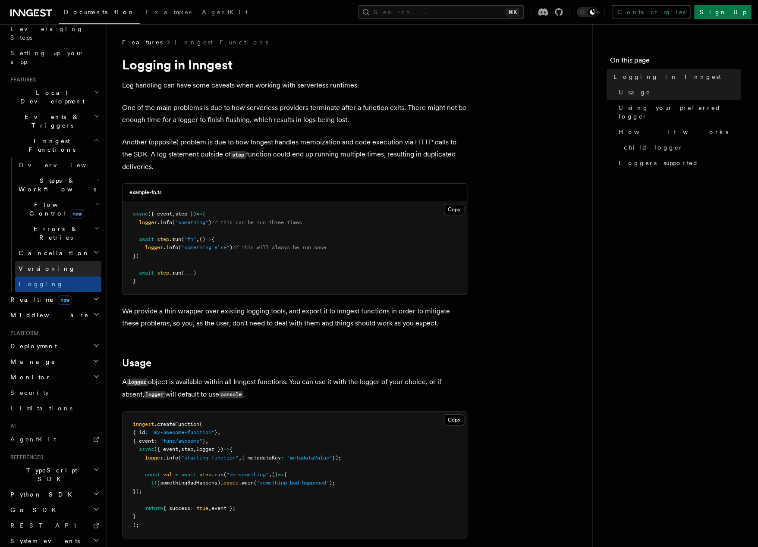
click at [27, 265] on span "Versioning" at bounding box center [47, 268] width 57 height 7
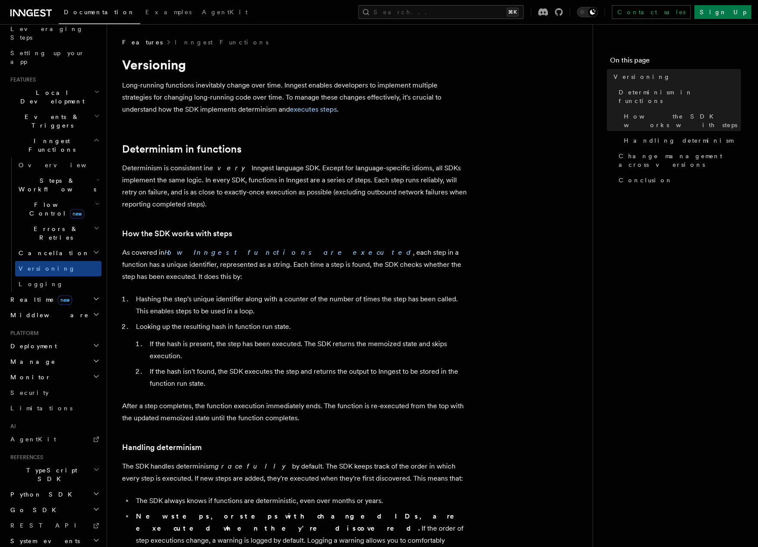
click at [26, 225] on span "Errors & Retries" at bounding box center [54, 233] width 78 height 17
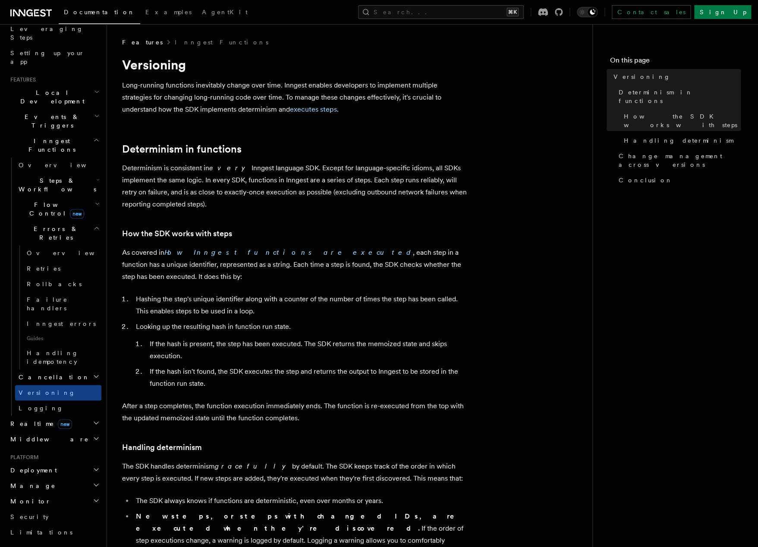
click at [32, 225] on span "Errors & Retries" at bounding box center [54, 233] width 78 height 17
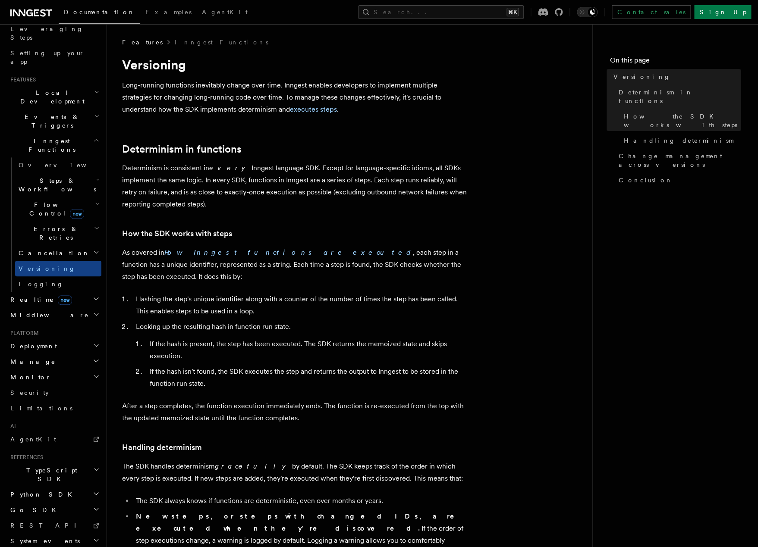
click at [43, 137] on span "Inngest Functions" at bounding box center [50, 145] width 86 height 17
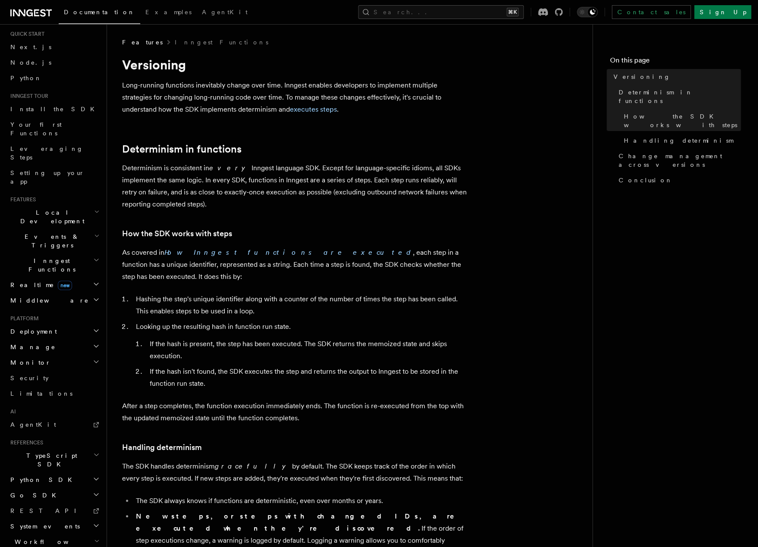
scroll to position [24, 0]
click at [31, 207] on span "Local Development" at bounding box center [50, 215] width 87 height 17
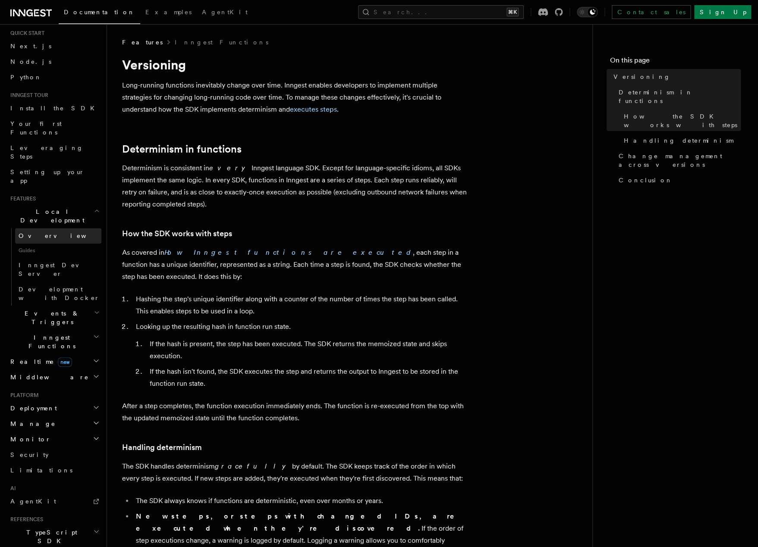
click at [30, 228] on link "Overview" at bounding box center [58, 236] width 86 height 16
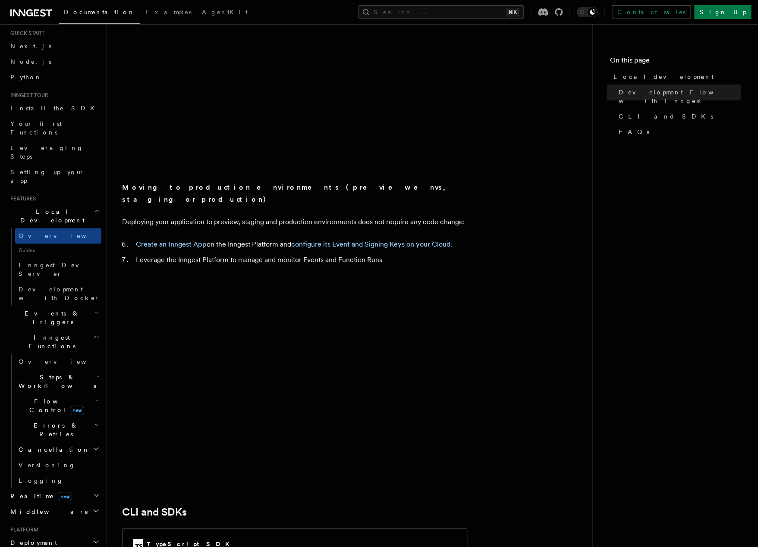
scroll to position [777, 0]
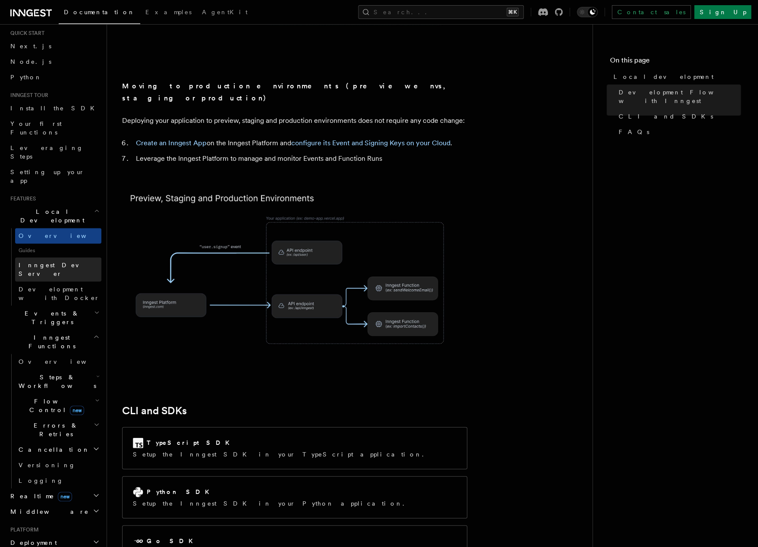
click at [27, 262] on span "Inngest Dev Server" at bounding box center [56, 270] width 74 height 16
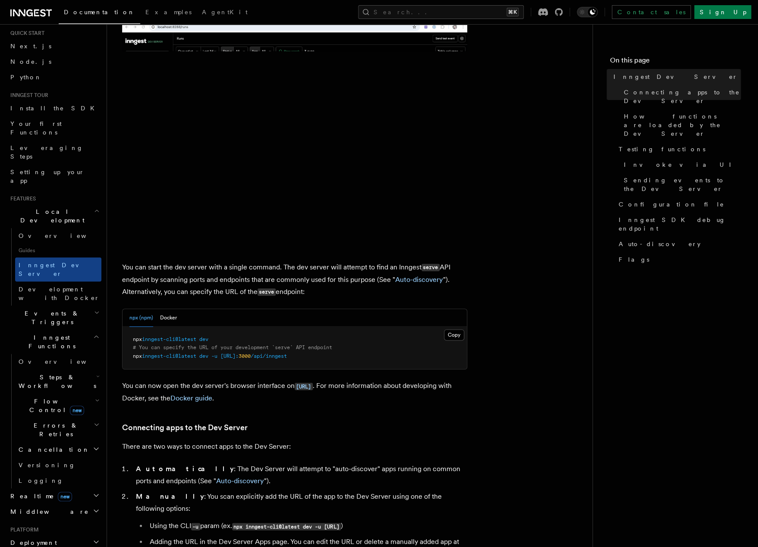
scroll to position [126, 0]
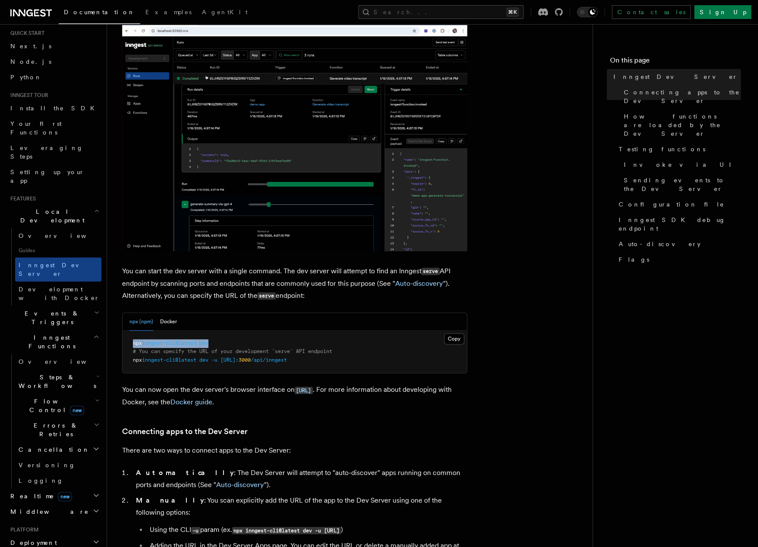
drag, startPoint x: 205, startPoint y: 342, endPoint x: 128, endPoint y: 339, distance: 77.2
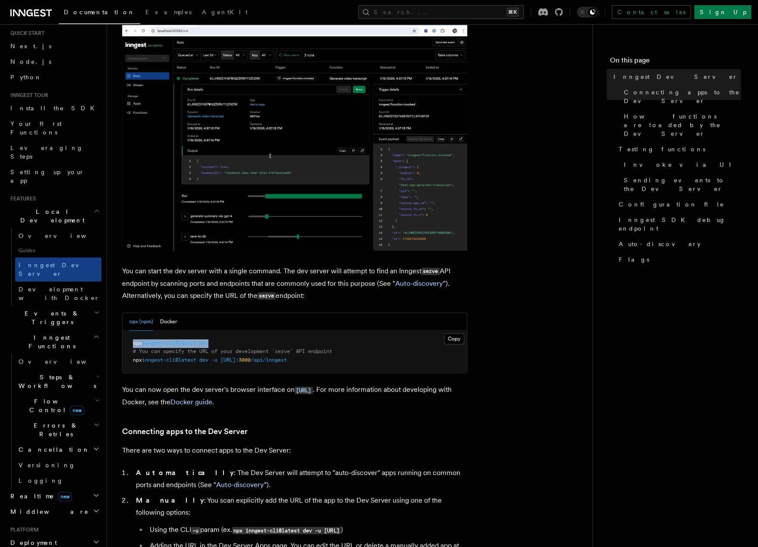
click at [128, 339] on pre "npx inngest-cli@latest dev # You can specify the URL of your development `serve…" at bounding box center [294, 352] width 344 height 43
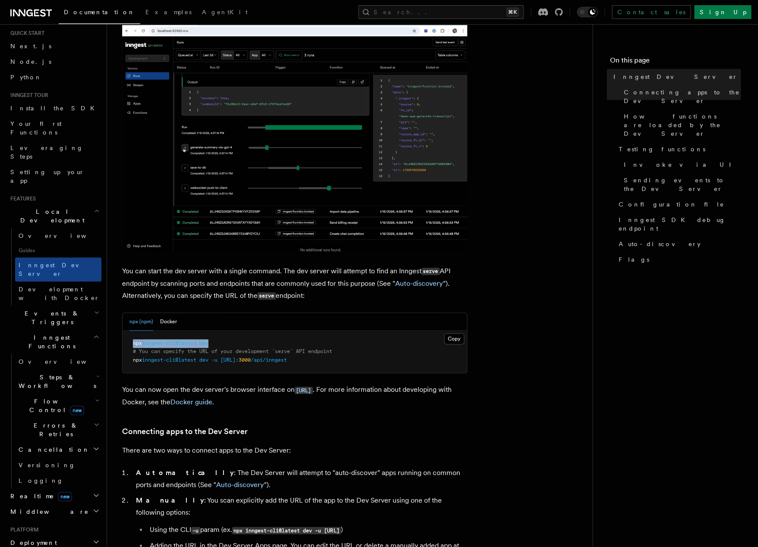
copy span "npx inngest-cli@latest dev"
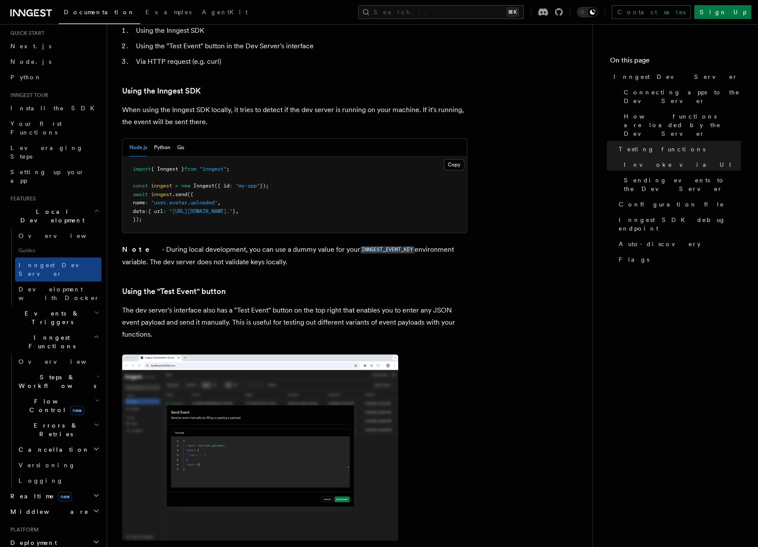
scroll to position [1565, 0]
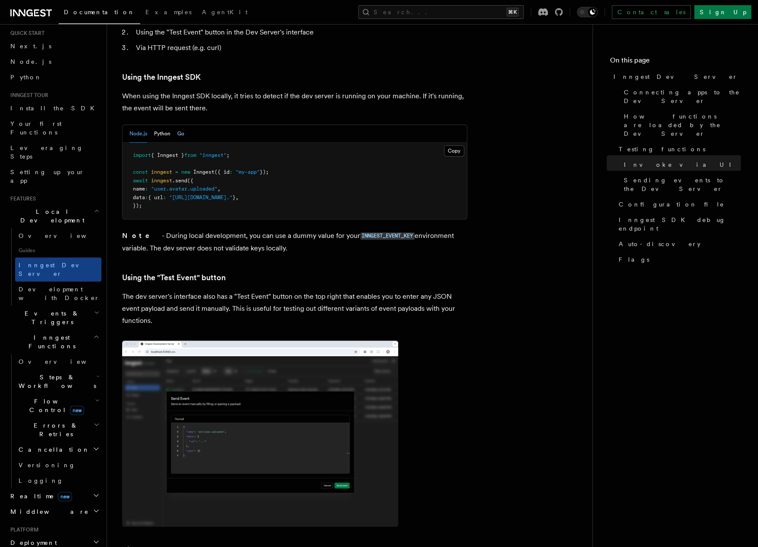
click at [178, 125] on button "Go" at bounding box center [180, 134] width 7 height 18
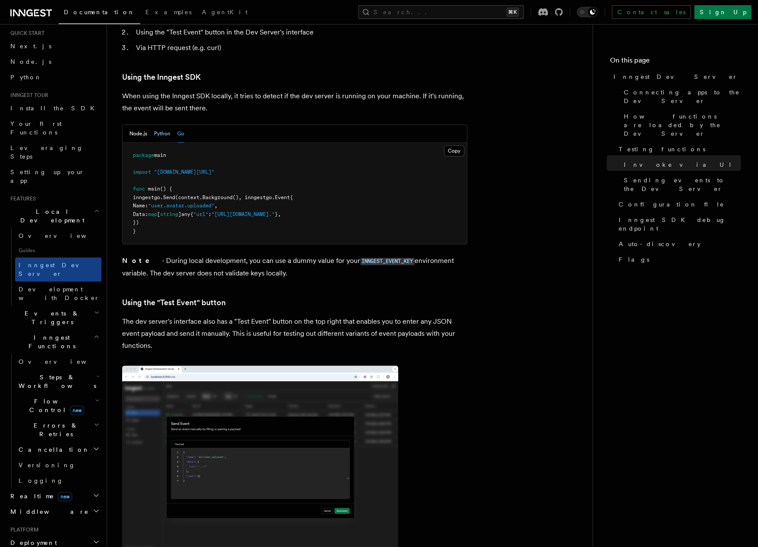
click at [160, 125] on button "Python" at bounding box center [162, 134] width 16 height 18
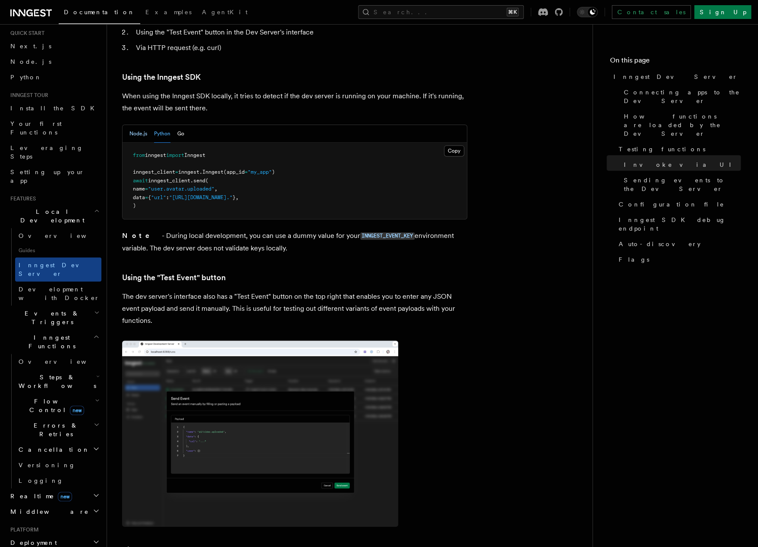
click at [132, 125] on button "Node.js" at bounding box center [138, 134] width 18 height 18
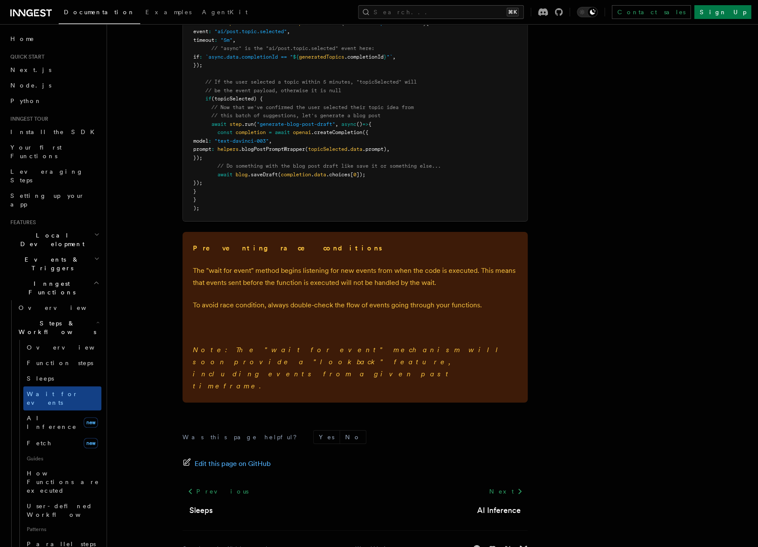
scroll to position [29, 0]
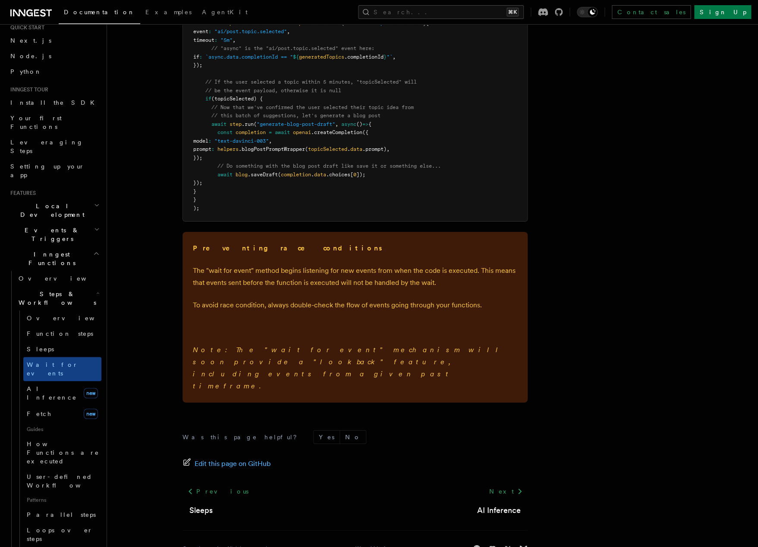
click at [41, 7] on link at bounding box center [30, 12] width 41 height 12
